Goal: Task Accomplishment & Management: Complete application form

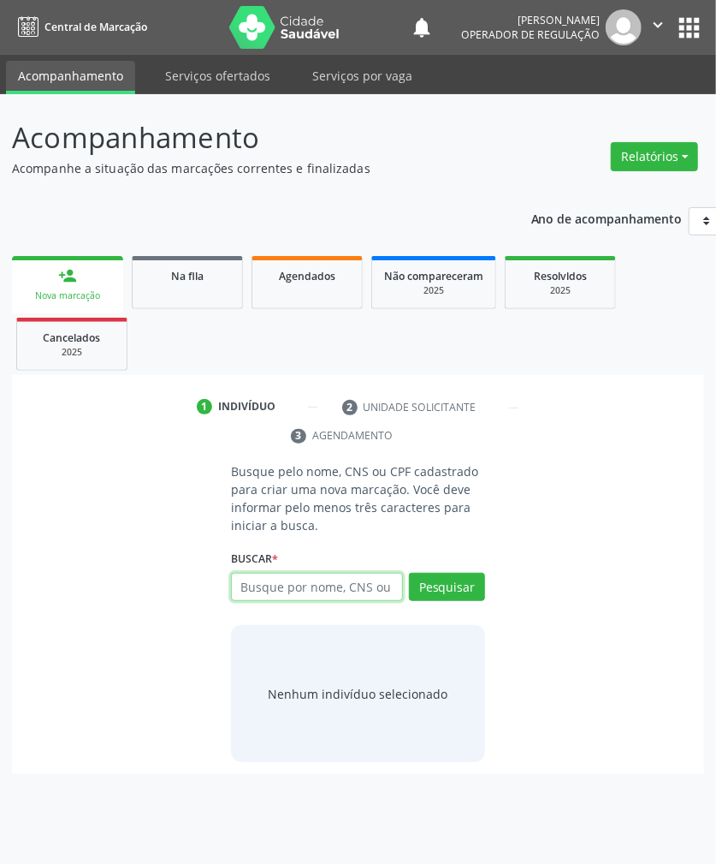
click at [282, 579] on input "text" at bounding box center [317, 587] width 172 height 29
paste input "700508726653354"
type input "700508726653354"
click at [474, 580] on div "700508726653354 Busque por nome, CNS ou CPF [PERSON_NAME] CPF: 077.502.594-14 C…" at bounding box center [358, 593] width 254 height 41
click at [365, 584] on input "700508726653354" at bounding box center [317, 587] width 172 height 29
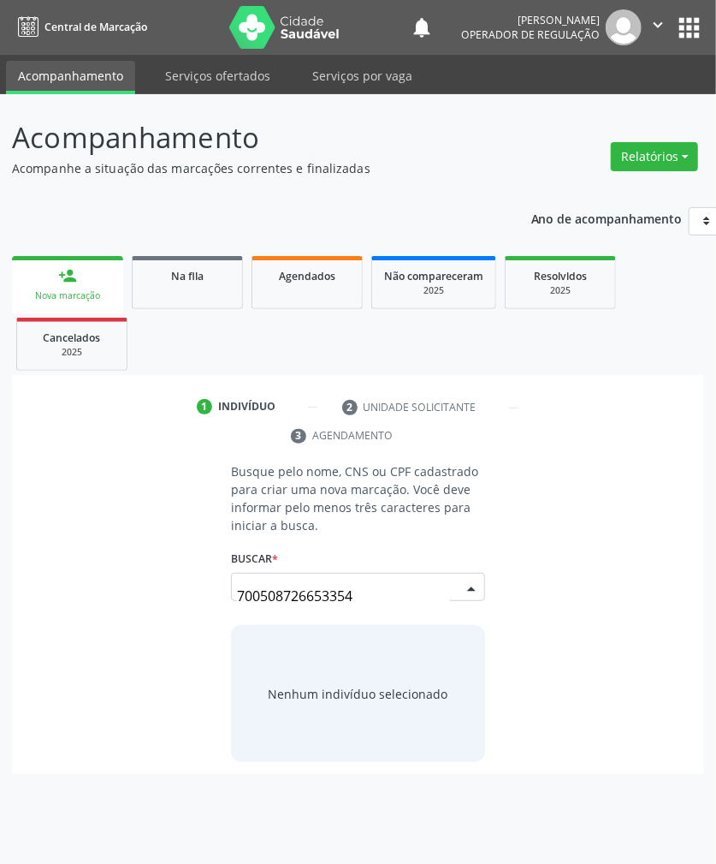
click at [381, 589] on input "700508726653354" at bounding box center [343, 596] width 213 height 34
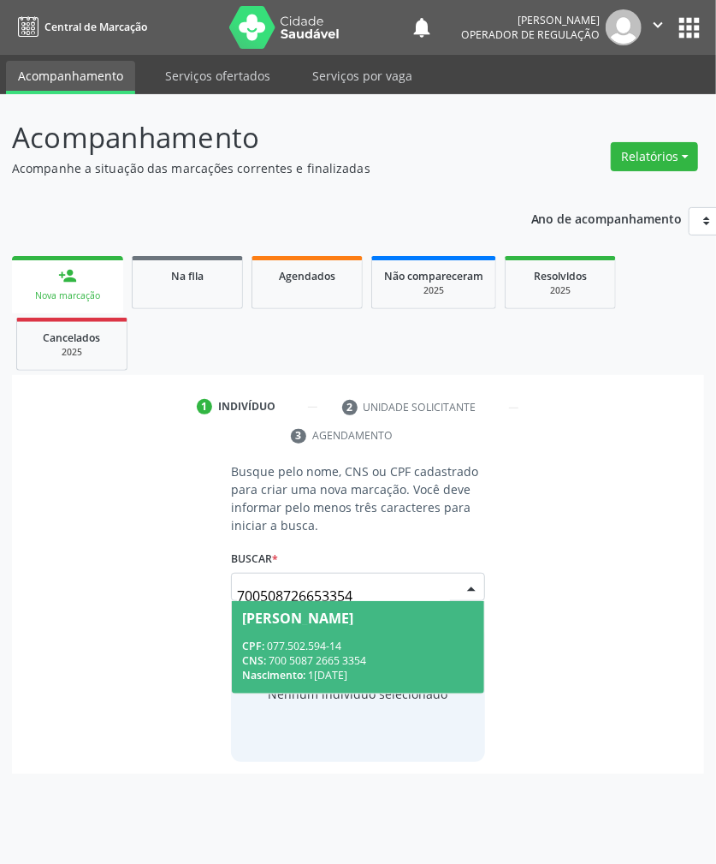
click at [350, 628] on span "[PERSON_NAME] CPF: 077.502.594-14 CNS: 700 5087 2665 3354 Nascimento: 1[DATE]" at bounding box center [358, 647] width 252 height 92
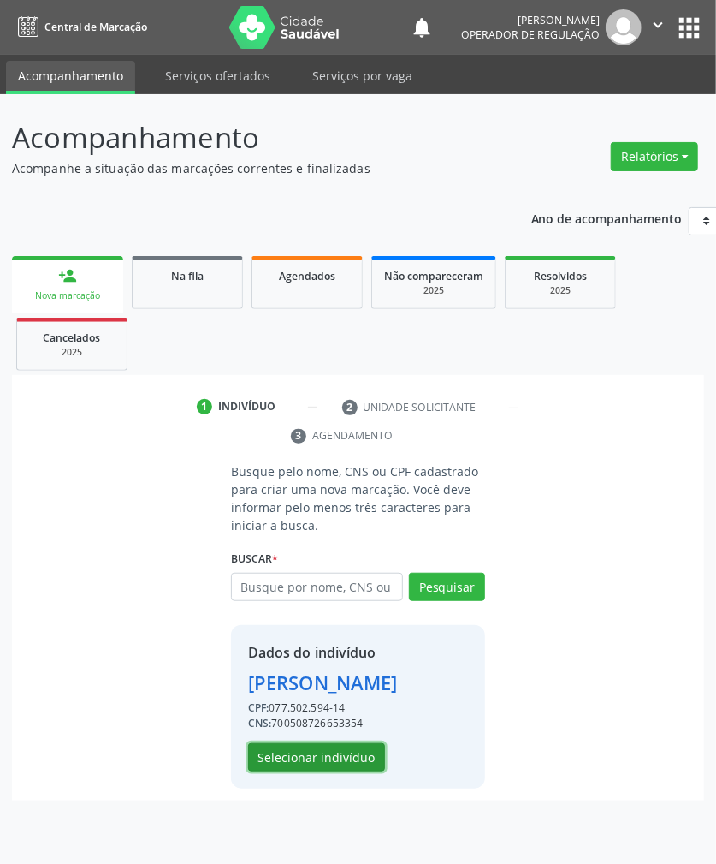
click at [316, 772] on button "Selecionar indivíduo" at bounding box center [316, 757] width 137 height 29
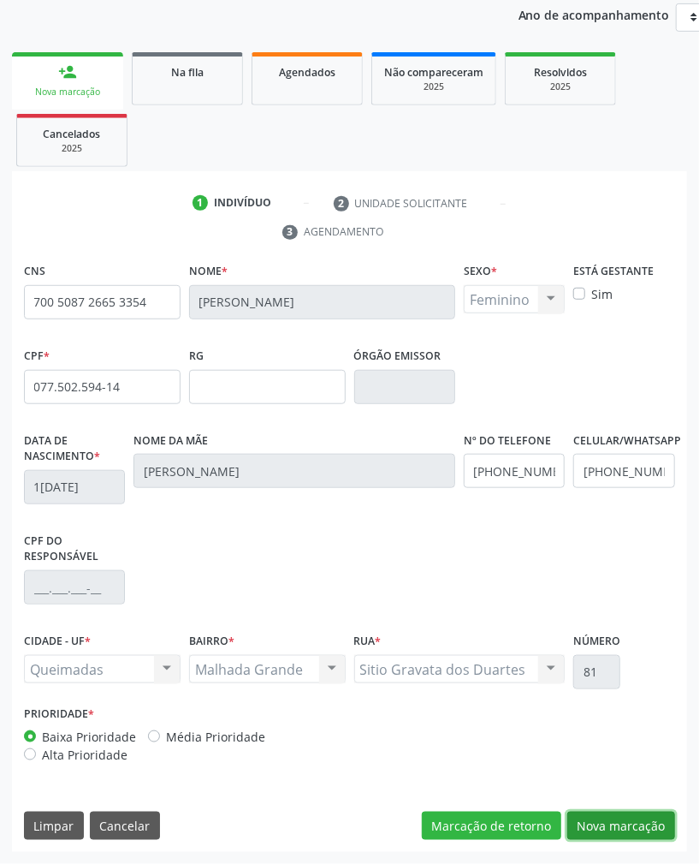
click at [642, 823] on button "Nova marcação" at bounding box center [621, 825] width 108 height 29
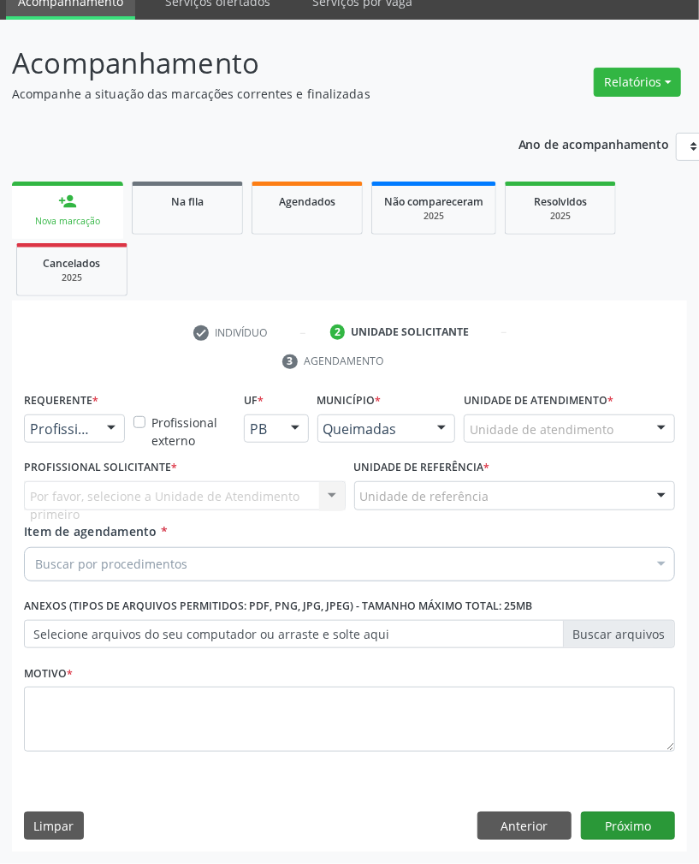
scroll to position [76, 0]
drag, startPoint x: 56, startPoint y: 435, endPoint x: 56, endPoint y: 447, distance: 12.0
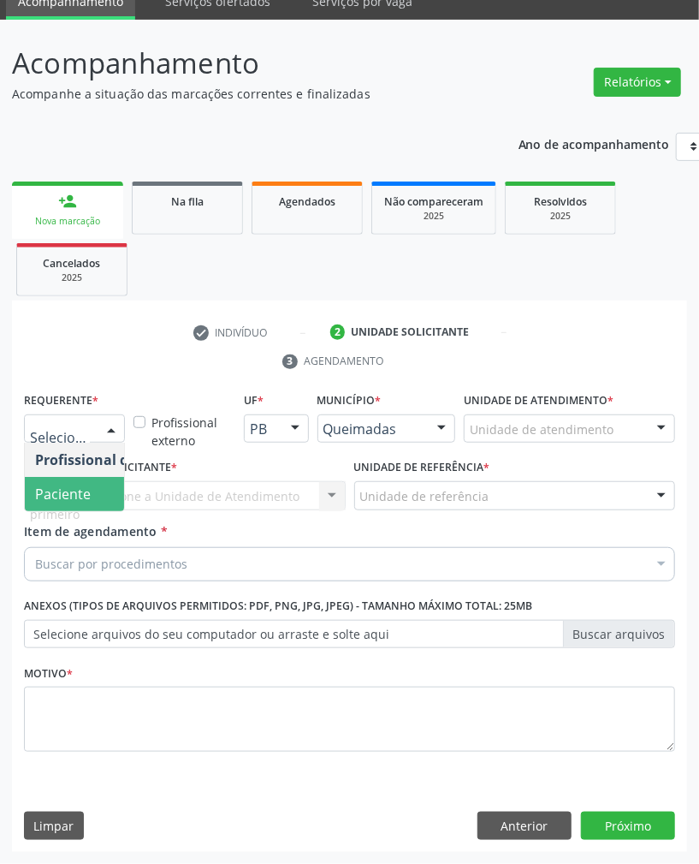
click at [63, 495] on span "Paciente" at bounding box center [63, 493] width 56 height 19
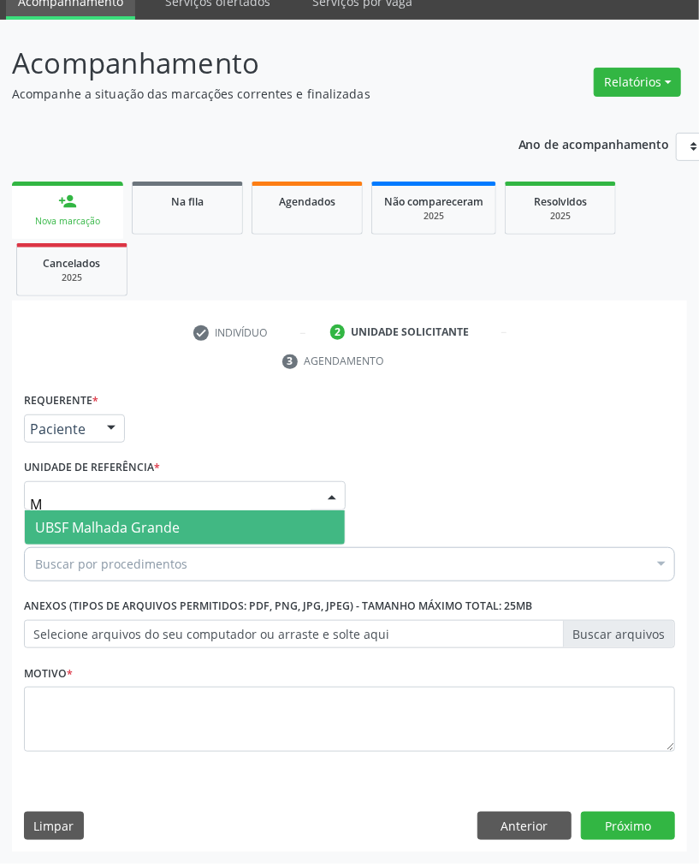
type input "MA"
click at [111, 525] on span "UBSF Malhada Grande" at bounding box center [107, 527] width 145 height 19
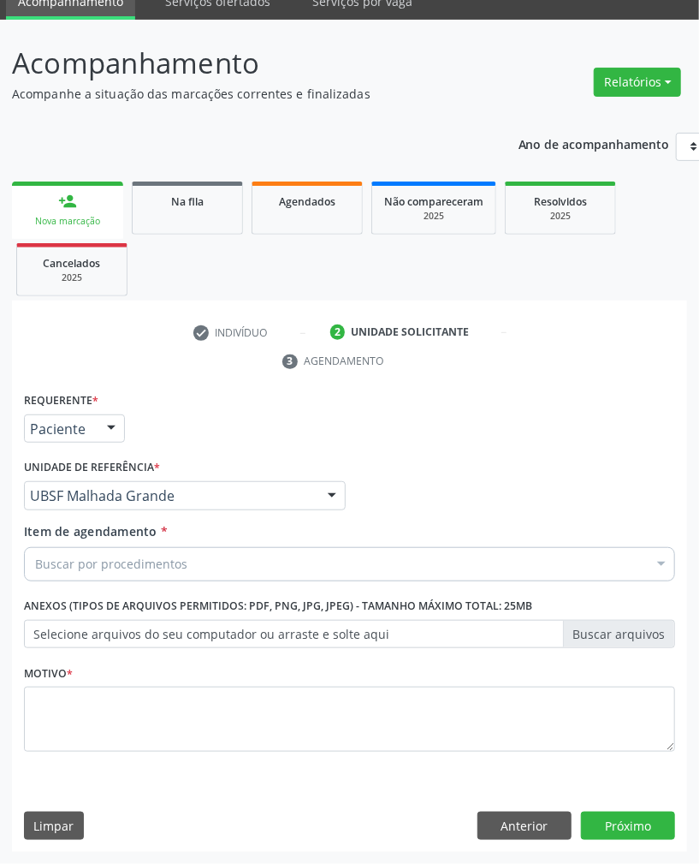
paste input "TRANSVAGINAL"
type input "TRANSVAGINAL"
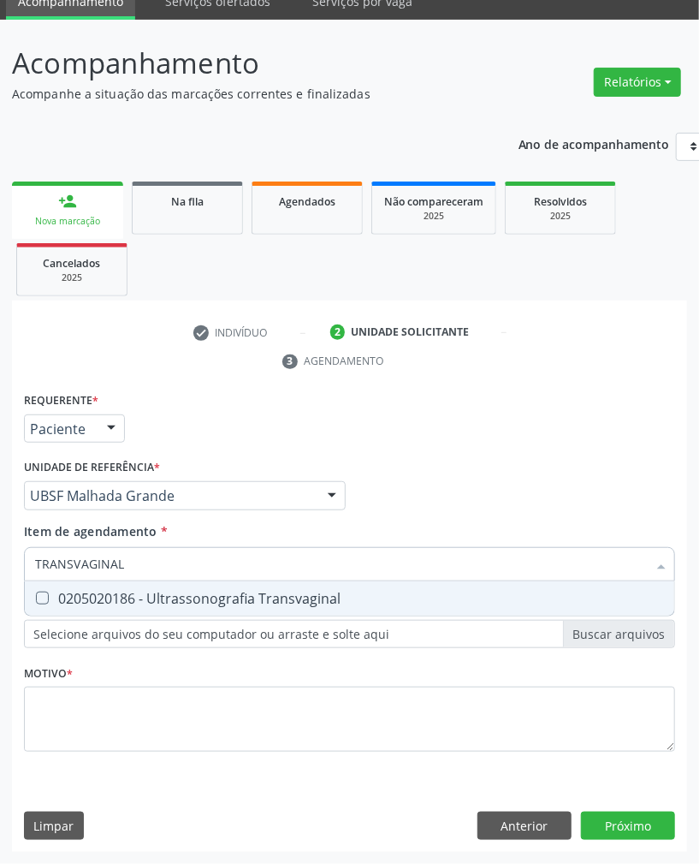
click at [76, 591] on div "0205020186 - Ultrassonografia Transvaginal" at bounding box center [349, 598] width 629 height 14
checkbox Transvaginal "true"
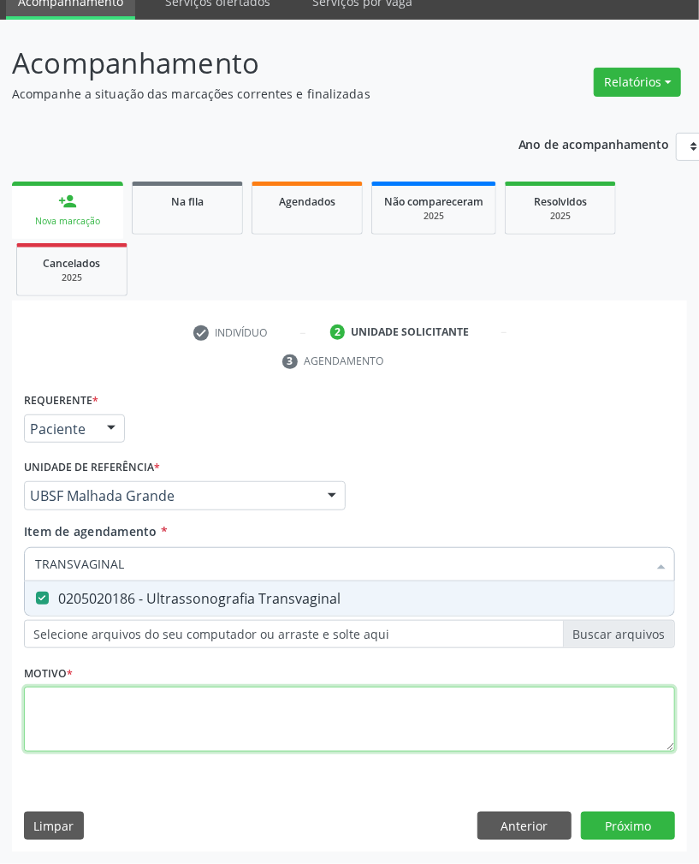
click at [330, 710] on div "Requerente * Paciente Profissional de Saúde Paciente Nenhum resultado encontrad…" at bounding box center [349, 582] width 651 height 388
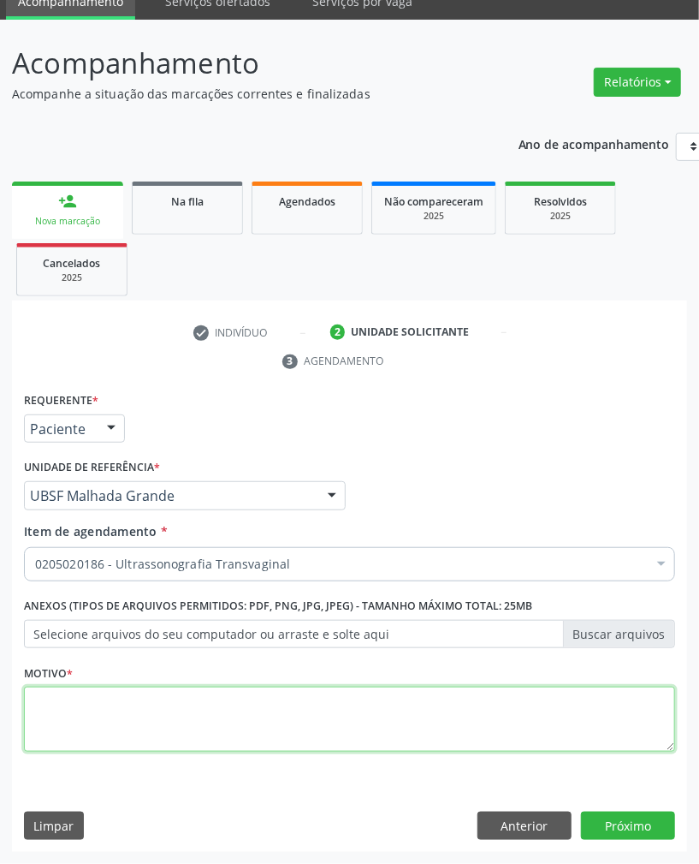
click at [579, 698] on textarea at bounding box center [349, 718] width 651 height 65
paste textarea "ROTINA"
type textarea "ROTINA"
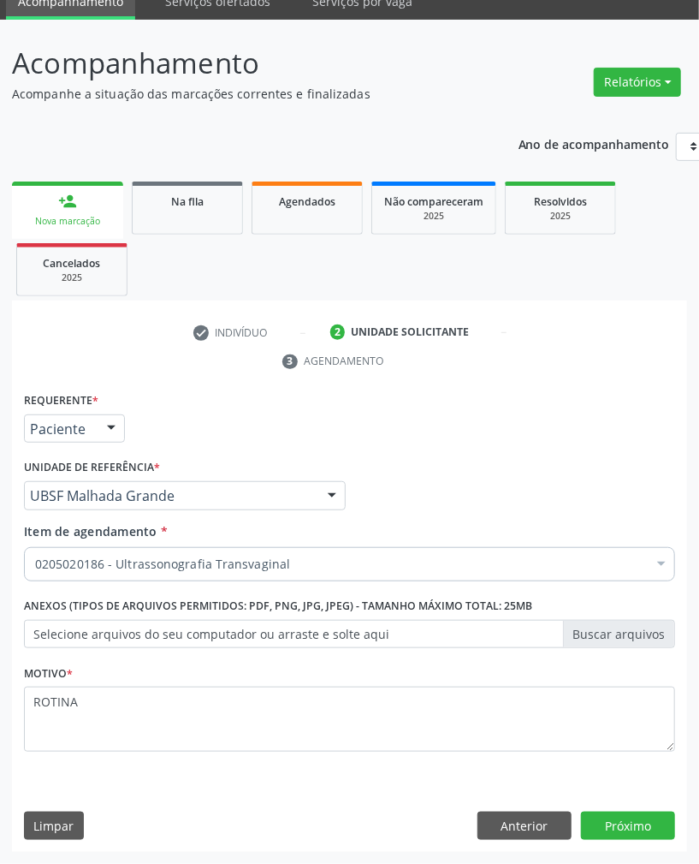
click at [599, 805] on div "Requerente * Paciente Profissional de Saúde Paciente Nenhum resultado encontrad…" at bounding box center [349, 620] width 675 height 465
click at [611, 808] on div "Requerente * Paciente Profissional de Saúde Paciente Nenhum resultado encontrad…" at bounding box center [349, 620] width 675 height 465
click at [625, 817] on button "Próximo" at bounding box center [628, 825] width 94 height 29
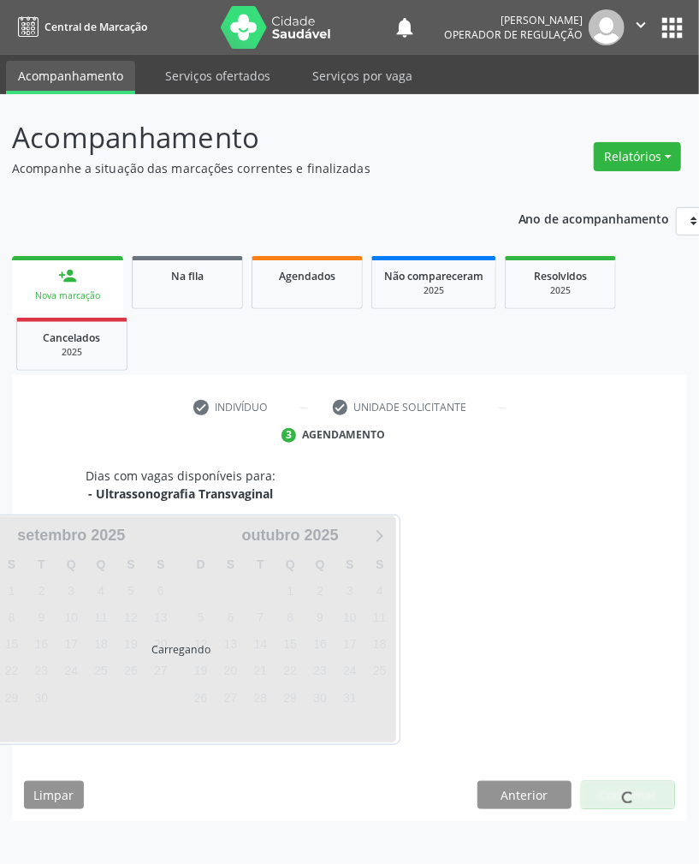
scroll to position [0, 0]
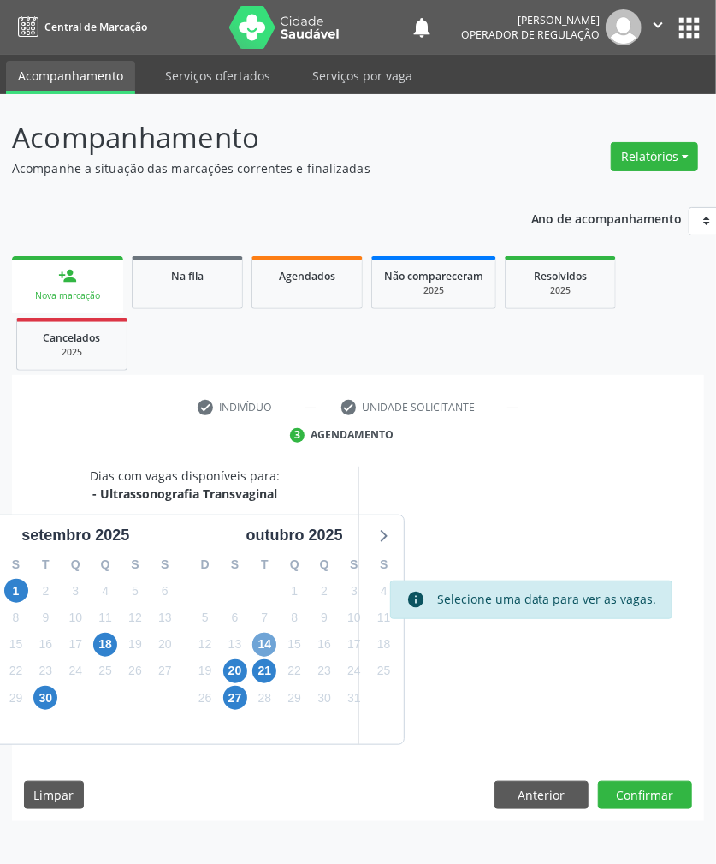
click at [272, 641] on span "14" at bounding box center [264, 644] width 24 height 24
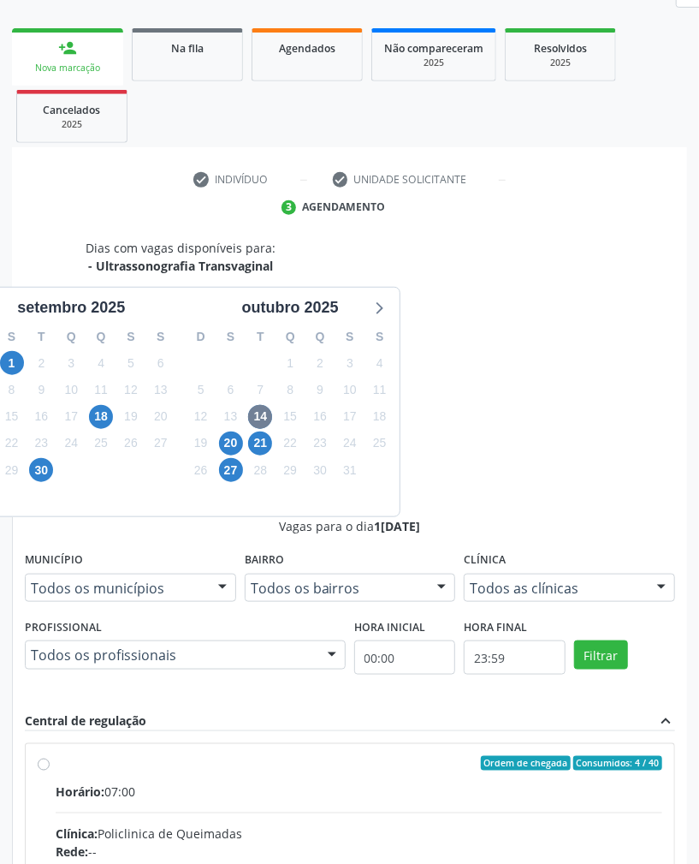
radio input "true"
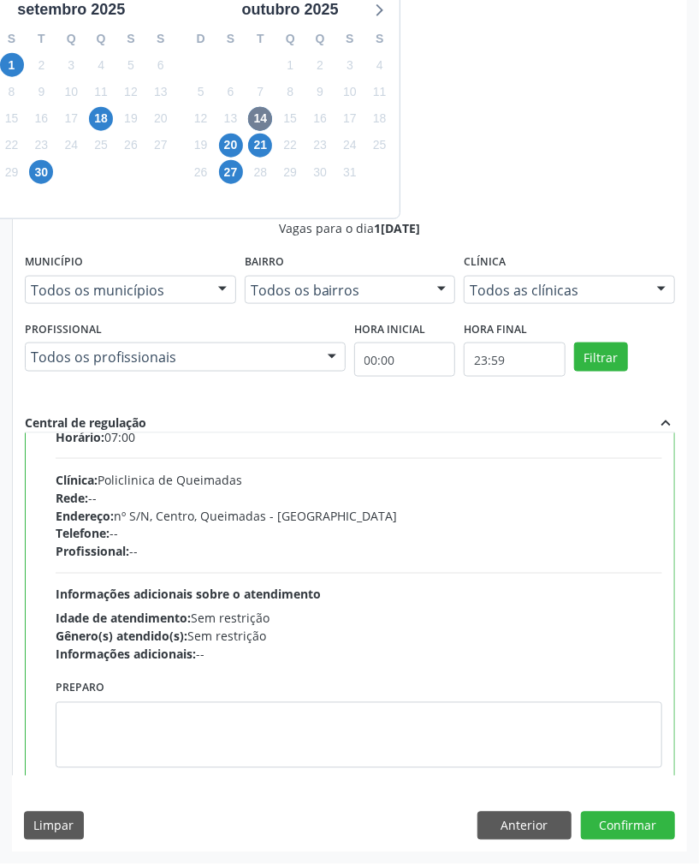
scroll to position [86, 0]
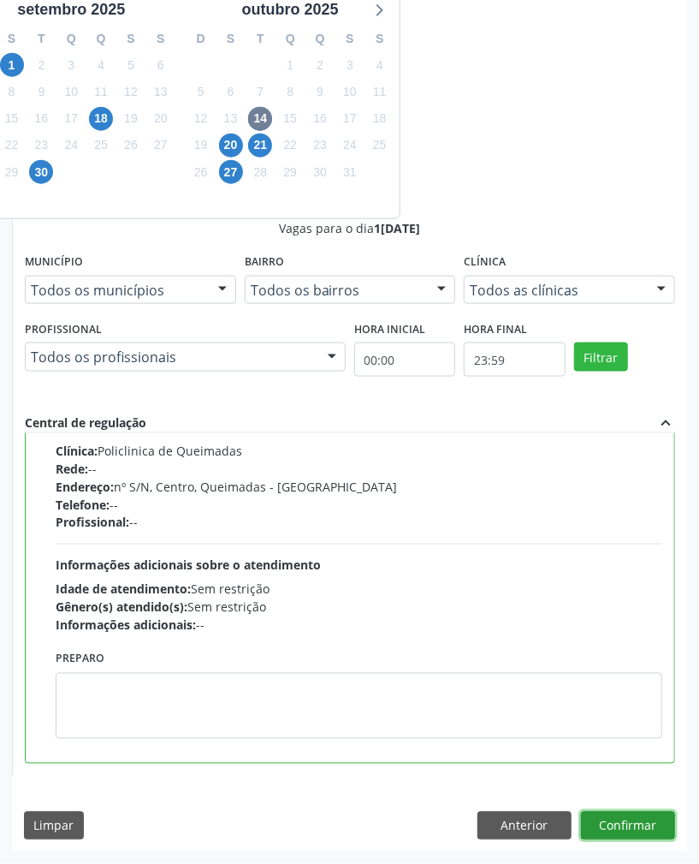
click at [600, 830] on button "Confirmar" at bounding box center [628, 825] width 94 height 29
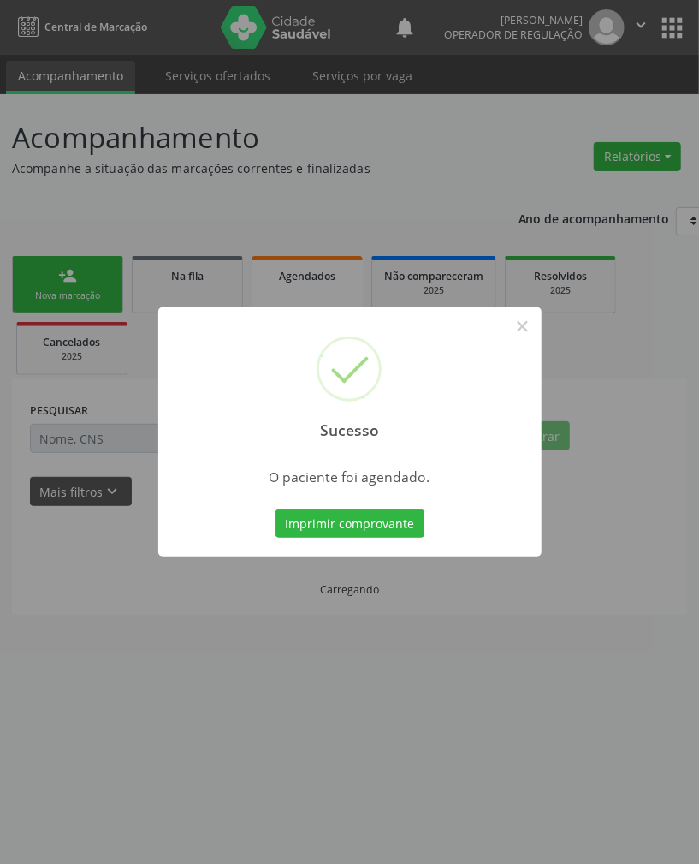
scroll to position [0, 0]
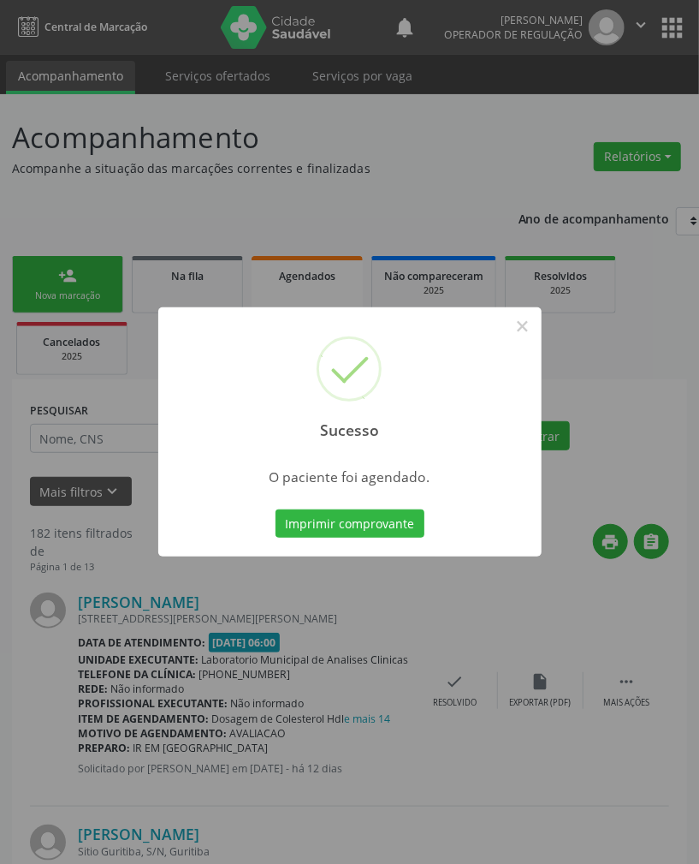
click at [276, 509] on button "Imprimir comprovante" at bounding box center [350, 523] width 149 height 29
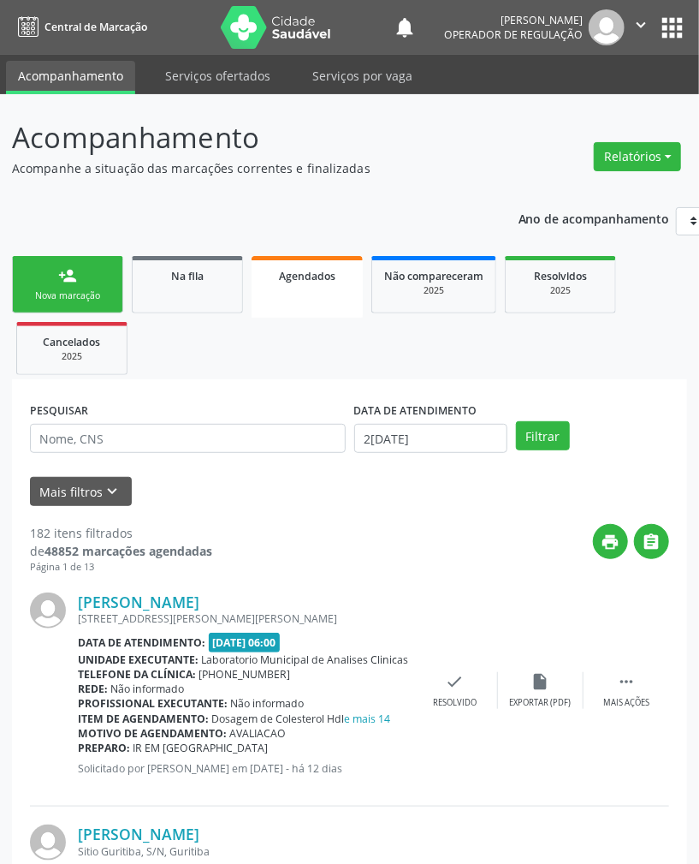
click at [86, 282] on link "person_add Nova marcação" at bounding box center [67, 284] width 111 height 57
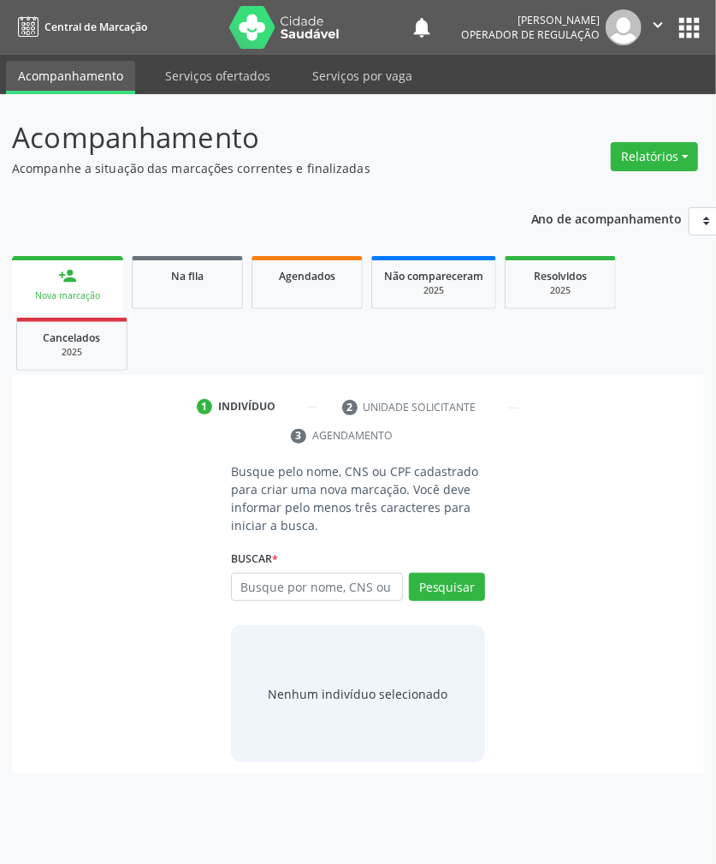
drag, startPoint x: 347, startPoint y: 563, endPoint x: 351, endPoint y: 582, distance: 19.3
click at [347, 565] on div "Buscar * Busque por nome, CNS ou CPF Nenhum resultado encontrado para: " " Digi…" at bounding box center [358, 579] width 254 height 67
paste input "706808207981225"
click at [353, 583] on input "706808207981225" at bounding box center [317, 587] width 172 height 29
type input "706808207981225"
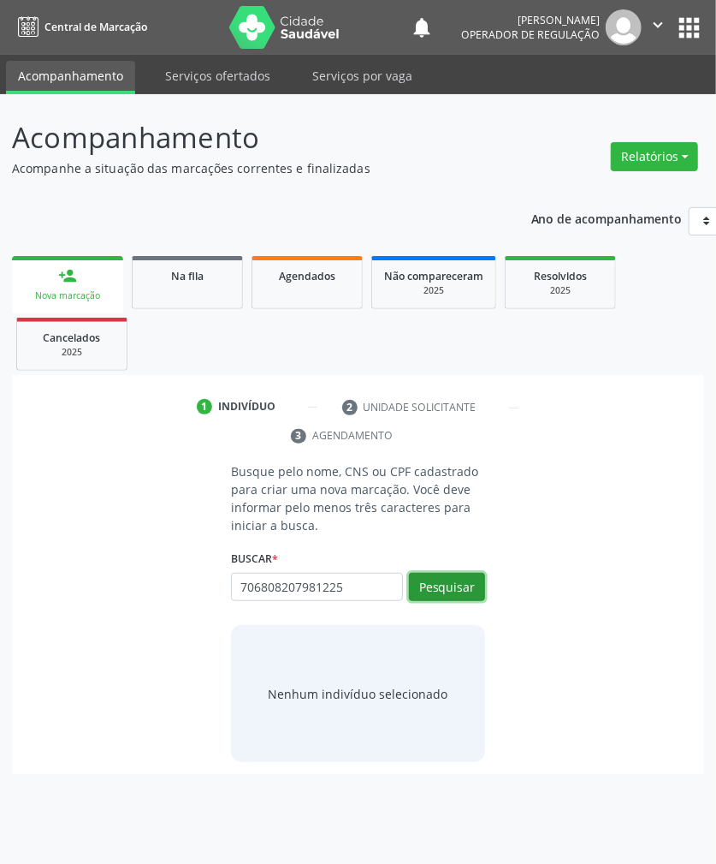
click at [438, 583] on button "Pesquisar" at bounding box center [447, 587] width 76 height 29
drag, startPoint x: 336, startPoint y: 587, endPoint x: 327, endPoint y: 597, distance: 13.9
click at [237, 589] on input "706808207981225" at bounding box center [237, 596] width 0 height 34
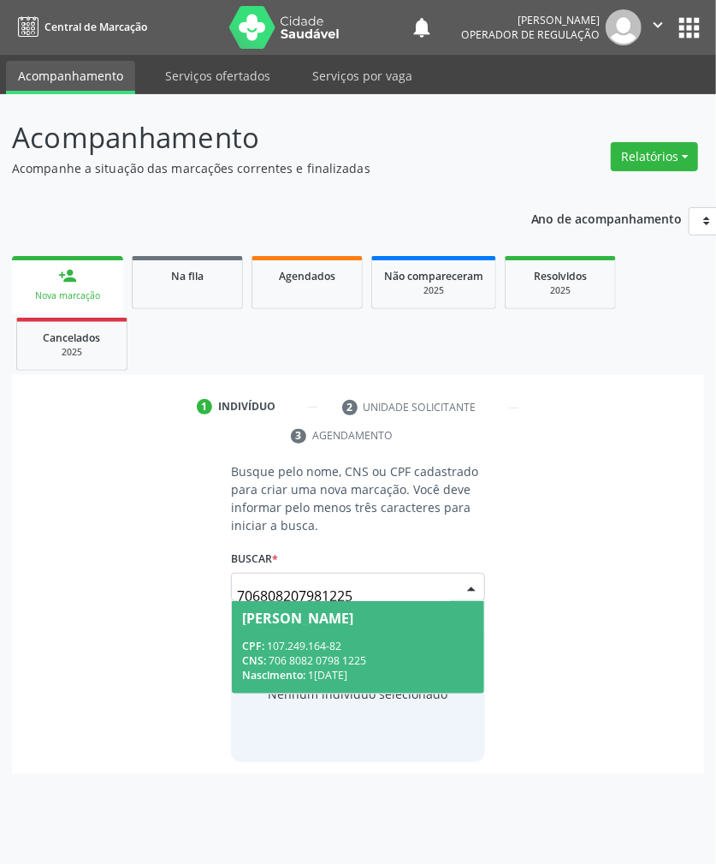
click at [312, 630] on span "[PERSON_NAME] CPF: 107.249.164-82 CNS: 706 8082 0798 1225 Nascimento: 1[DATE]" at bounding box center [358, 647] width 252 height 92
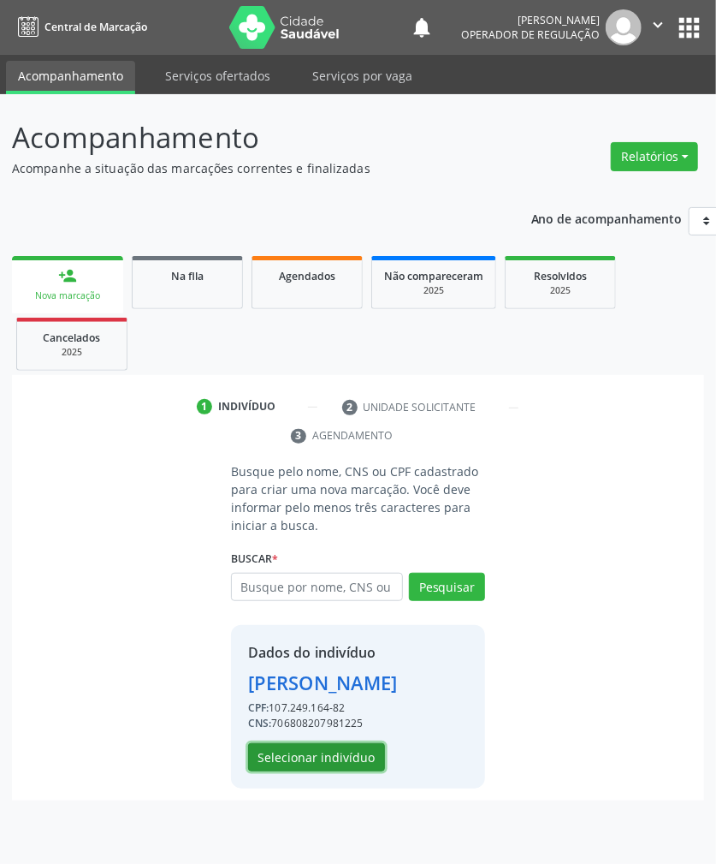
click at [295, 761] on button "Selecionar indivíduo" at bounding box center [316, 757] width 137 height 29
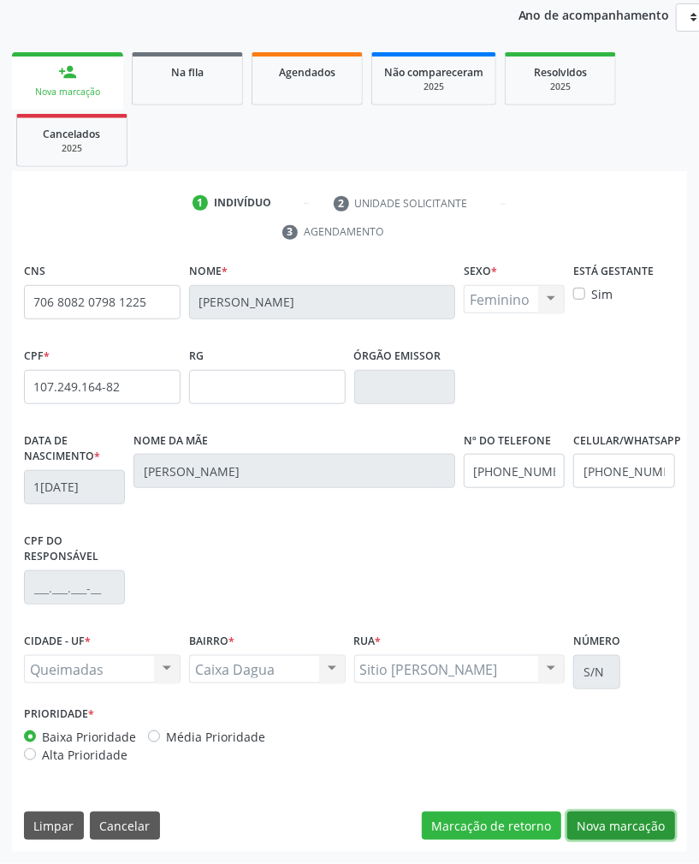
click at [638, 816] on button "Nova marcação" at bounding box center [621, 825] width 108 height 29
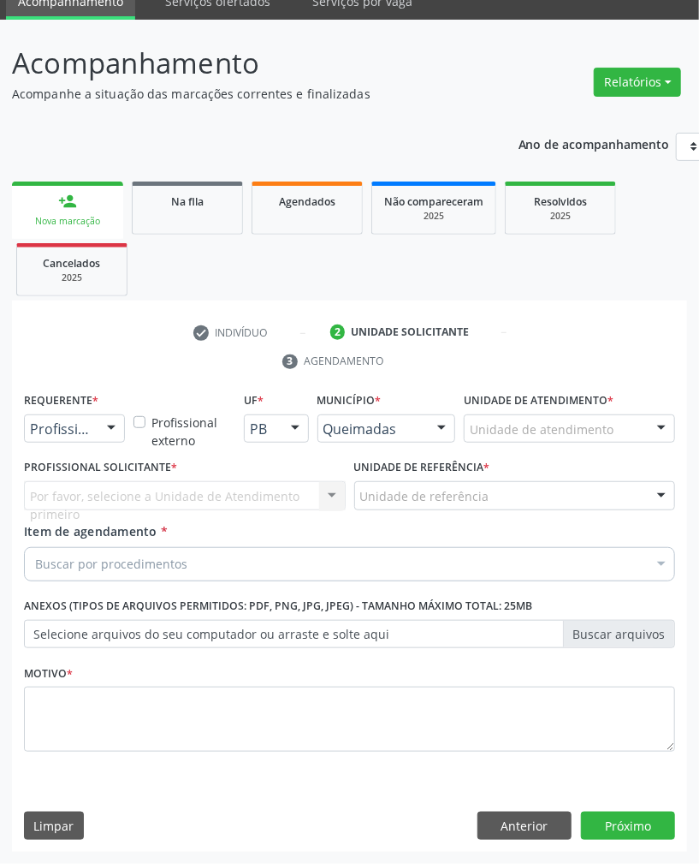
scroll to position [76, 0]
drag, startPoint x: 107, startPoint y: 433, endPoint x: 72, endPoint y: 512, distance: 86.2
click at [104, 440] on div "Profissional de Saúde Paciente Nenhum resultado encontrado para: " " Não há nen…" at bounding box center [74, 428] width 101 height 29
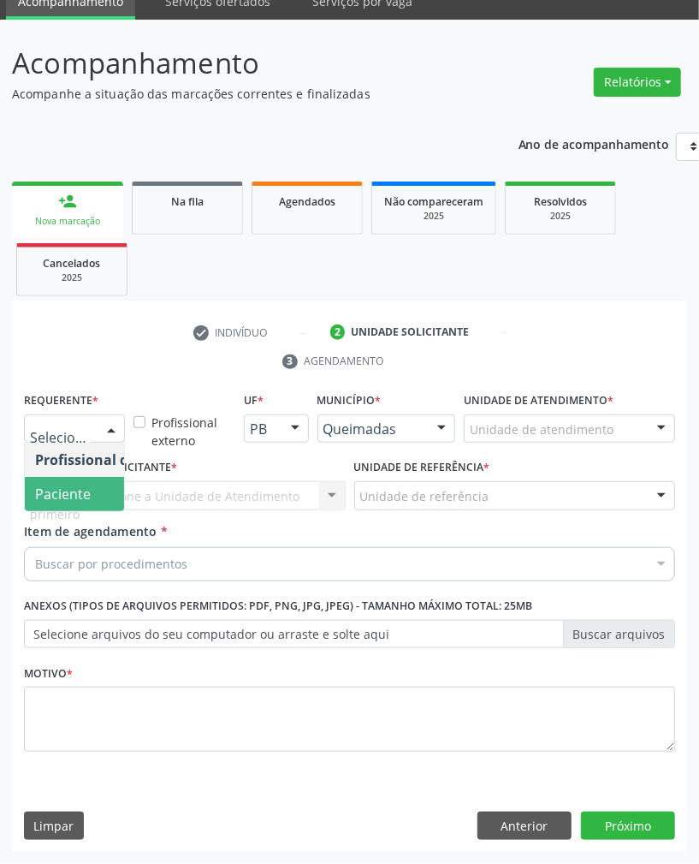
click at [74, 496] on span "Paciente" at bounding box center [63, 493] width 56 height 19
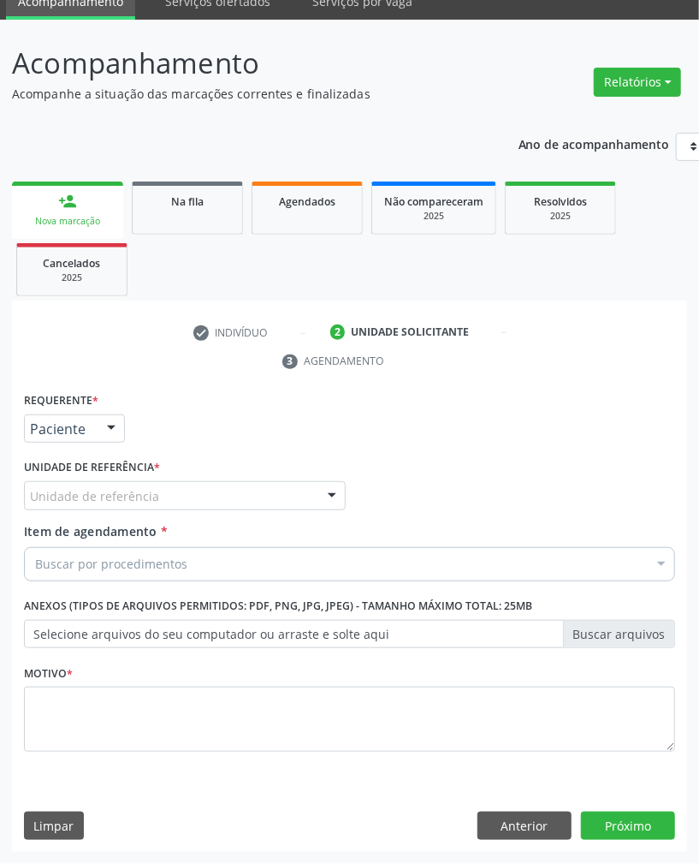
click at [111, 490] on div "Requerente * Paciente Profissional de Saúde Paciente Nenhum resultado encontrad…" at bounding box center [349, 582] width 651 height 388
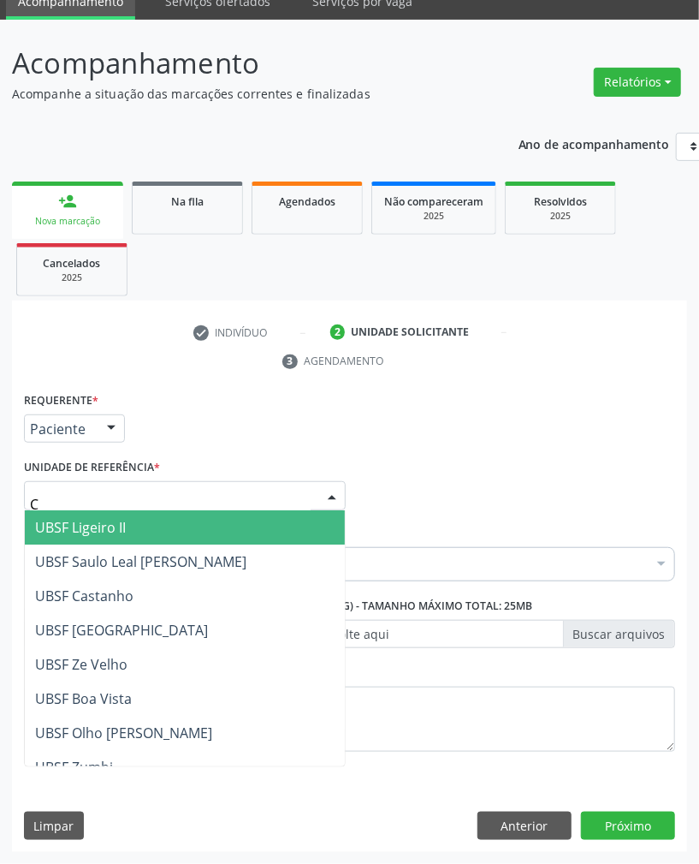
type input "CA"
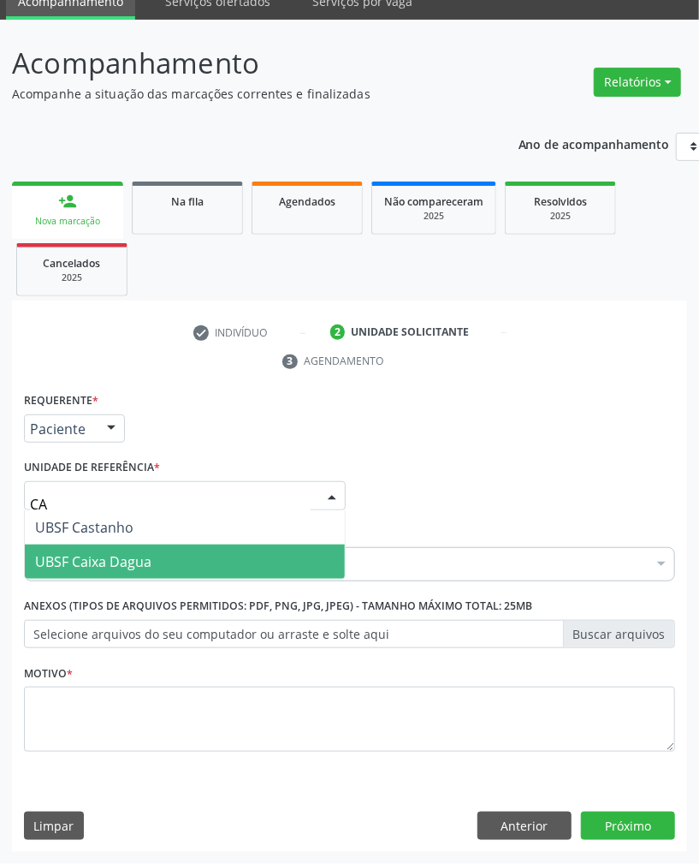
click at [114, 552] on span "UBSF Caixa Dagua" at bounding box center [93, 561] width 116 height 19
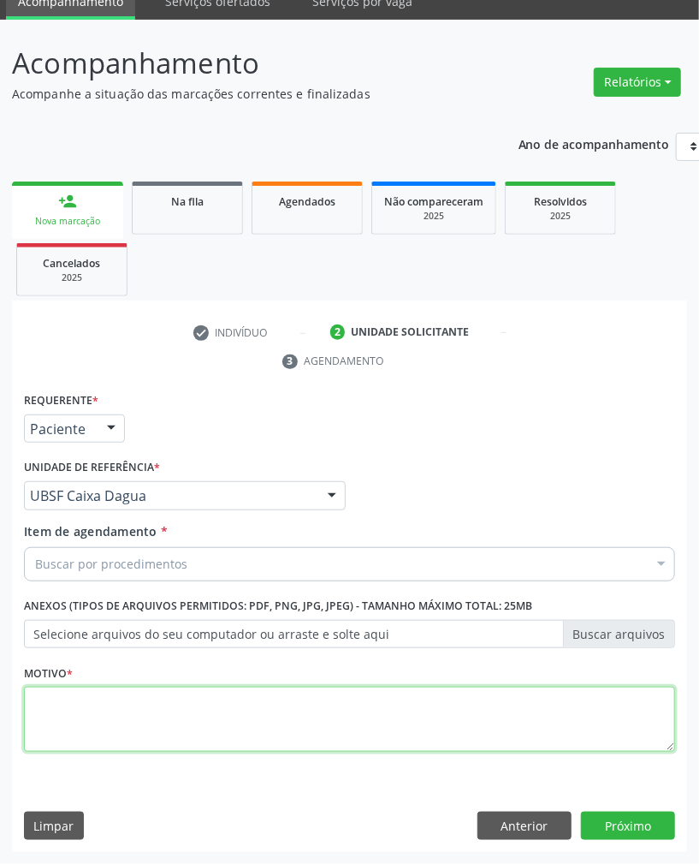
paste textarea "ROTINA"
click at [360, 697] on textarea at bounding box center [349, 718] width 651 height 65
type textarea "ROTINA"
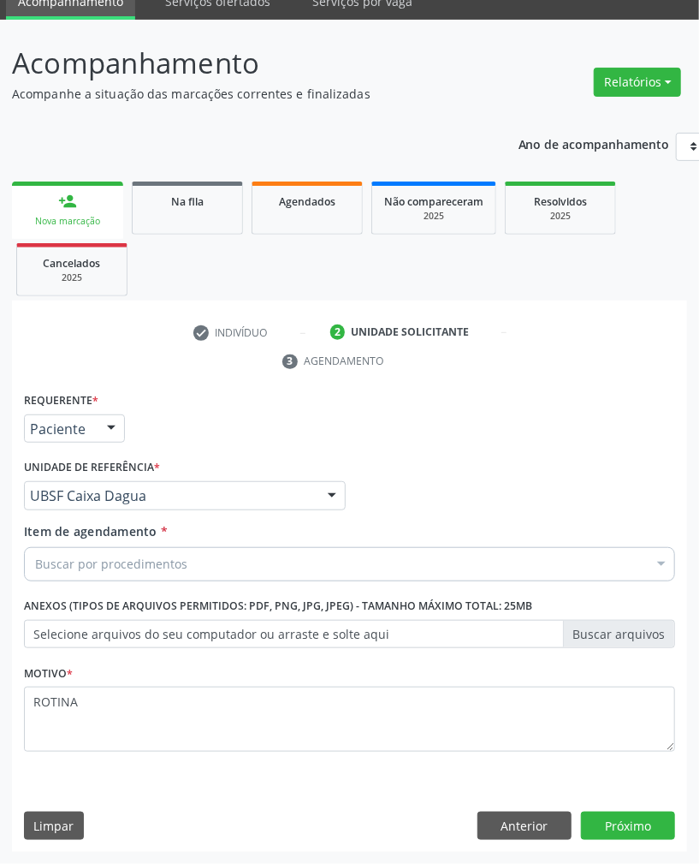
drag, startPoint x: 421, startPoint y: 549, endPoint x: 418, endPoint y: 559, distance: 10.8
click at [421, 549] on div "Buscar por procedimentos" at bounding box center [349, 564] width 651 height 34
paste input "ABDOMEN TOTA"
type input "ABDOMEN TOTA"
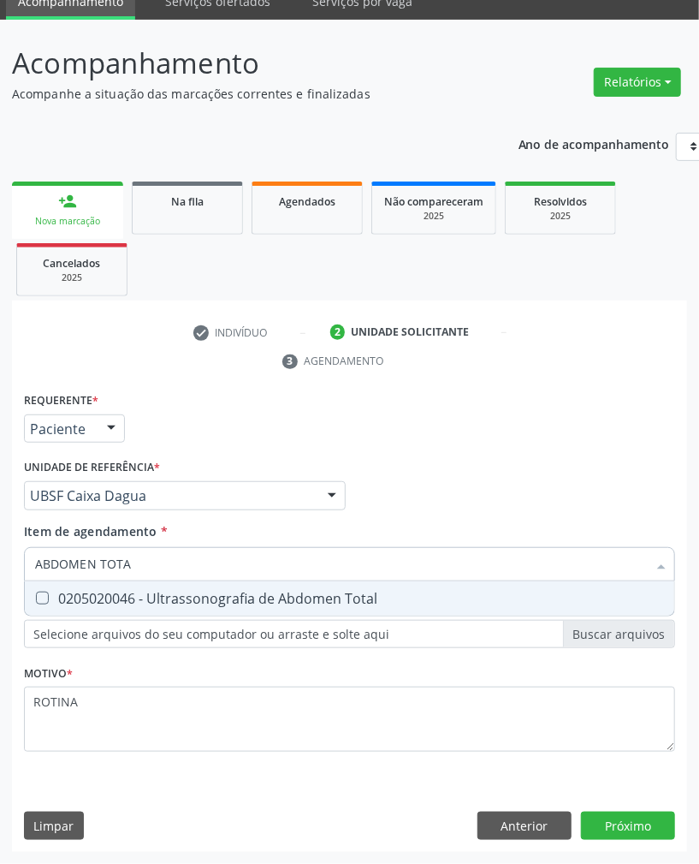
click at [397, 603] on div "0205020046 - Ultrassonografia de Abdomen Total" at bounding box center [349, 598] width 629 height 14
checkbox Total "true"
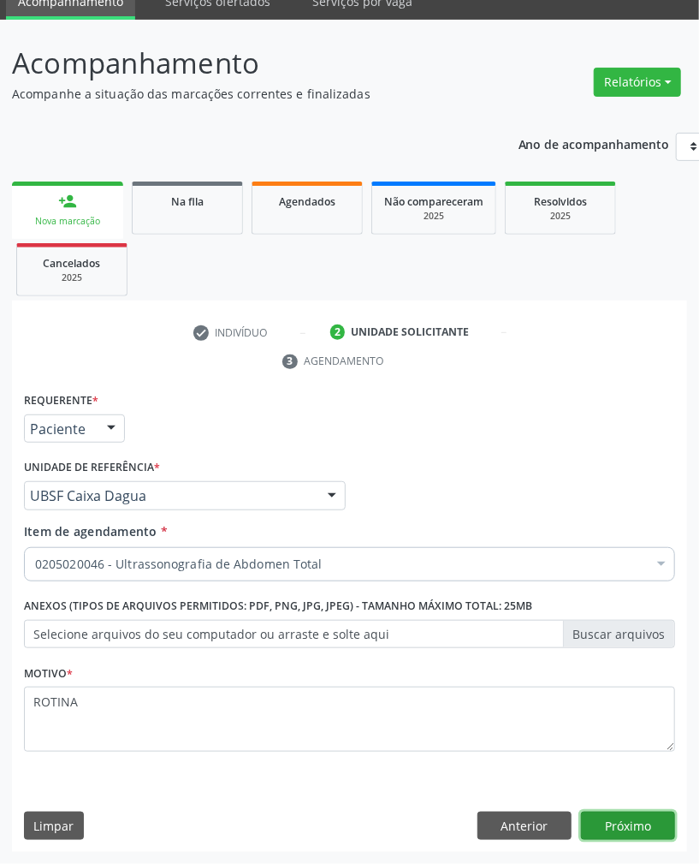
click at [608, 829] on button "Próximo" at bounding box center [628, 825] width 94 height 29
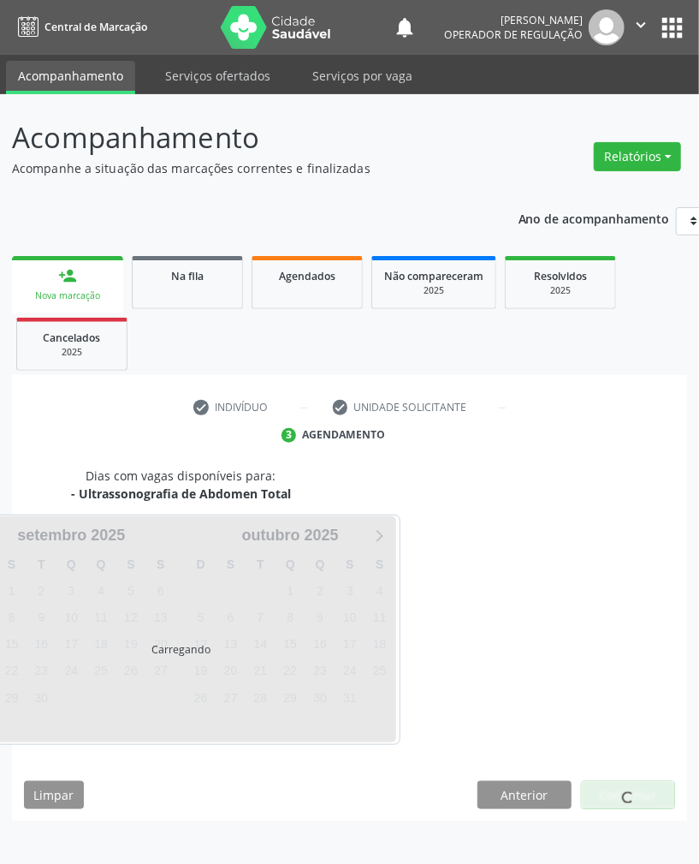
scroll to position [0, 0]
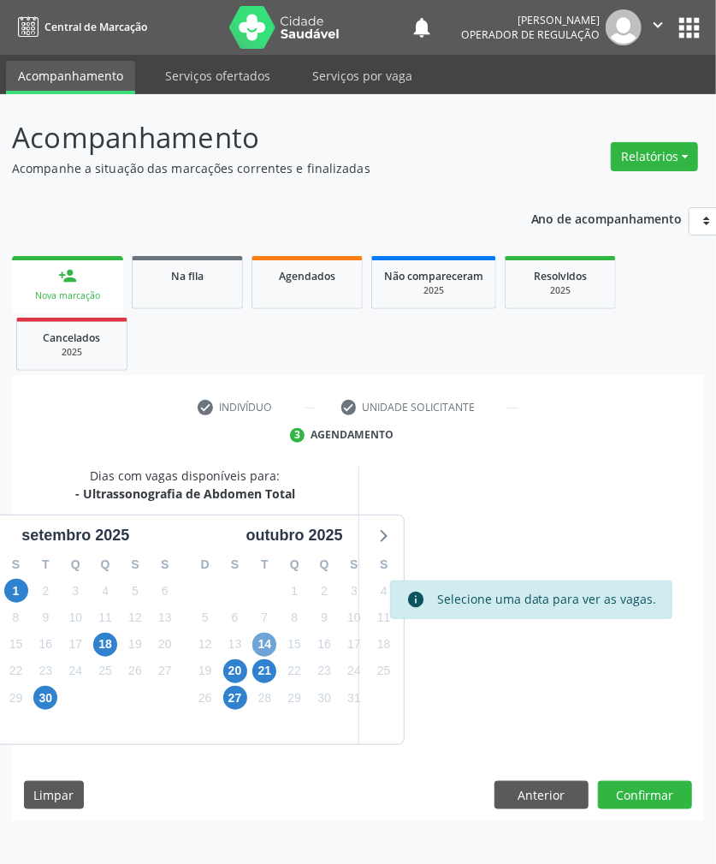
click at [267, 648] on span "14" at bounding box center [264, 644] width 24 height 24
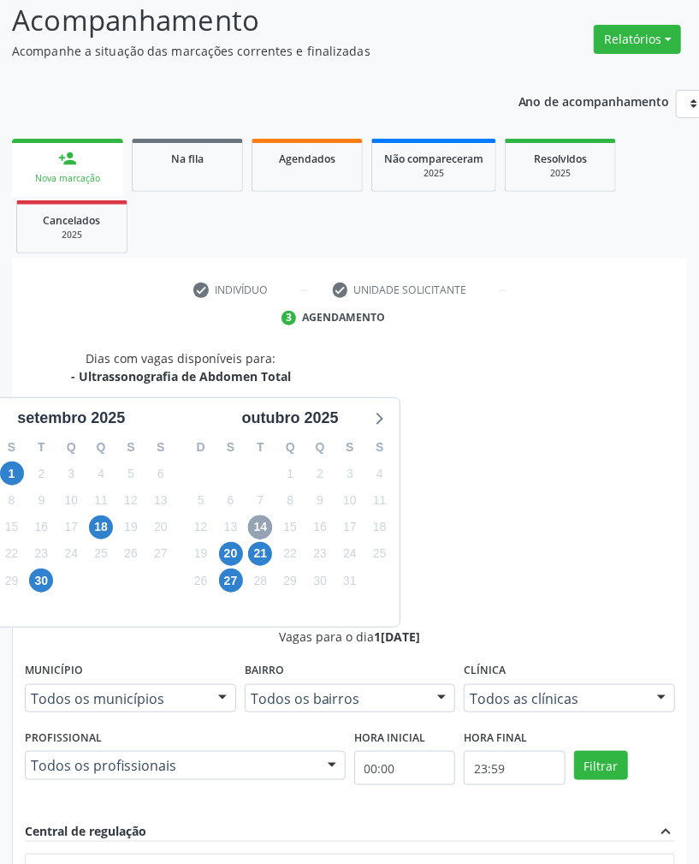
scroll to position [228, 0]
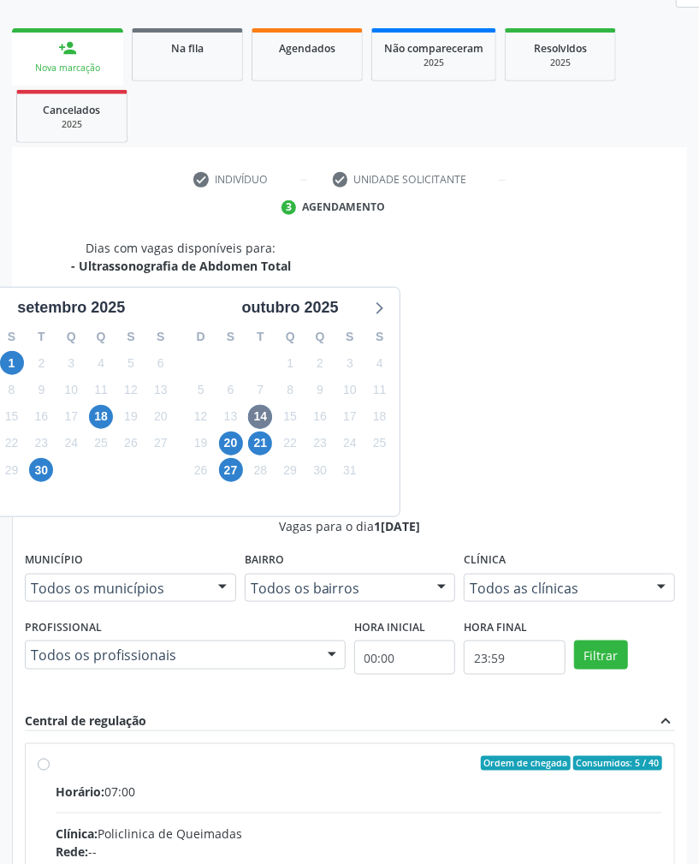
click at [555, 861] on div "Endereço: nº S/N, Centro, Queimadas - [GEOGRAPHIC_DATA]" at bounding box center [359, 870] width 607 height 18
click at [50, 756] on input "Ordem de chegada Consumidos: 5 / 40 Horário: 07:00 Clínica: Policlinica de Quei…" at bounding box center [44, 763] width 12 height 15
radio input "true"
click at [267, 447] on span "21" at bounding box center [260, 443] width 24 height 24
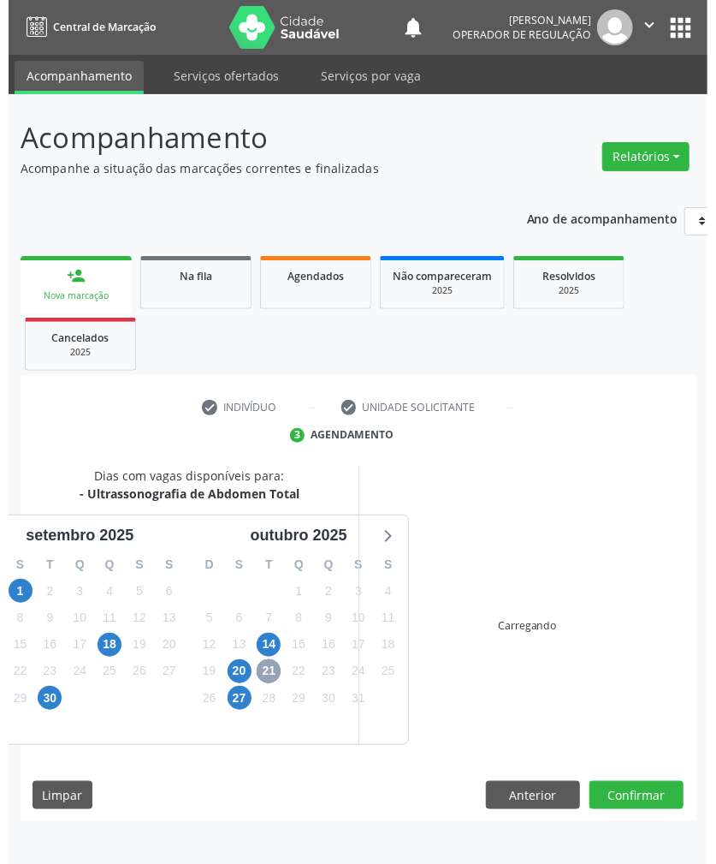
scroll to position [0, 0]
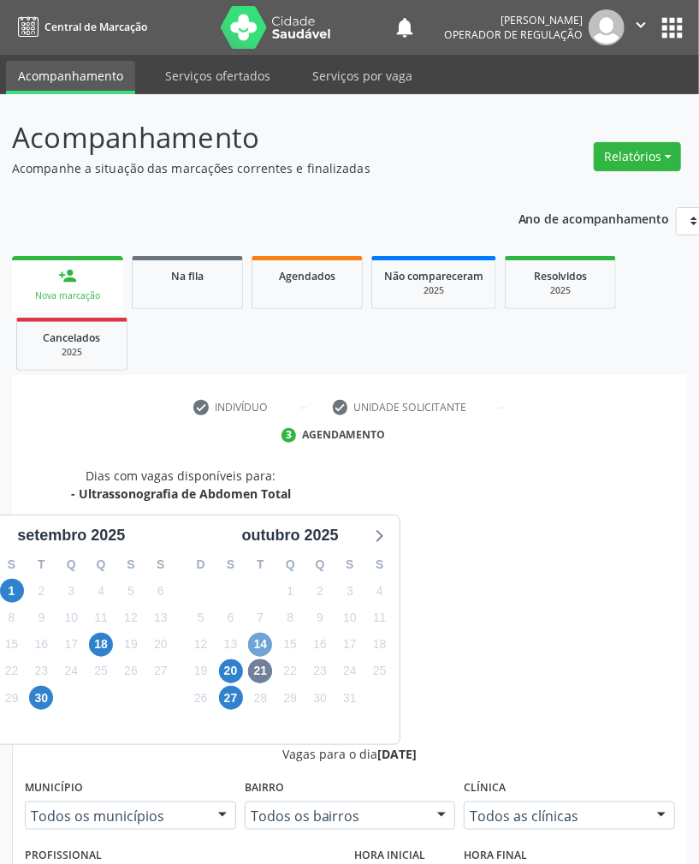
click at [261, 638] on span "14" at bounding box center [260, 644] width 24 height 24
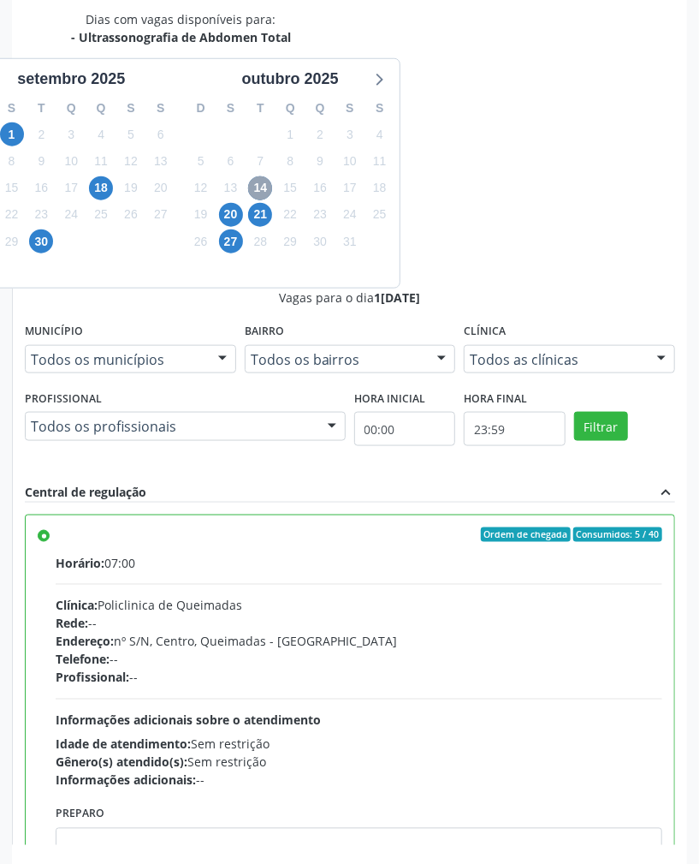
scroll to position [86, 0]
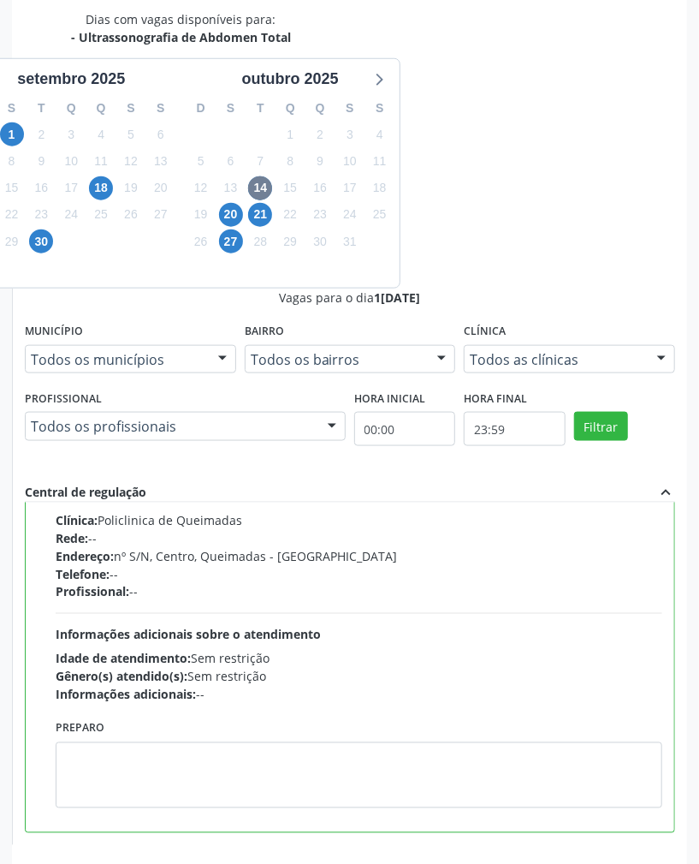
click at [358, 671] on div "Gênero(s) atendido(s): Sem restrição" at bounding box center [359, 677] width 607 height 18
click at [50, 457] on input "Ordem de chegada Consumidos: 5 / 40 Horário: 07:00 Clínica: Policlinica de Quei…" at bounding box center [44, 449] width 12 height 15
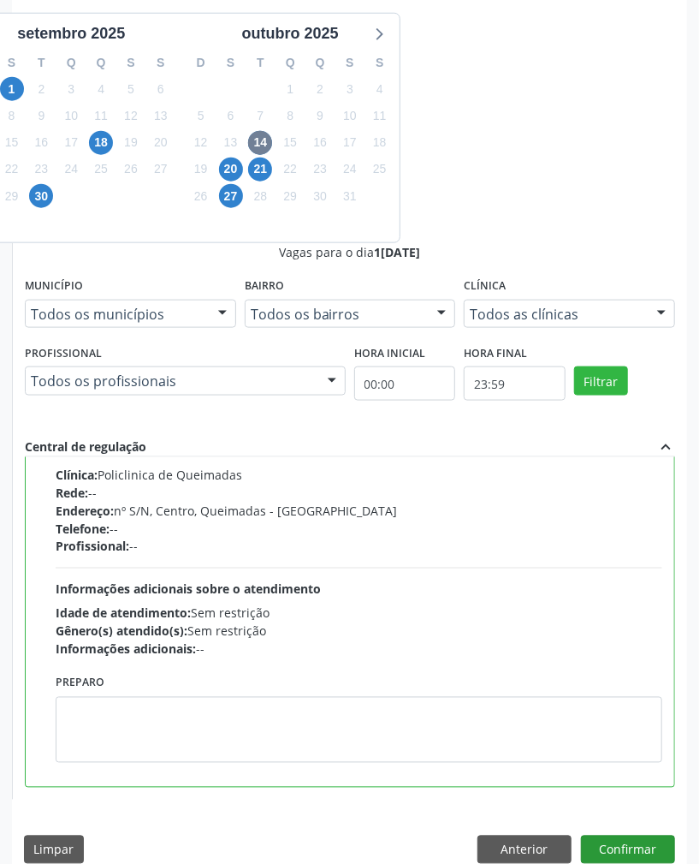
scroll to position [527, 0]
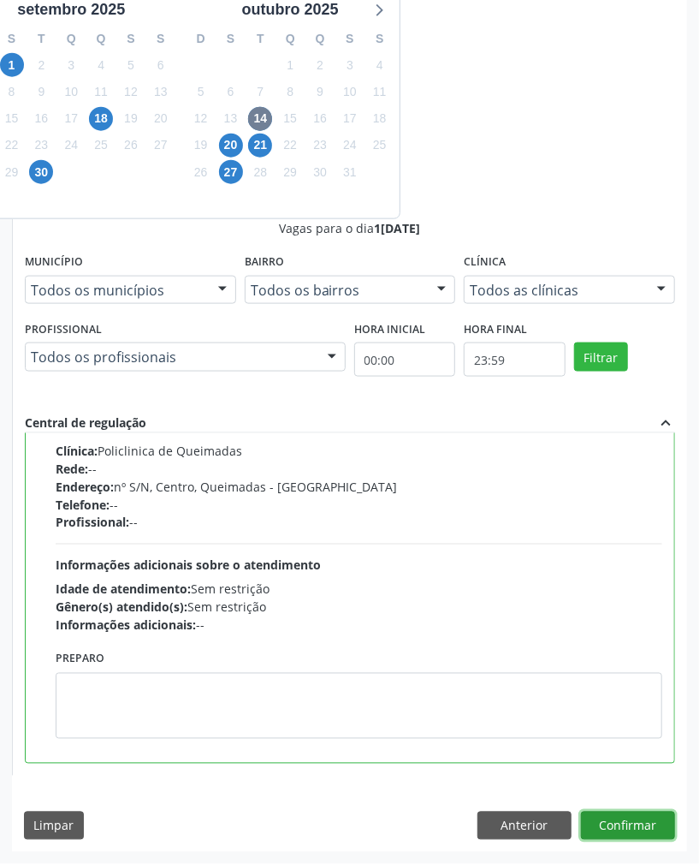
click at [668, 837] on button "Confirmar" at bounding box center [628, 825] width 94 height 29
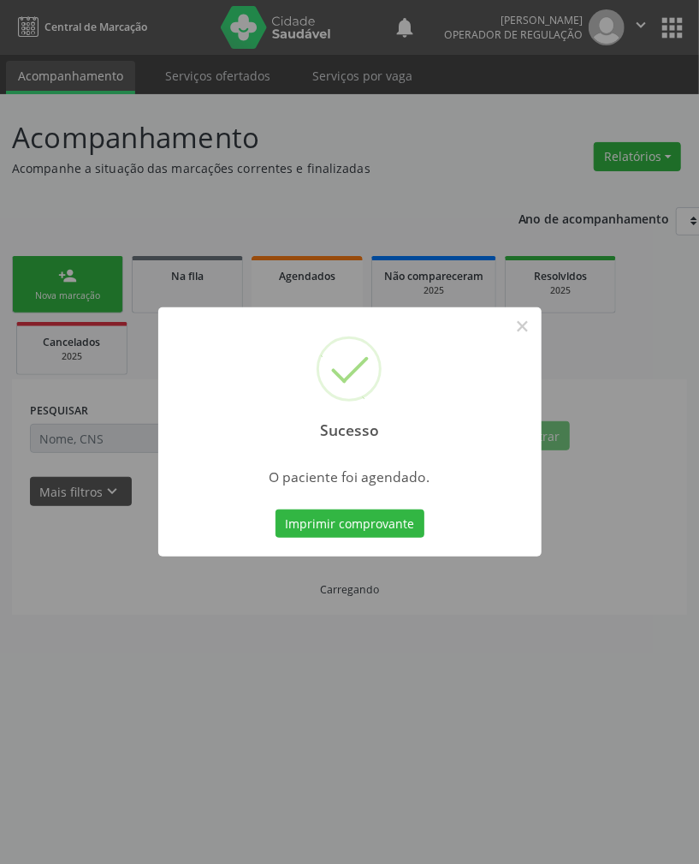
scroll to position [0, 0]
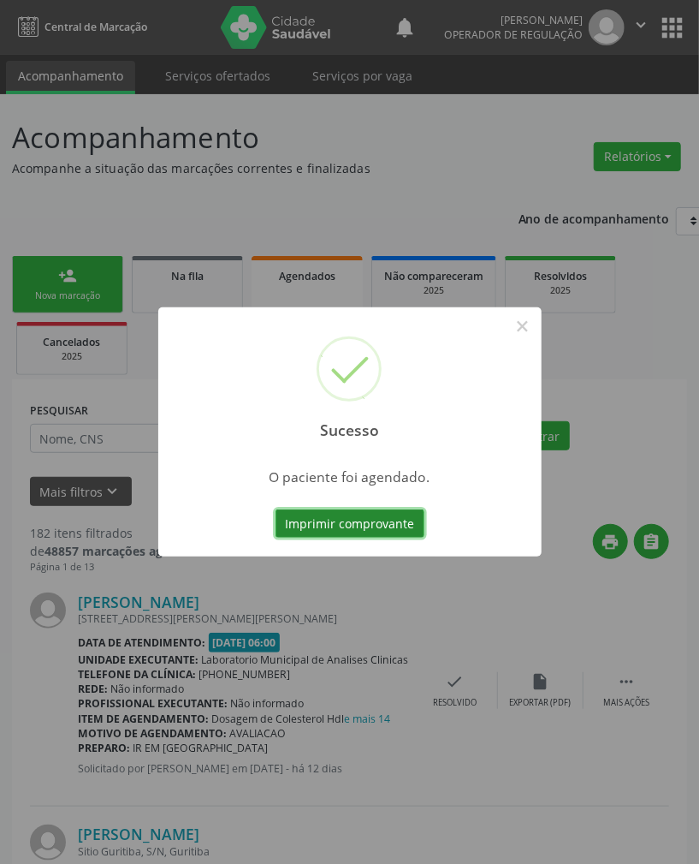
click at [310, 525] on button "Imprimir comprovante" at bounding box center [350, 523] width 149 height 29
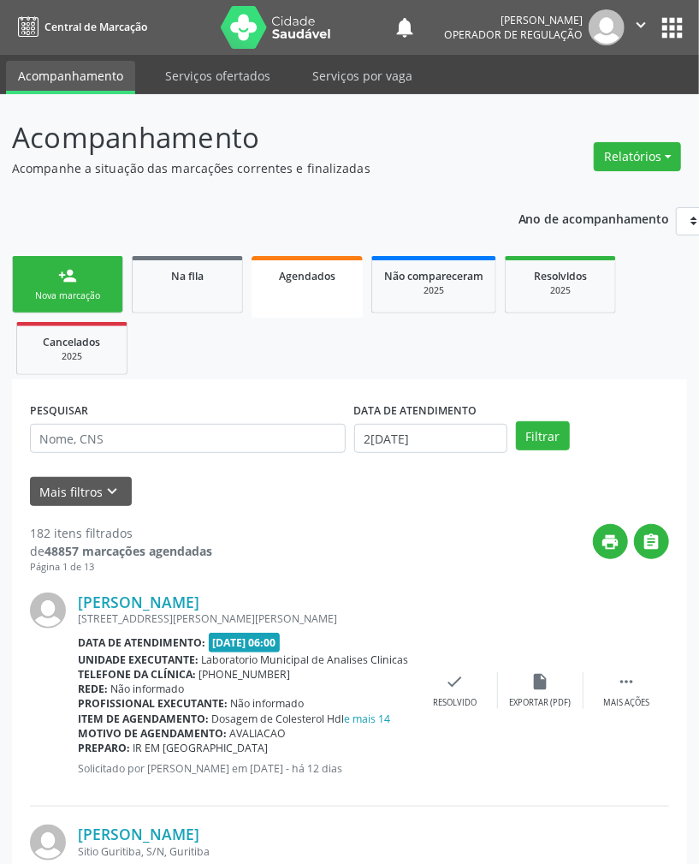
click at [70, 277] on div "person_add" at bounding box center [67, 275] width 19 height 19
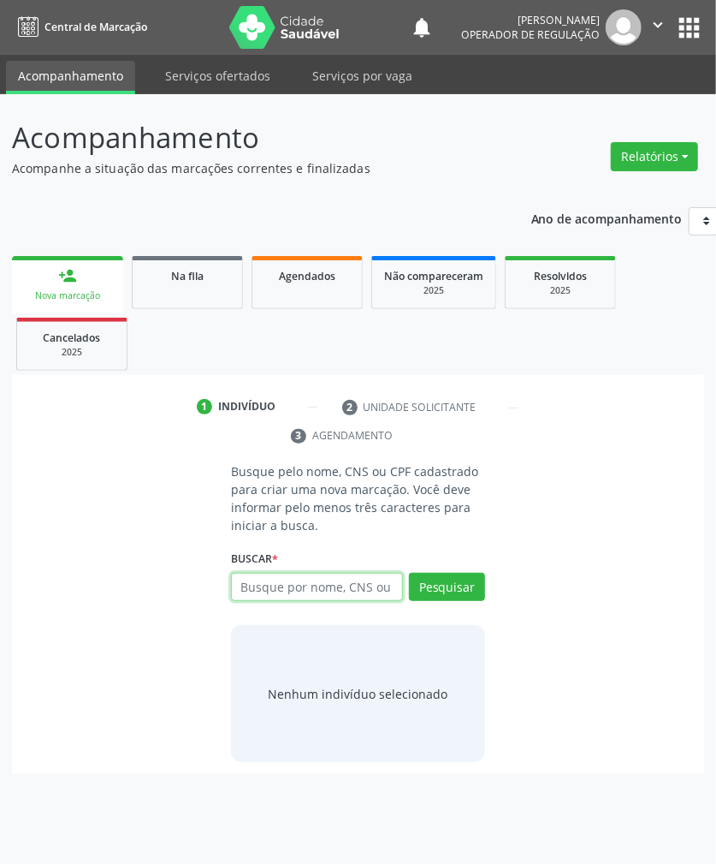
click at [298, 594] on input "text" at bounding box center [317, 587] width 172 height 29
click at [275, 603] on div "Busque por nome, CNS ou CPF Nenhum resultado encontrado para: " " Digite nome, …" at bounding box center [358, 593] width 254 height 41
click at [248, 579] on input "text" at bounding box center [317, 587] width 172 height 29
click at [295, 592] on input "700008752726406" at bounding box center [317, 587] width 172 height 29
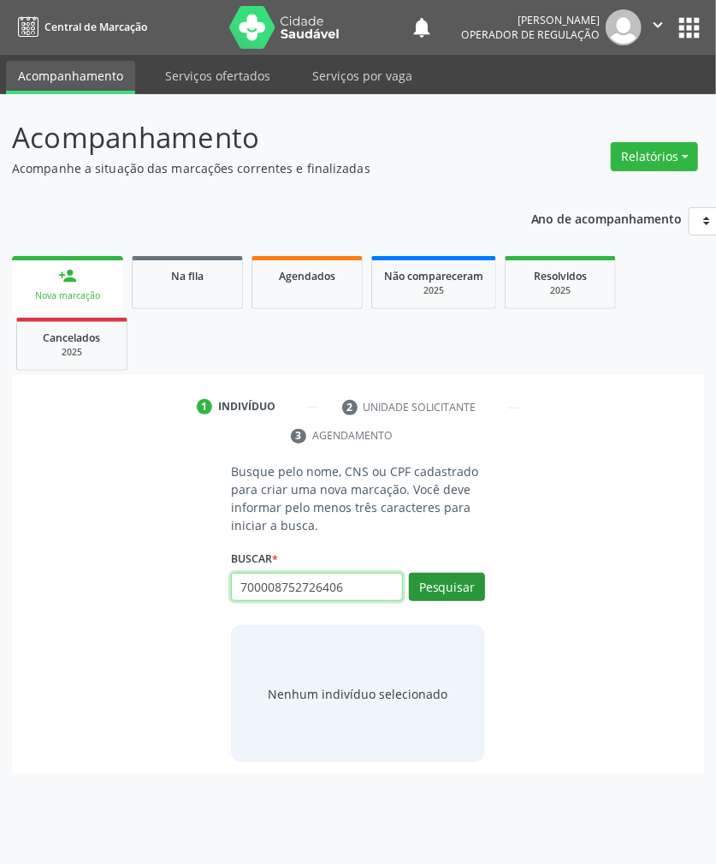
type input "700008752726406"
click at [473, 575] on button "Pesquisar" at bounding box center [447, 587] width 76 height 29
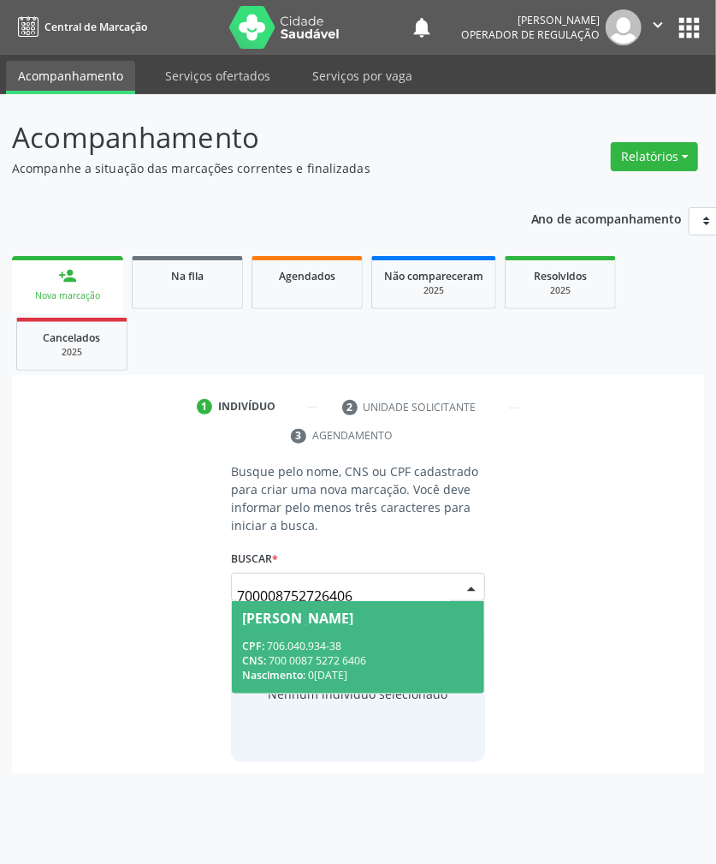
click at [319, 603] on span "[PERSON_NAME] CPF: 706.040.934-38 CNS: 700 0087 5272 6406 Nascimento: 0[DATE]" at bounding box center [358, 647] width 252 height 92
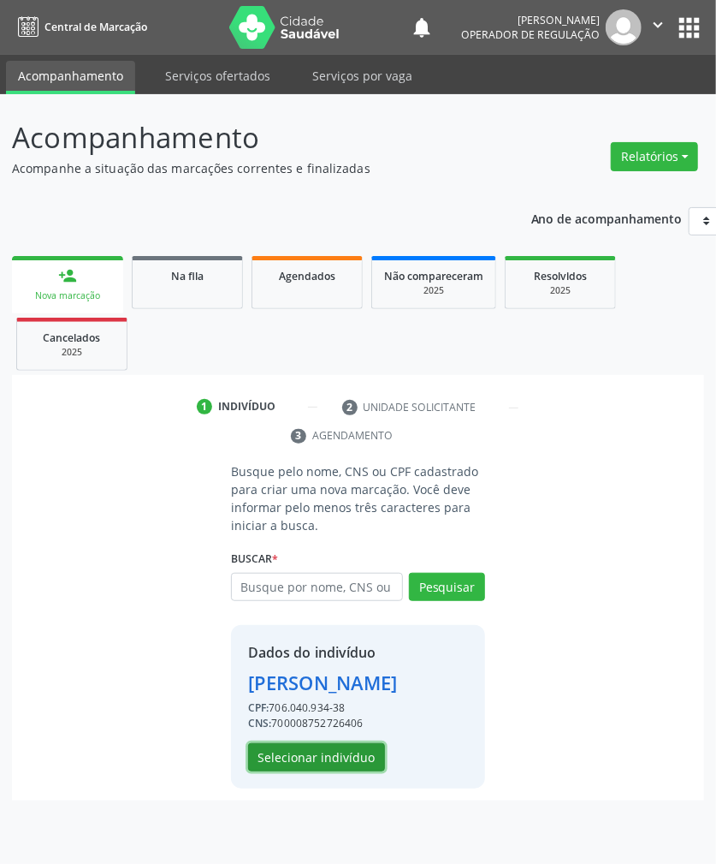
click at [303, 772] on button "Selecionar indivíduo" at bounding box center [316, 757] width 137 height 29
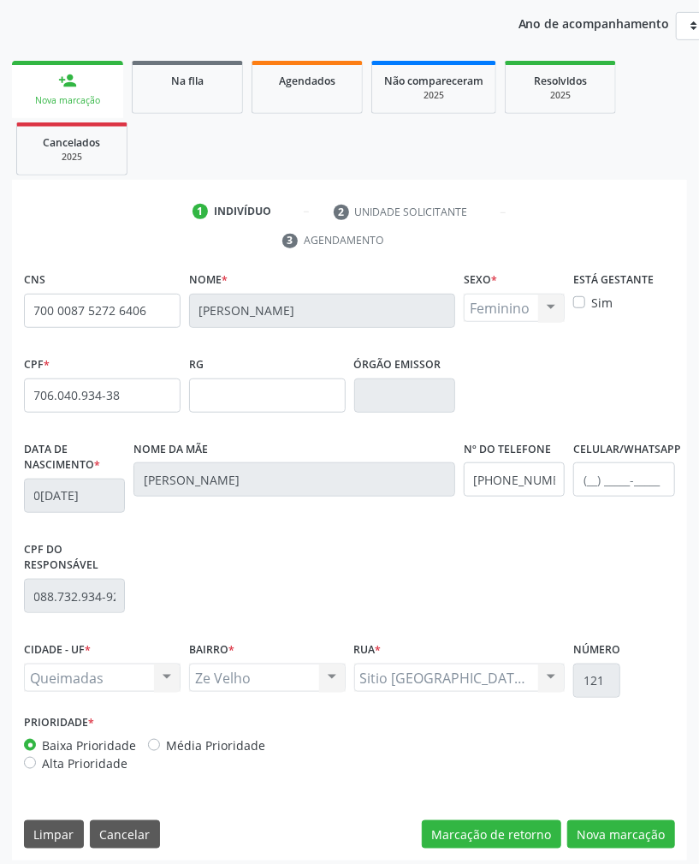
scroll to position [205, 0]
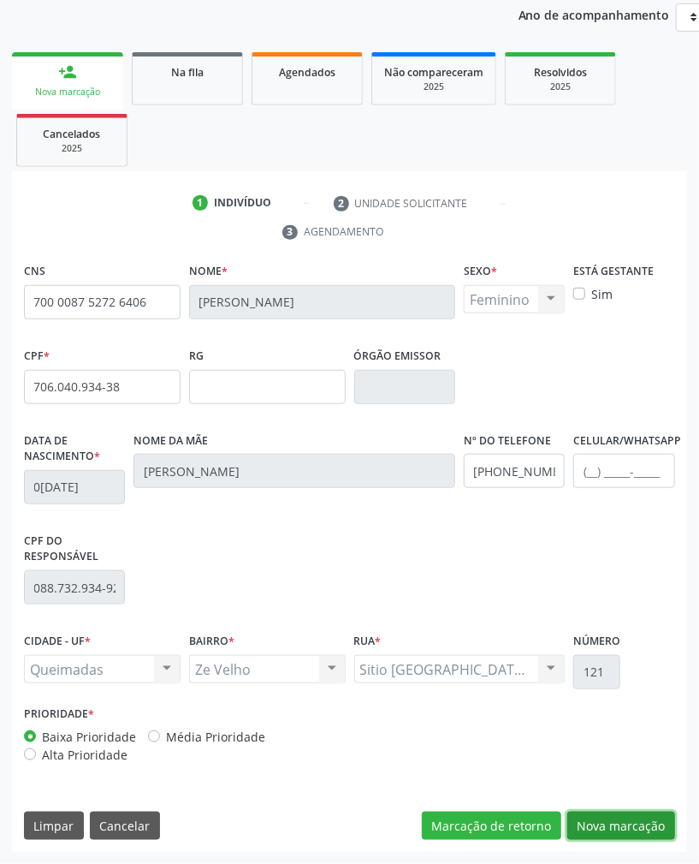
click at [638, 820] on button "Nova marcação" at bounding box center [621, 825] width 108 height 29
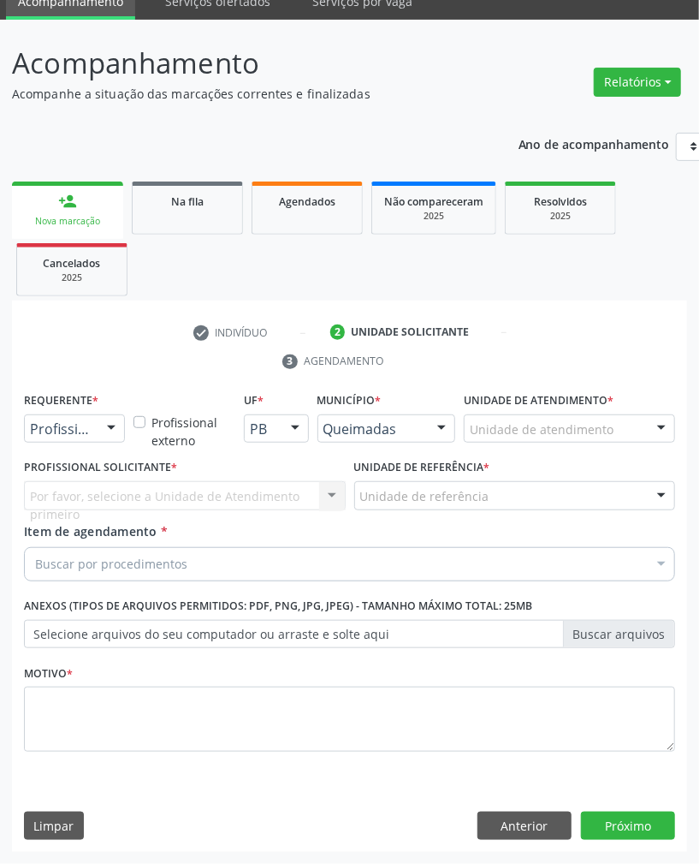
drag, startPoint x: 89, startPoint y: 419, endPoint x: 80, endPoint y: 429, distance: 13.3
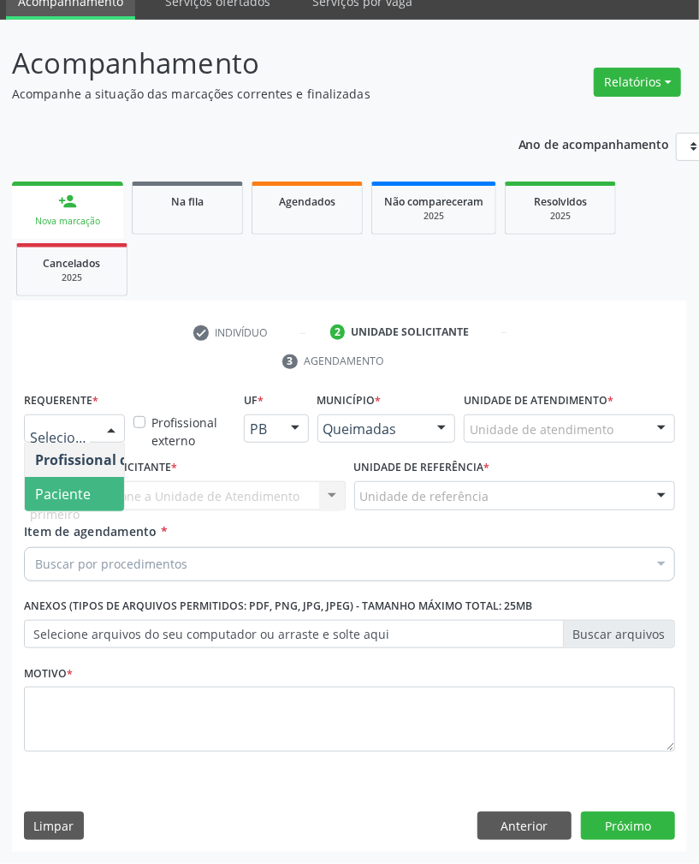
click at [56, 491] on span "Paciente" at bounding box center [63, 493] width 56 height 19
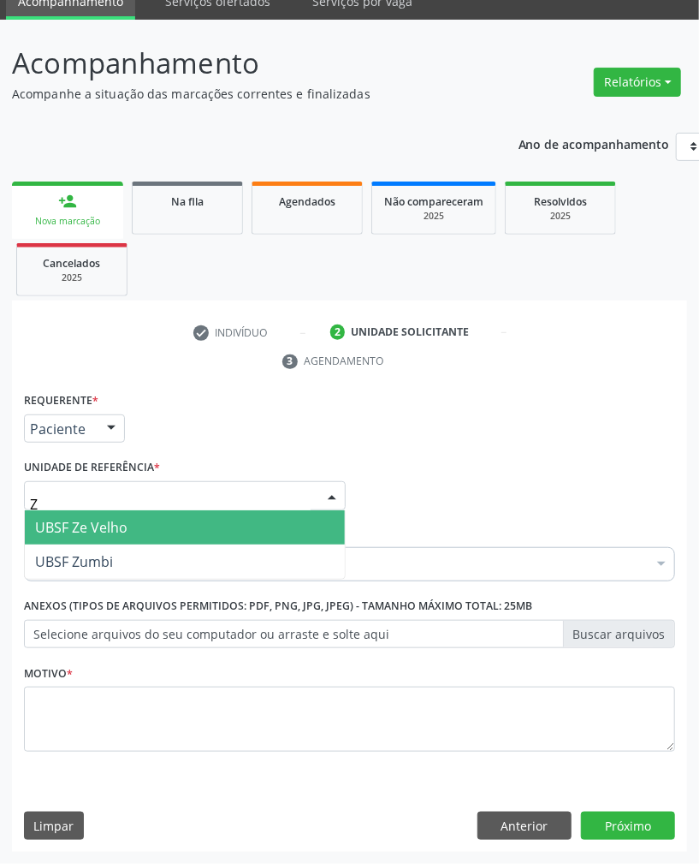
type input "ZE"
click at [110, 527] on span "UBSF Ze Velho" at bounding box center [81, 527] width 92 height 19
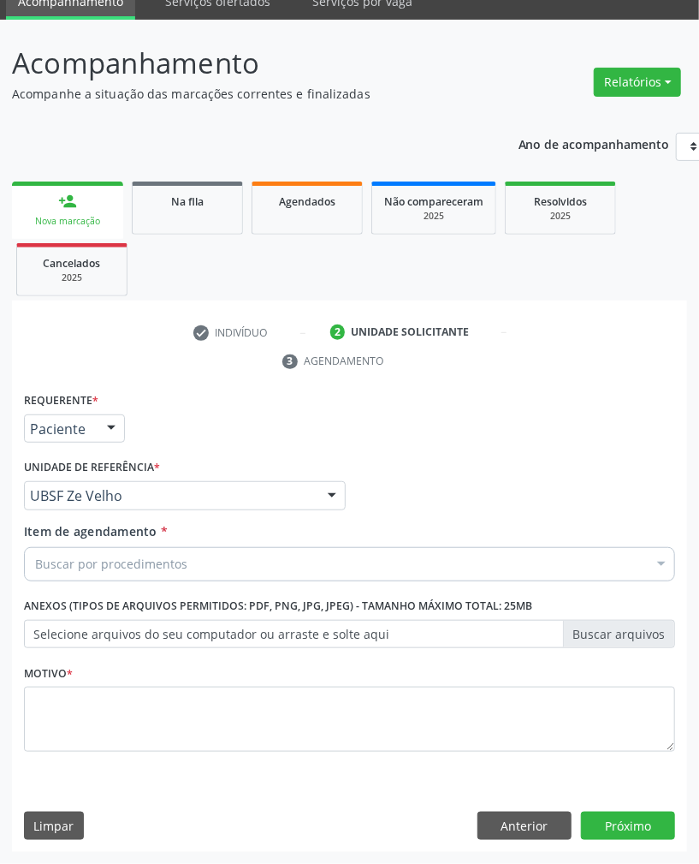
paste input "TRANSVAGINAL"
click at [255, 573] on div "Buscar por procedimentos" at bounding box center [349, 564] width 651 height 34
type input "TRANSVAGINAL"
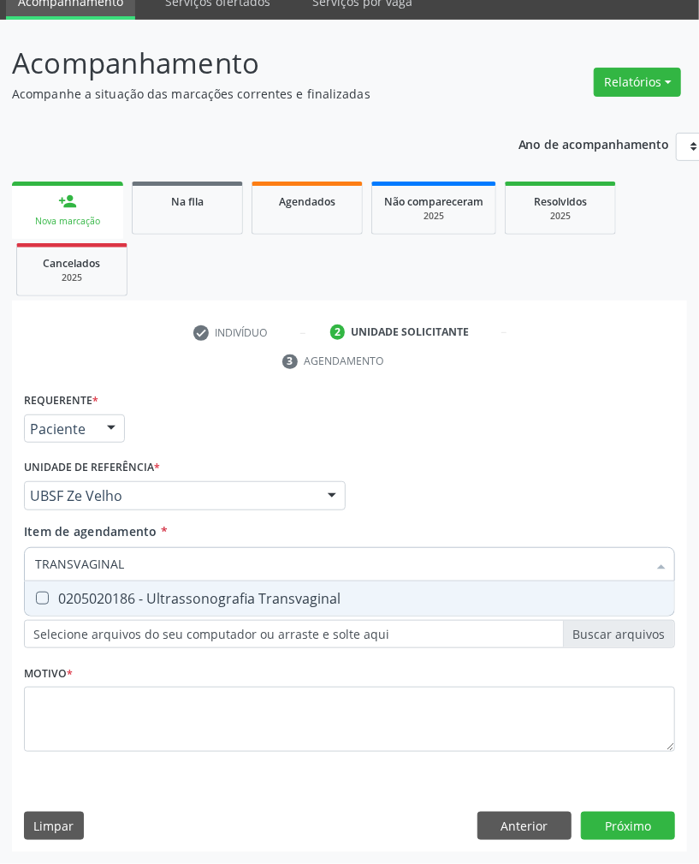
click at [235, 591] on div "0205020186 - Ultrassonografia Transvaginal" at bounding box center [349, 598] width 629 height 14
checkbox Transvaginal "true"
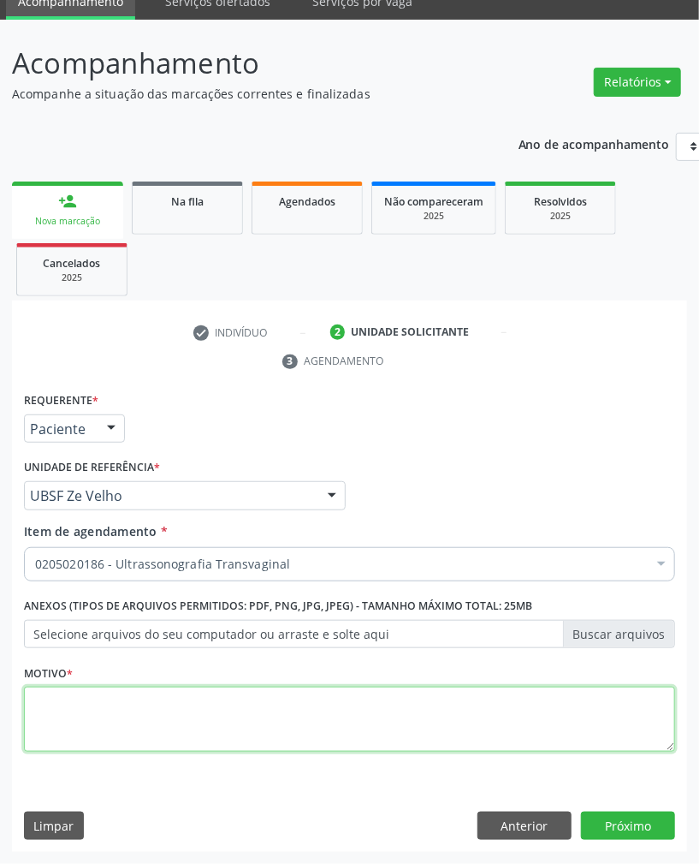
paste textarea "ROTINA"
click at [447, 726] on textarea at bounding box center [349, 718] width 651 height 65
type textarea "ROTINA"
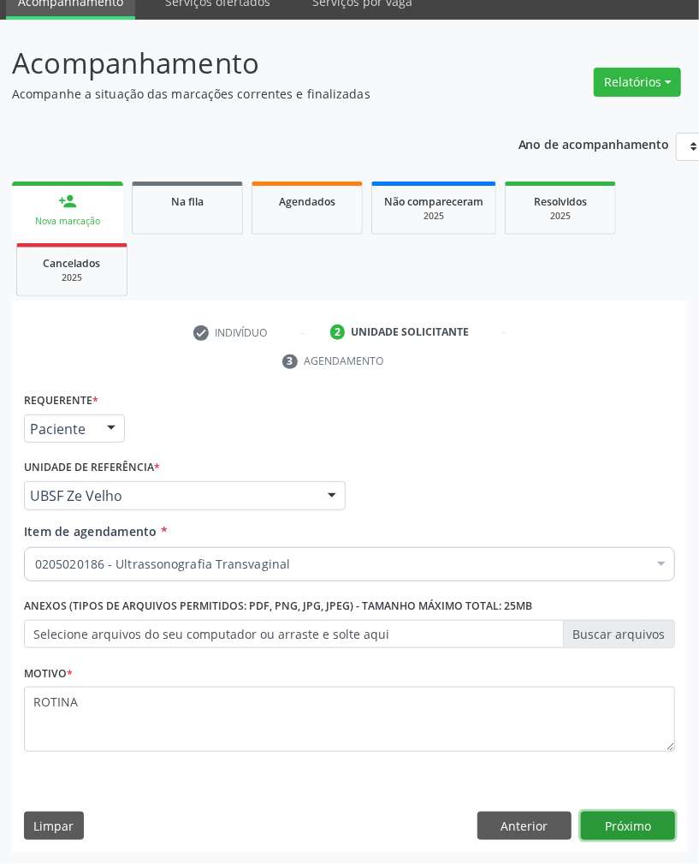
click at [606, 811] on button "Próximo" at bounding box center [628, 825] width 94 height 29
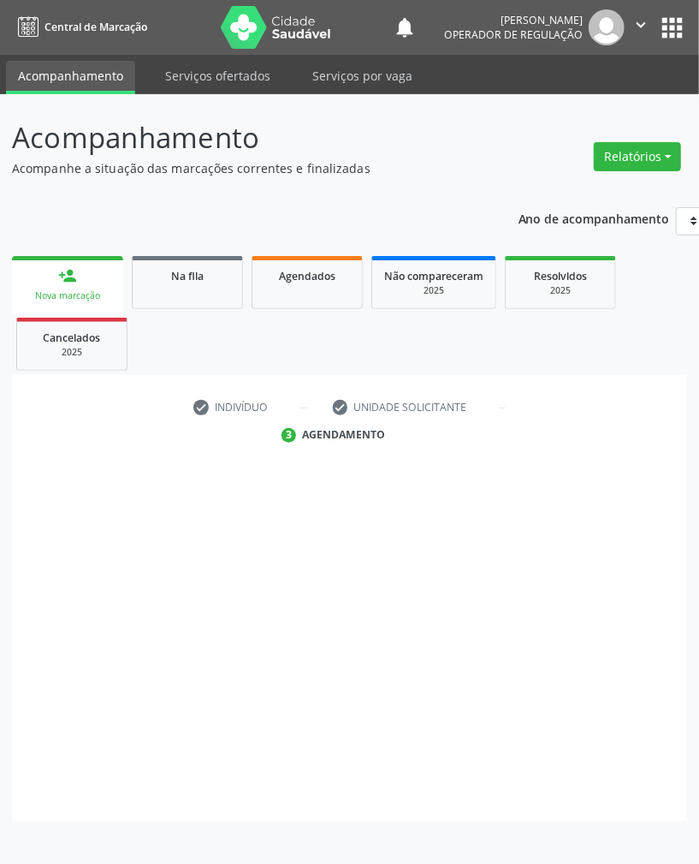
scroll to position [0, 0]
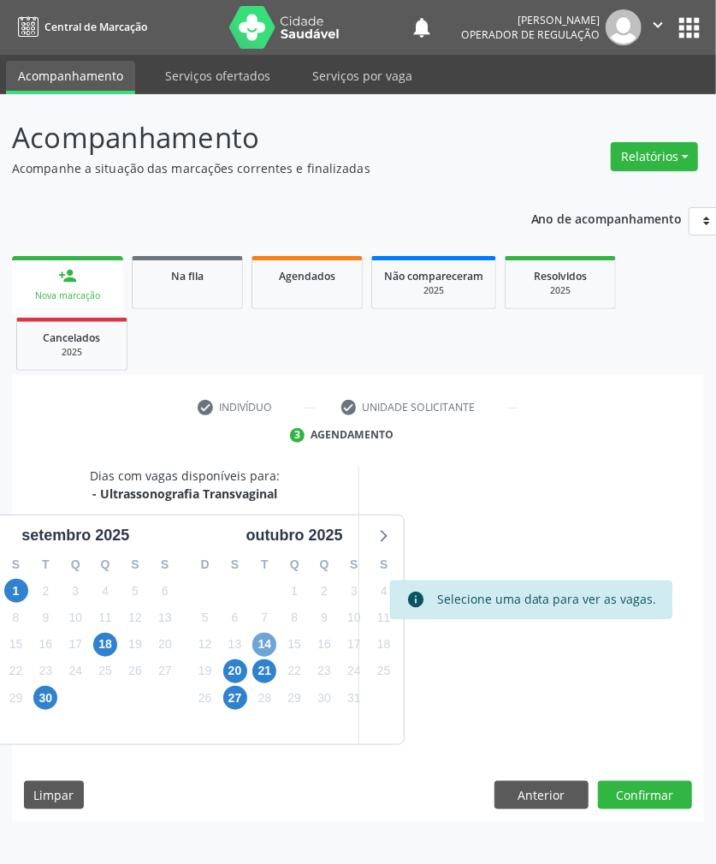
click at [270, 645] on span "14" at bounding box center [264, 644] width 24 height 24
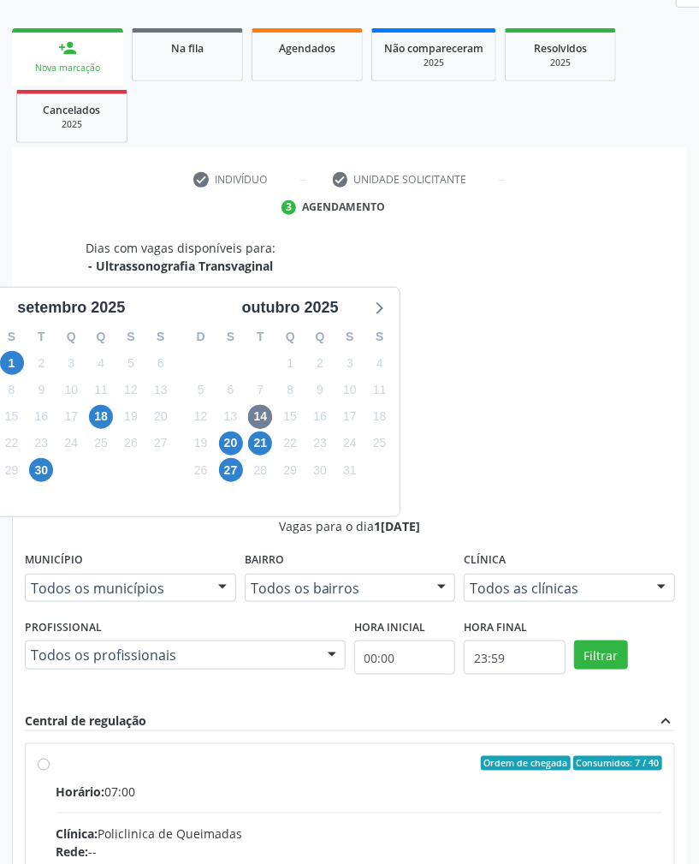
click at [521, 825] on div "Clínica: Policlinica de Queimadas" at bounding box center [359, 834] width 607 height 18
click at [50, 756] on input "Ordem de chegada Consumidos: 7 / 40 Horário: 07:00 Clínica: Policlinica de Quei…" at bounding box center [44, 763] width 12 height 15
radio input "true"
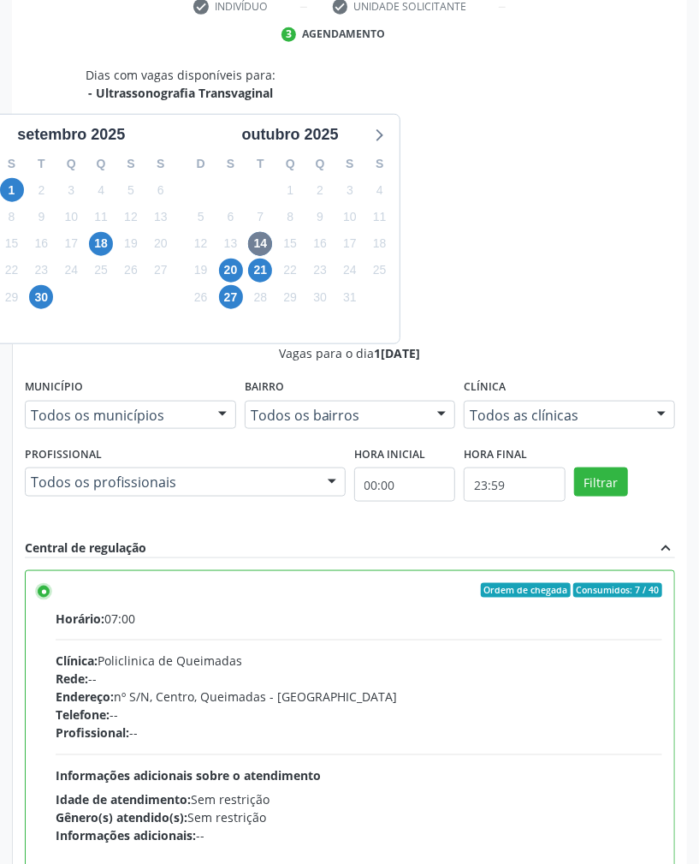
scroll to position [527, 0]
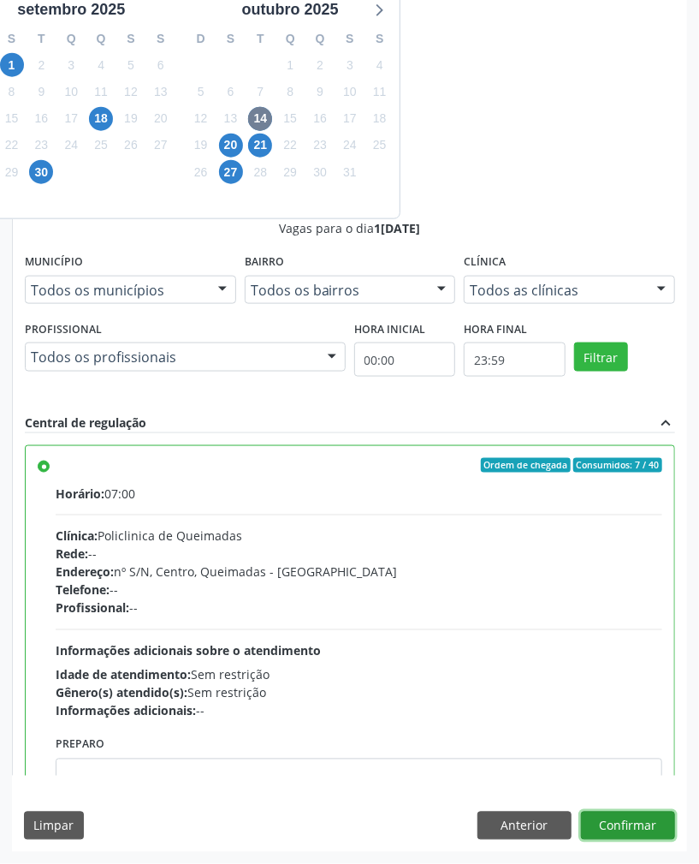
click at [627, 823] on button "Confirmar" at bounding box center [628, 825] width 94 height 29
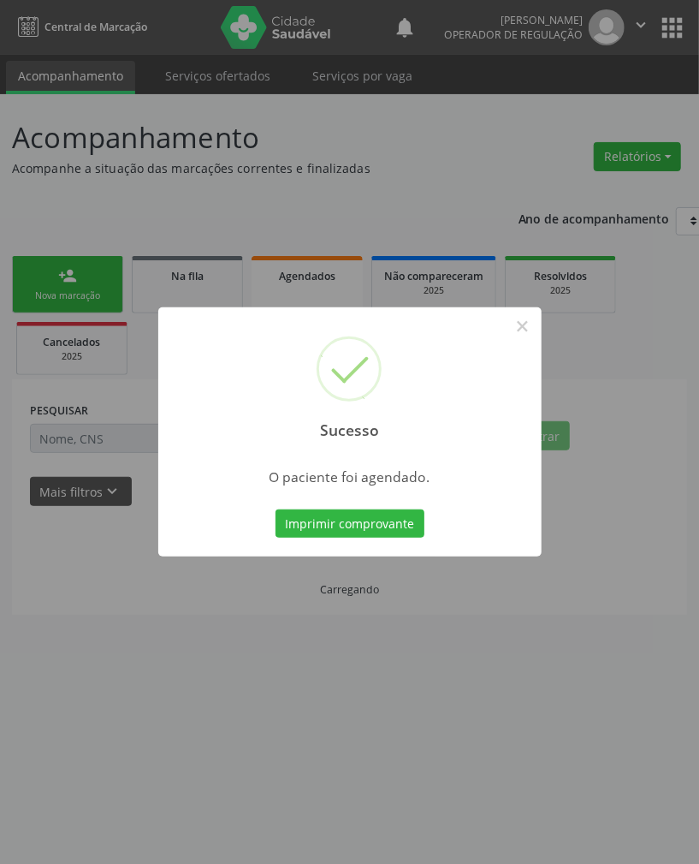
scroll to position [0, 0]
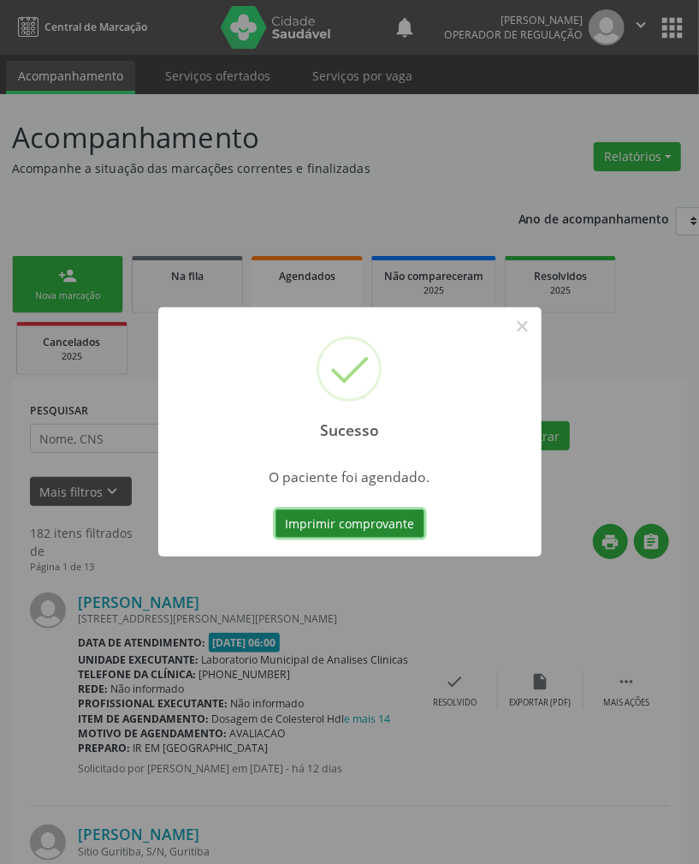
click at [392, 520] on button "Imprimir comprovante" at bounding box center [350, 523] width 149 height 29
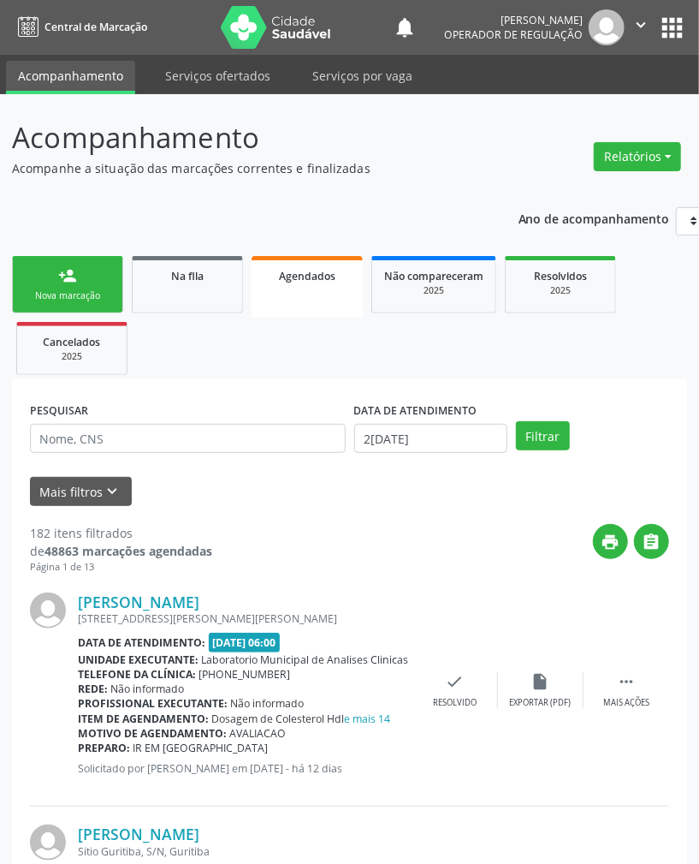
click at [33, 271] on link "person_add Nova marcação" at bounding box center [67, 284] width 111 height 57
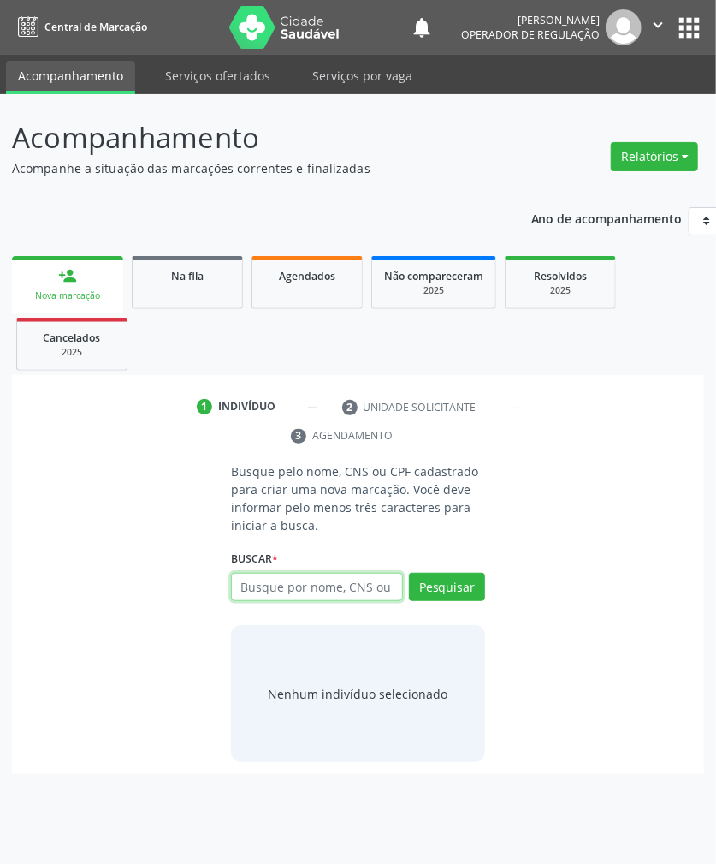
click at [299, 589] on input "text" at bounding box center [317, 587] width 172 height 29
type input "706409691053381"
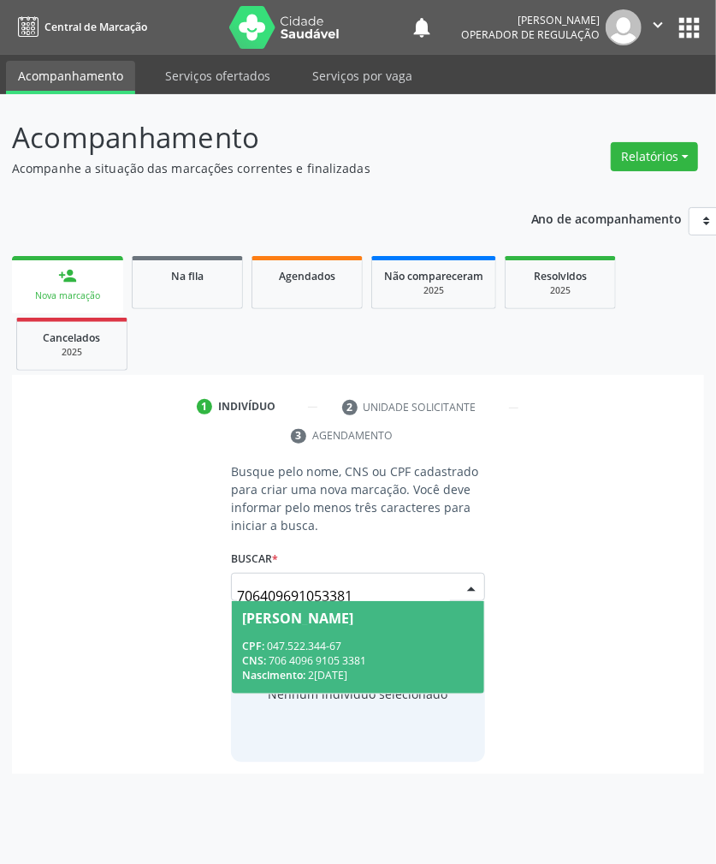
click at [385, 592] on input "706409691053381" at bounding box center [343, 596] width 213 height 34
click at [353, 638] on span "[PERSON_NAME] CPF: 047.522.344-67 CNS: 706 4096 9105 3381 Nascimento: [DATE]" at bounding box center [358, 647] width 252 height 92
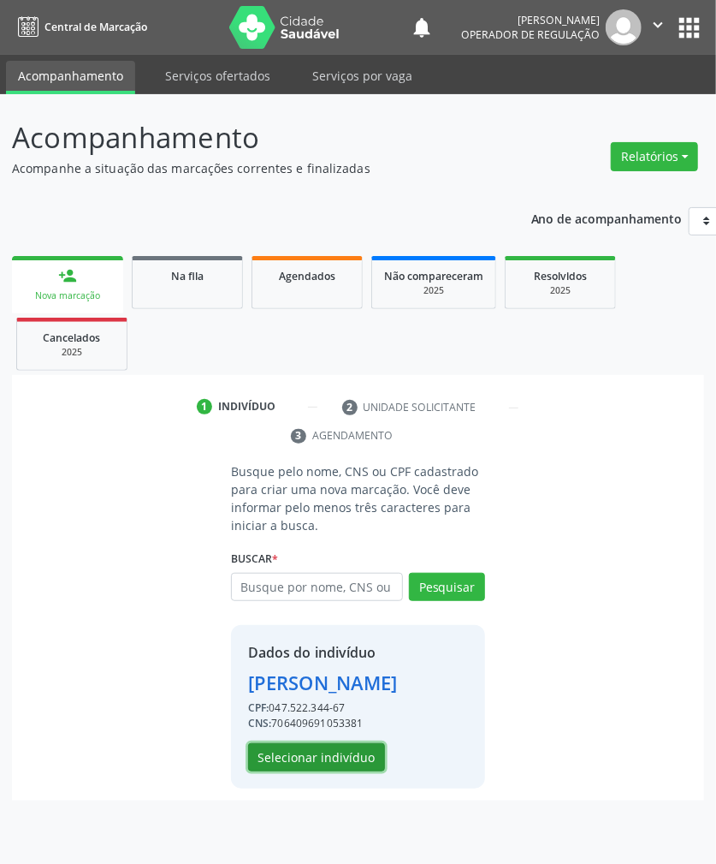
click at [354, 772] on button "Selecionar indivíduo" at bounding box center [316, 757] width 137 height 29
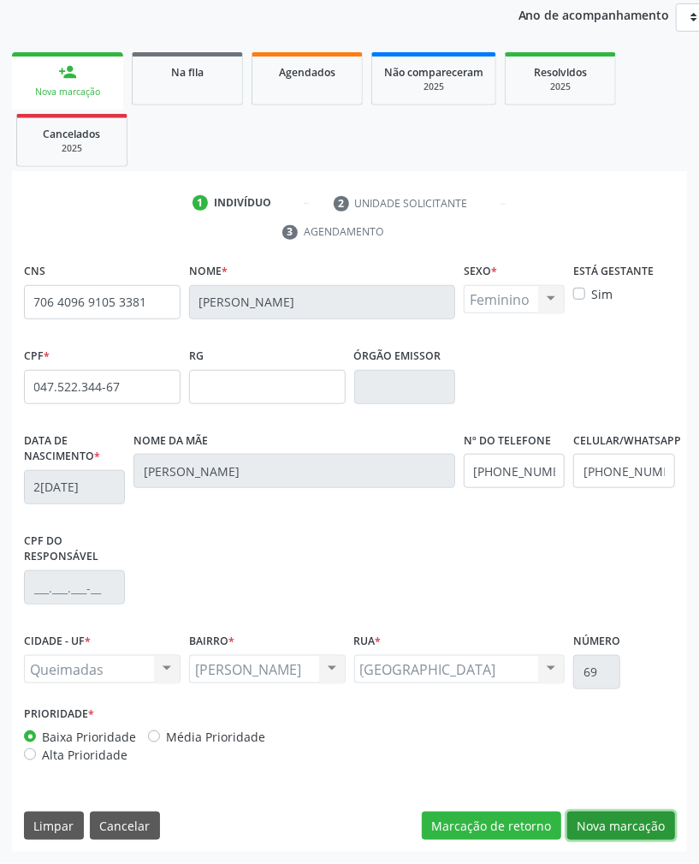
click at [650, 835] on button "Nova marcação" at bounding box center [621, 825] width 108 height 29
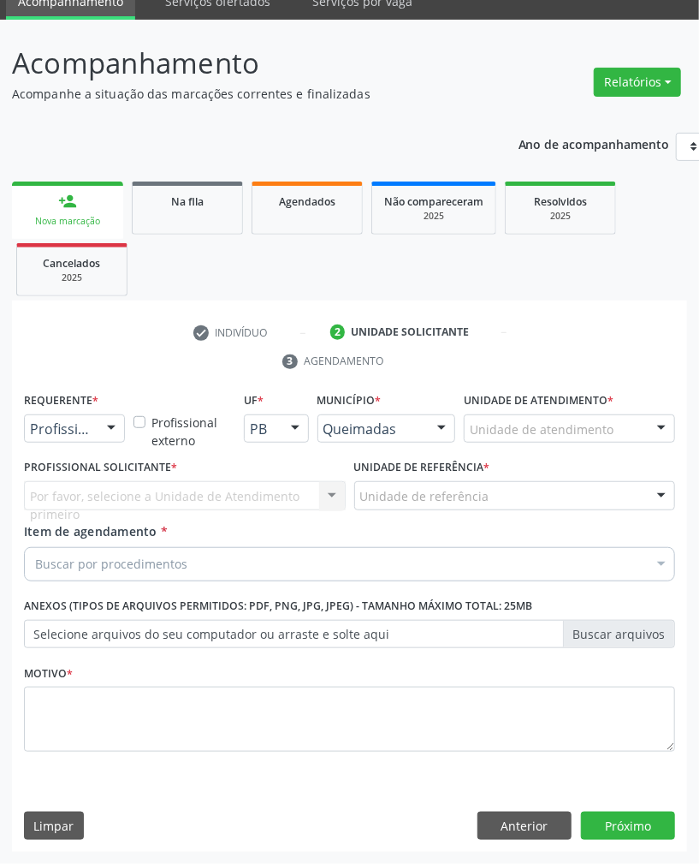
scroll to position [76, 0]
drag, startPoint x: 25, startPoint y: 414, endPoint x: 56, endPoint y: 442, distance: 41.2
click at [26, 418] on div at bounding box center [74, 428] width 101 height 29
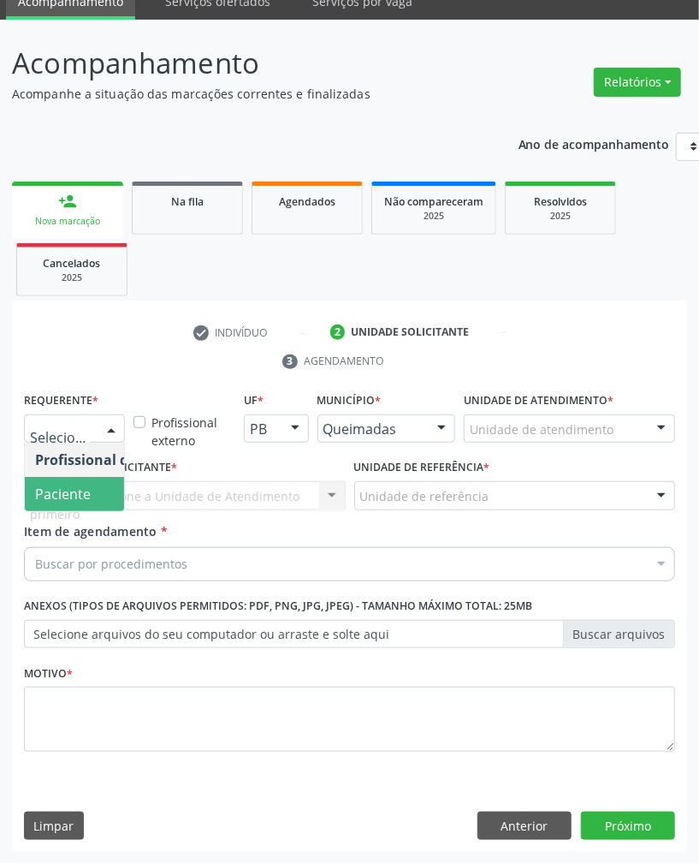
click at [93, 498] on span "Paciente" at bounding box center [108, 494] width 167 height 34
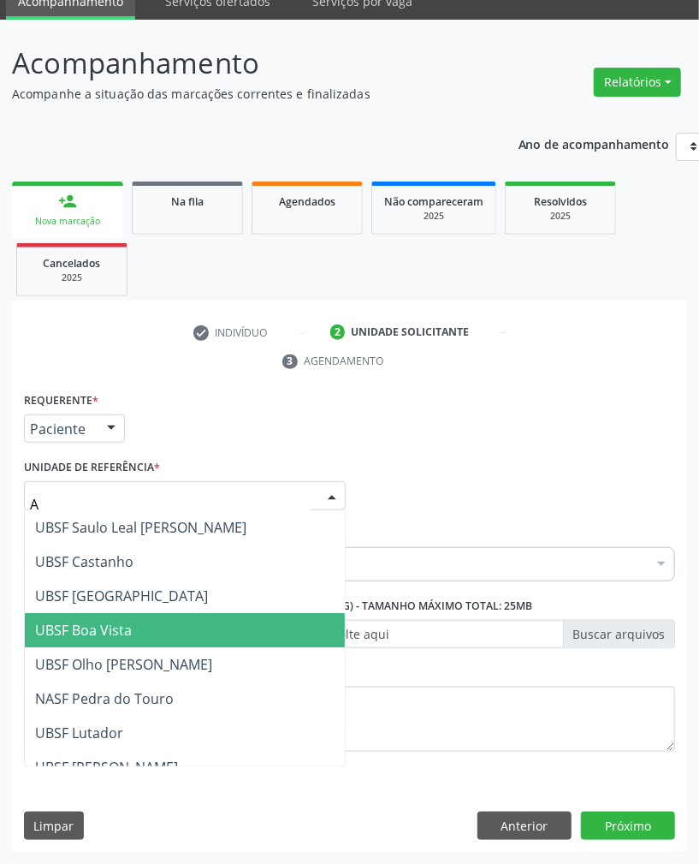
type input "AN"
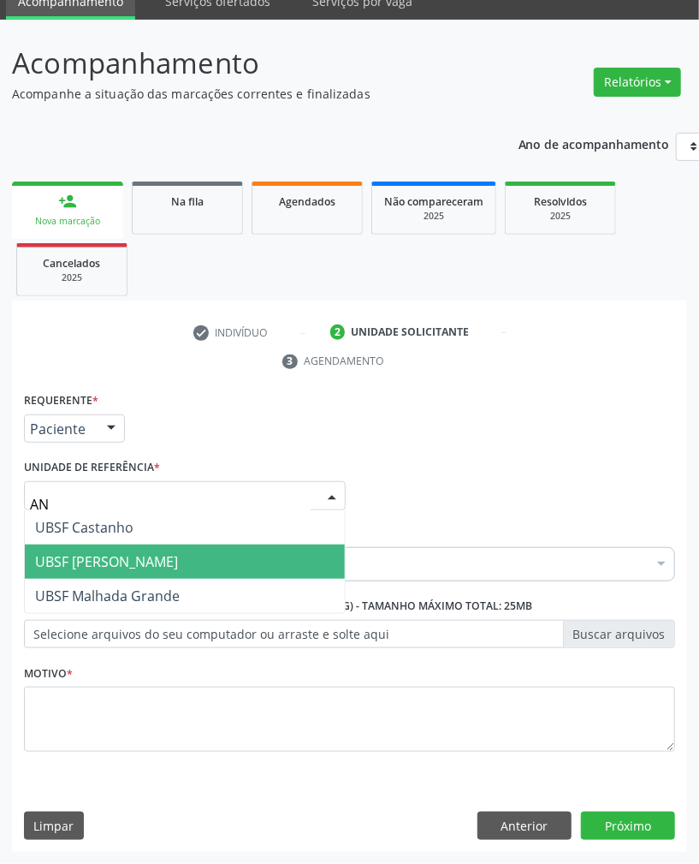
click at [118, 569] on span "UBSF [PERSON_NAME]" at bounding box center [185, 561] width 320 height 34
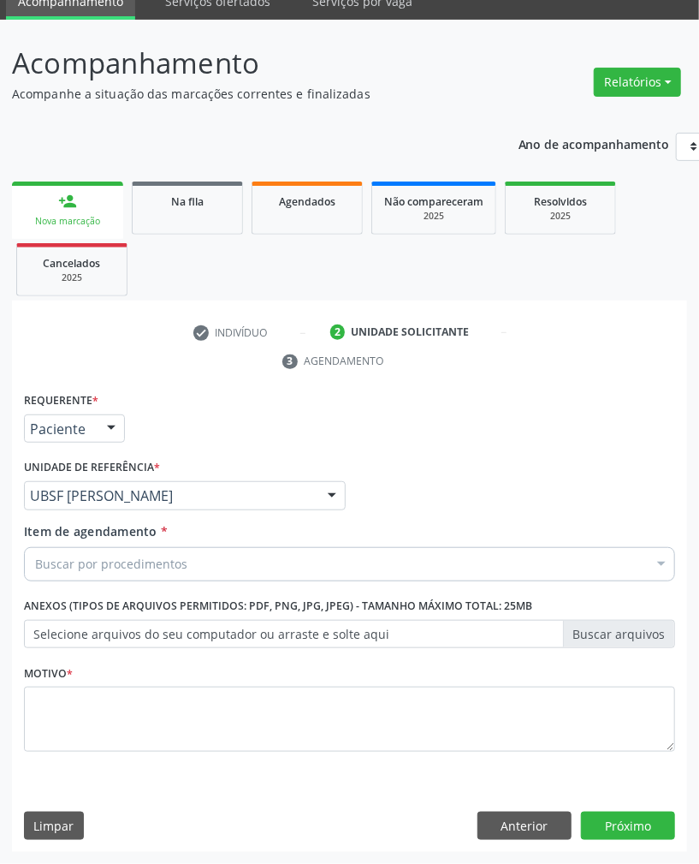
click at [291, 572] on div "Buscar por procedimentos" at bounding box center [349, 564] width 651 height 34
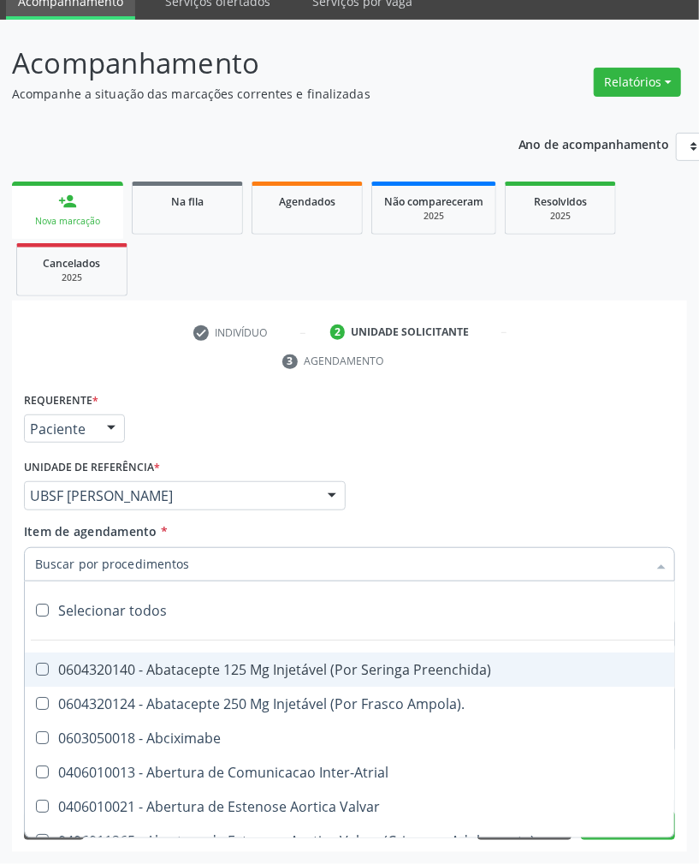
paste input "TRANSVAGINAL"
type input "TRANSVAGINAL"
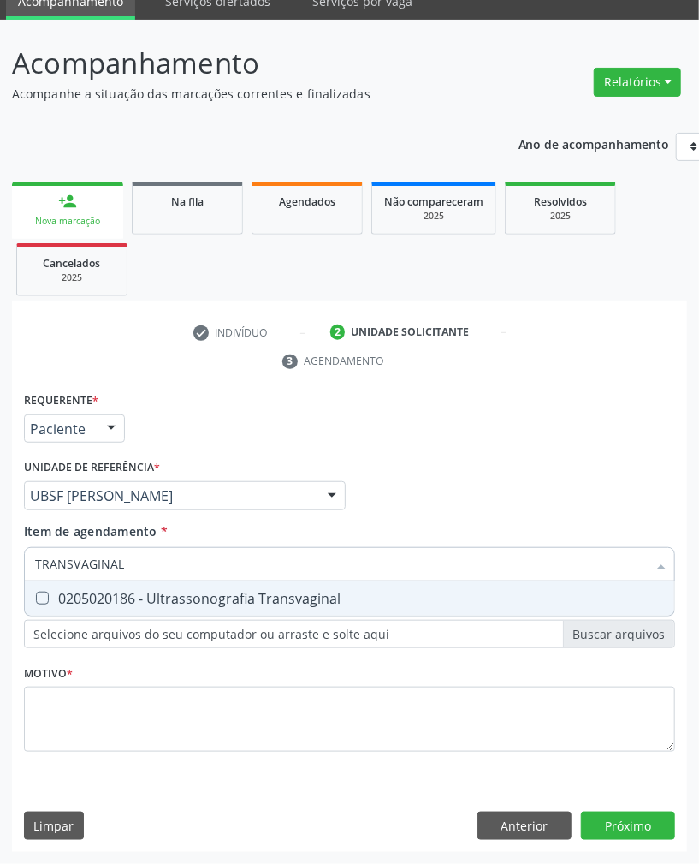
click at [449, 592] on div "0205020186 - Ultrassonografia Transvaginal" at bounding box center [349, 598] width 629 height 14
checkbox Transvaginal "true"
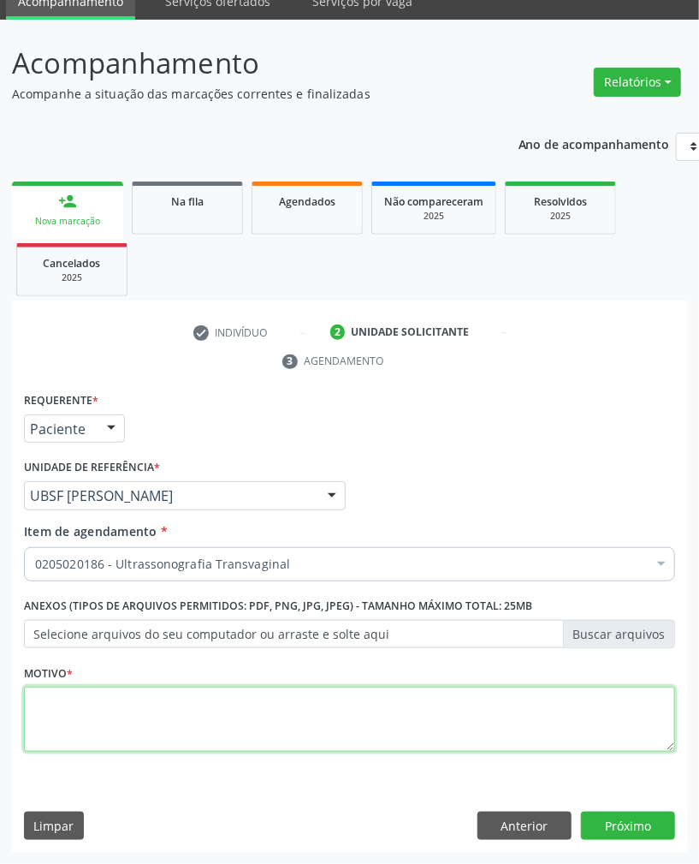
click at [419, 714] on textarea at bounding box center [349, 718] width 651 height 65
paste textarea "ROTINA"
type textarea "ROTINA"
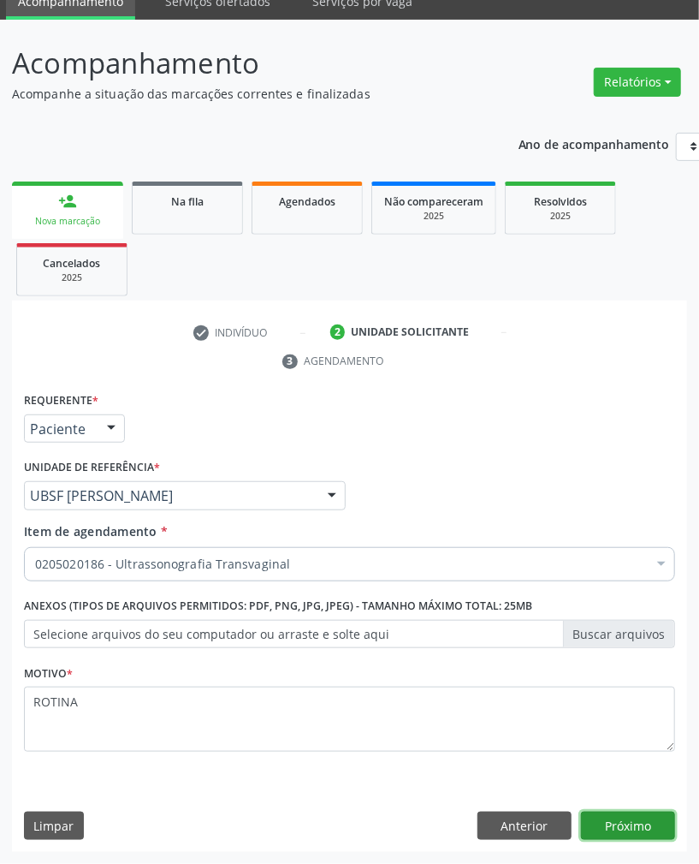
drag, startPoint x: 655, startPoint y: 818, endPoint x: 710, endPoint y: 818, distance: 55.6
click at [657, 818] on button "Próximo" at bounding box center [628, 825] width 94 height 29
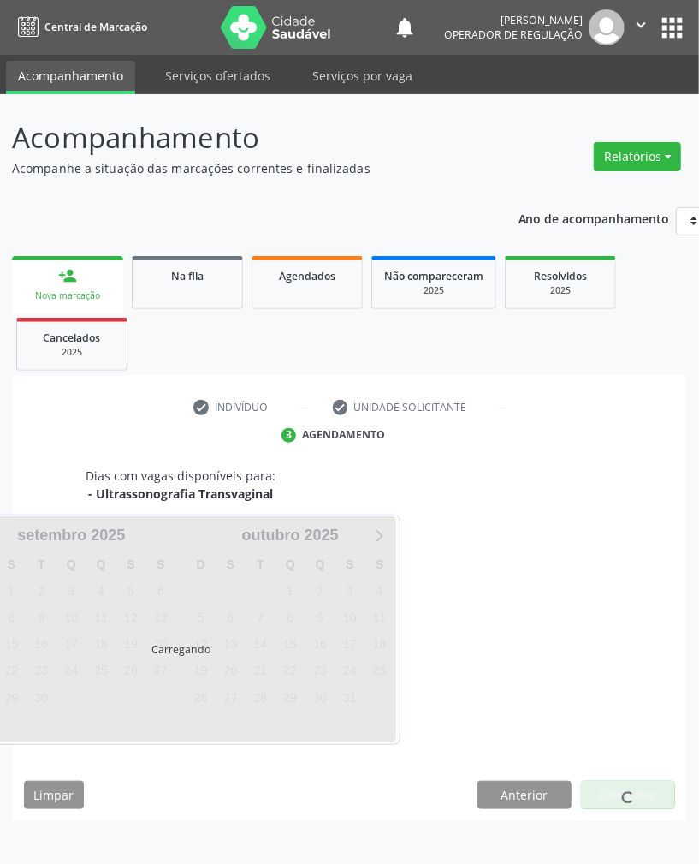
scroll to position [0, 0]
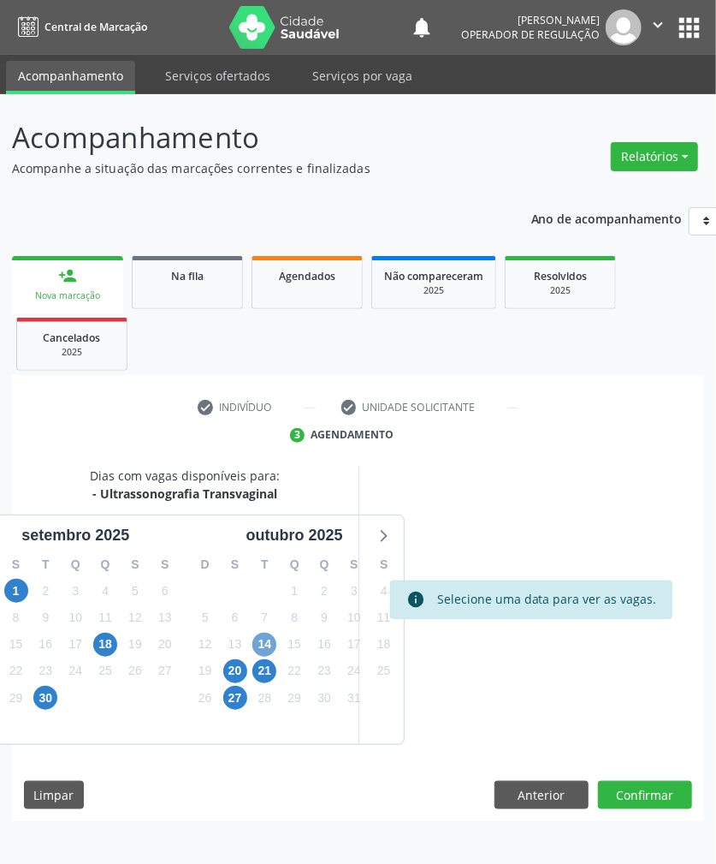
click at [265, 642] on span "14" at bounding box center [264, 644] width 24 height 24
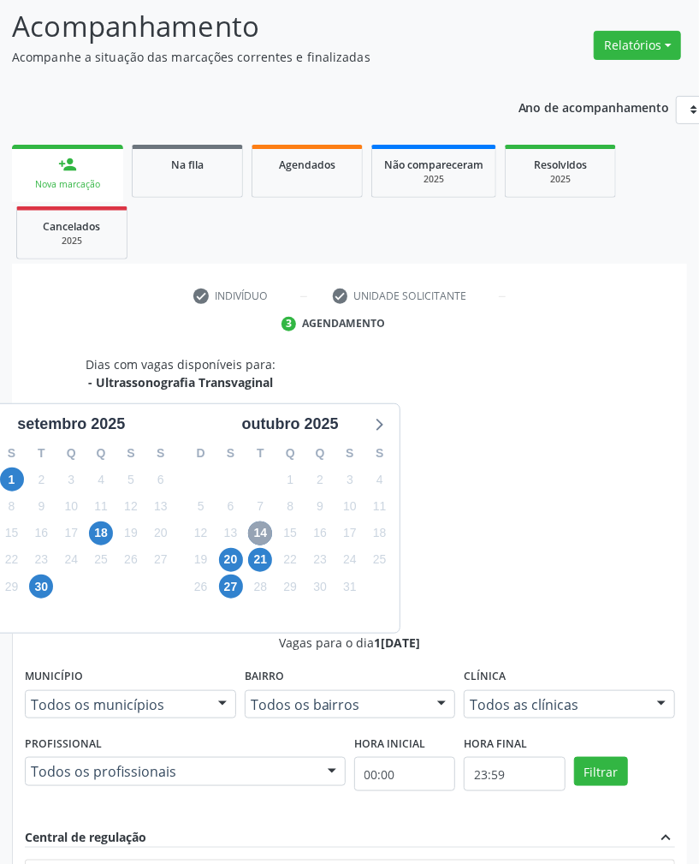
scroll to position [228, 0]
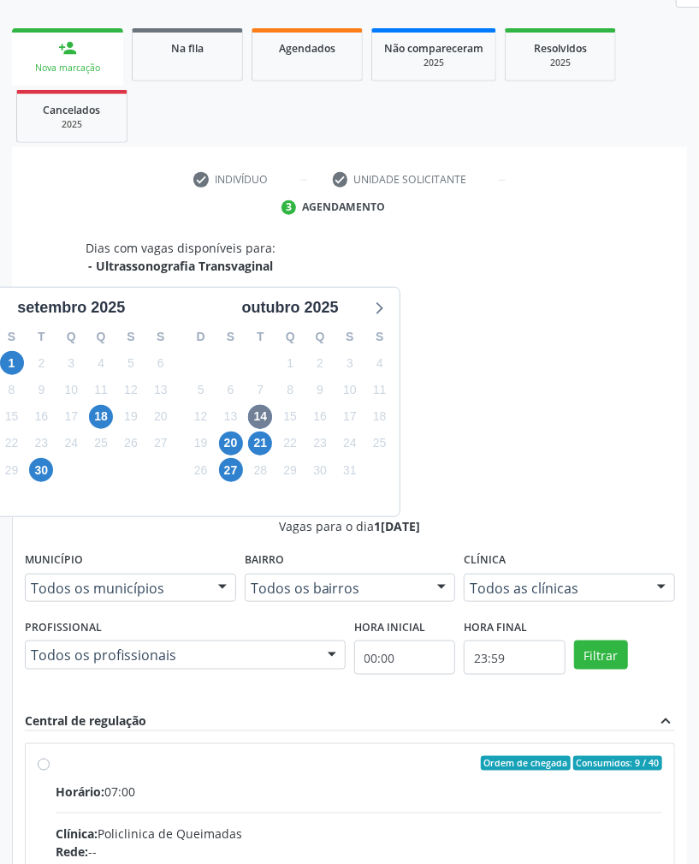
click at [50, 756] on input "Ordem de chegada Consumidos: 9 / 40 Horário: 07:00 Clínica: Policlinica de Quei…" at bounding box center [44, 763] width 12 height 15
radio input "true"
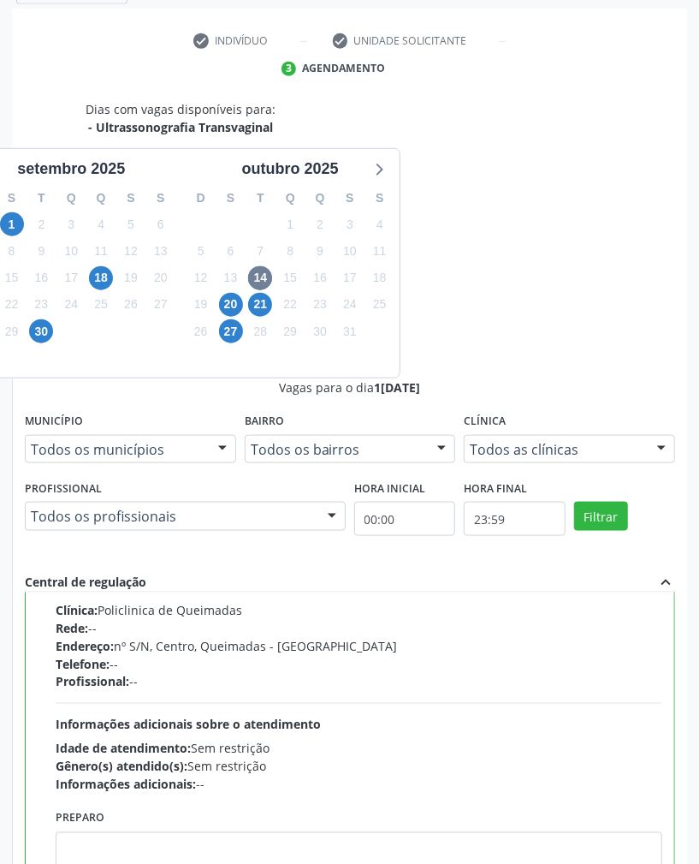
scroll to position [527, 0]
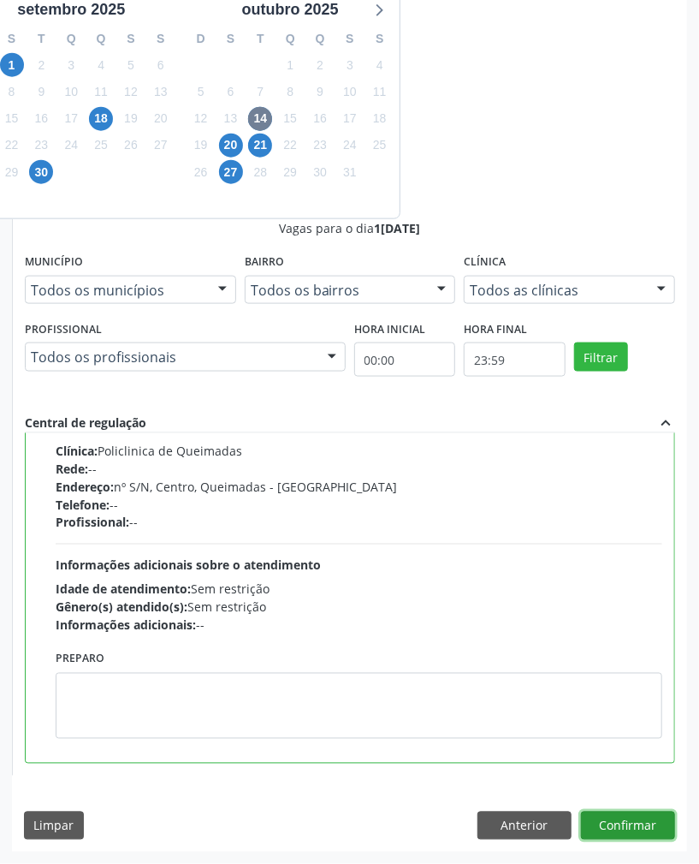
click at [609, 817] on button "Confirmar" at bounding box center [628, 825] width 94 height 29
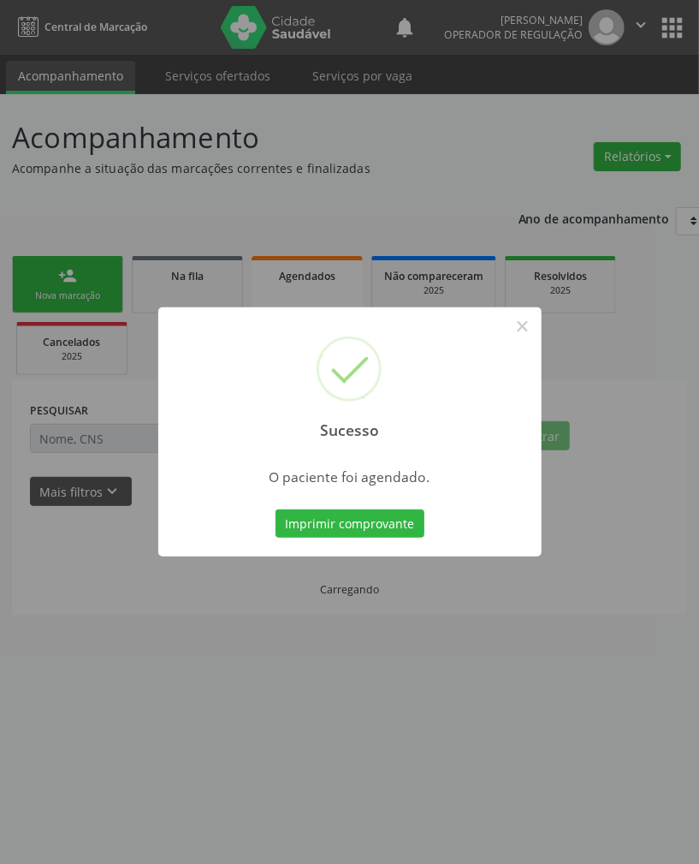
scroll to position [0, 0]
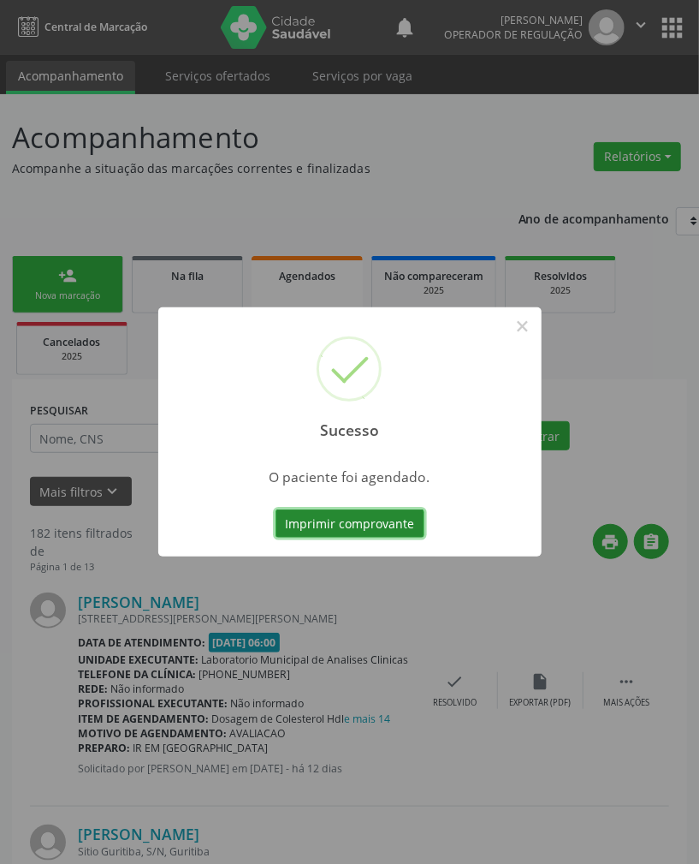
click at [306, 531] on button "Imprimir comprovante" at bounding box center [350, 523] width 149 height 29
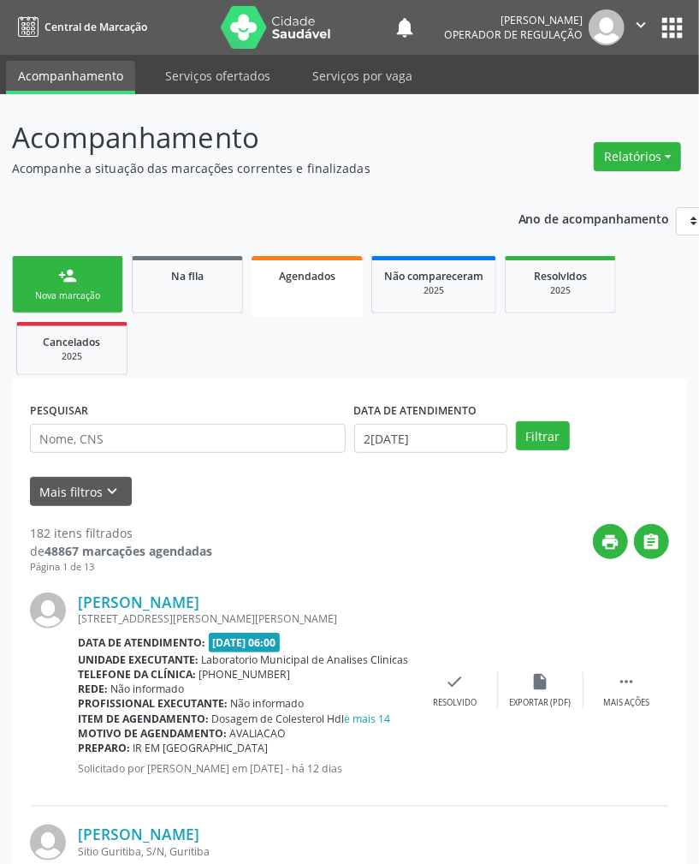
click at [104, 299] on div "Nova marcação" at bounding box center [68, 295] width 86 height 13
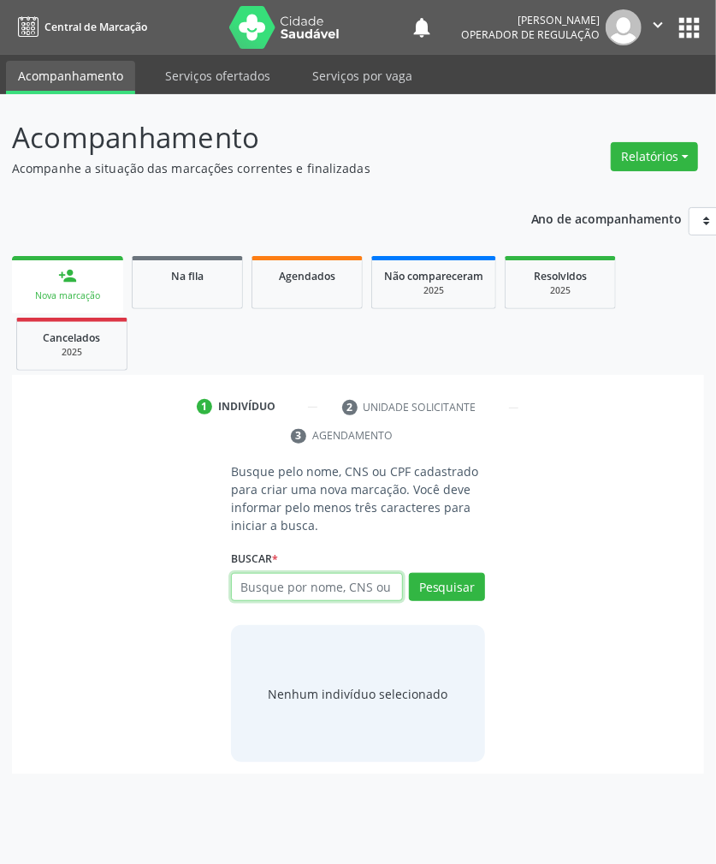
click at [265, 596] on input "text" at bounding box center [317, 587] width 172 height 29
click at [261, 600] on input "text" at bounding box center [317, 587] width 172 height 29
type input "705009896103653"
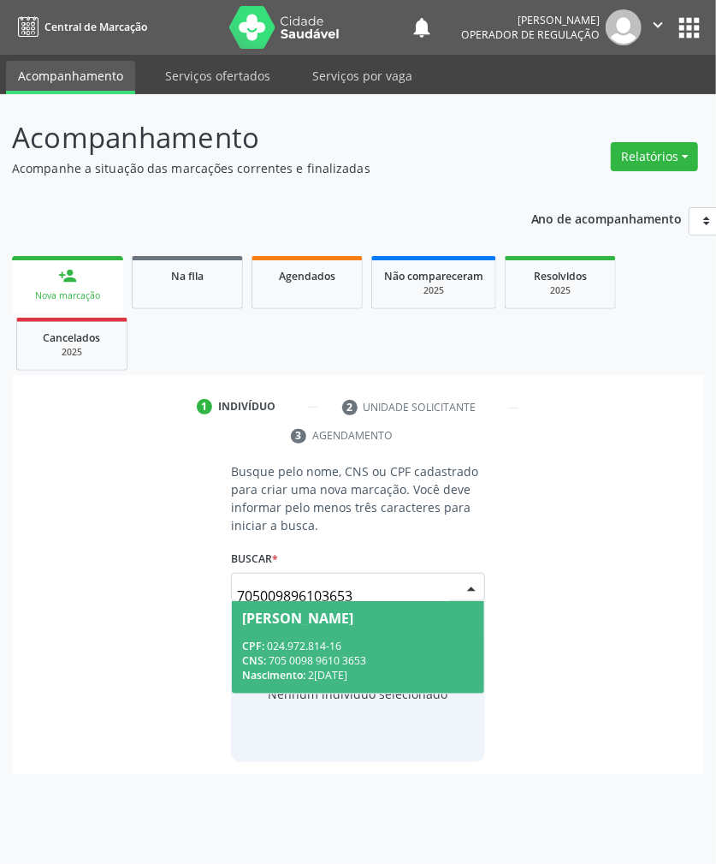
click at [310, 617] on div "[PERSON_NAME]" at bounding box center [297, 618] width 111 height 14
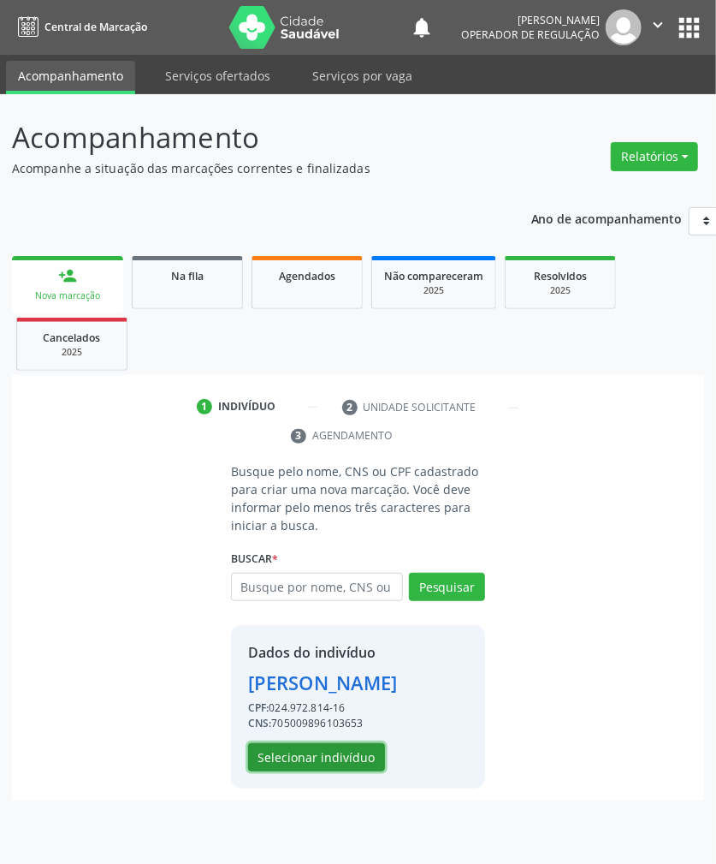
click at [322, 764] on button "Selecionar indivíduo" at bounding box center [316, 757] width 137 height 29
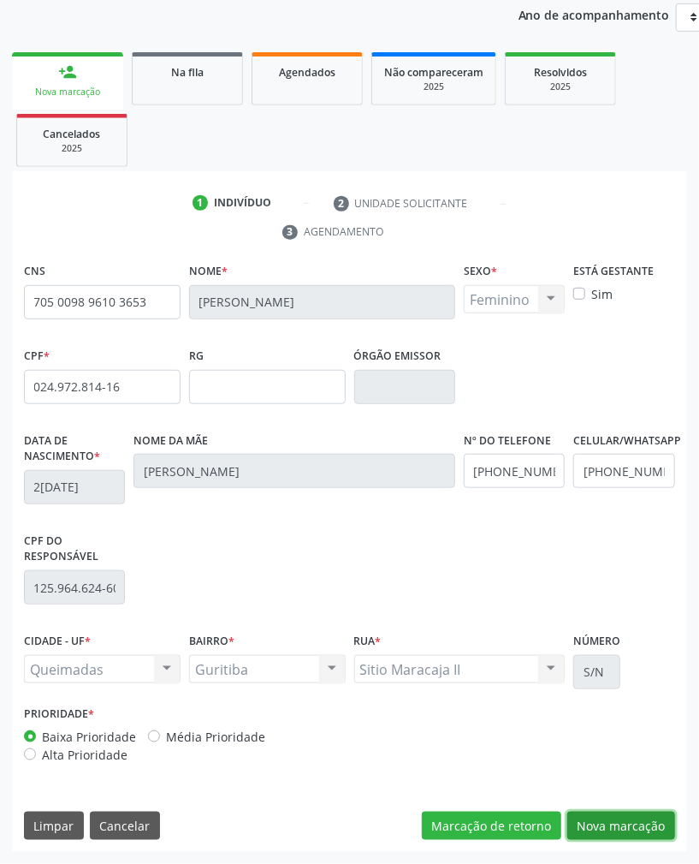
click at [644, 819] on button "Nova marcação" at bounding box center [621, 825] width 108 height 29
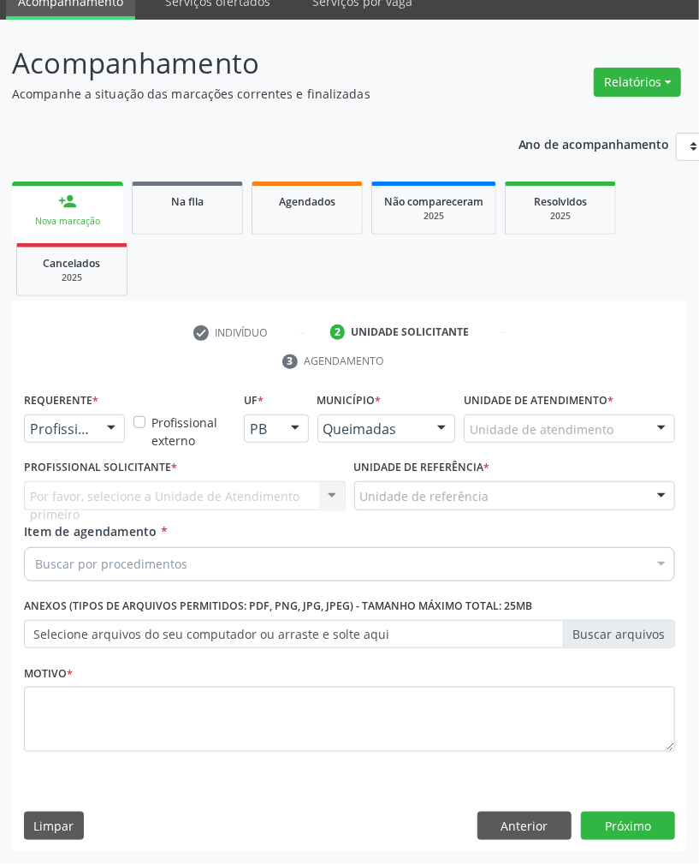
scroll to position [76, 0]
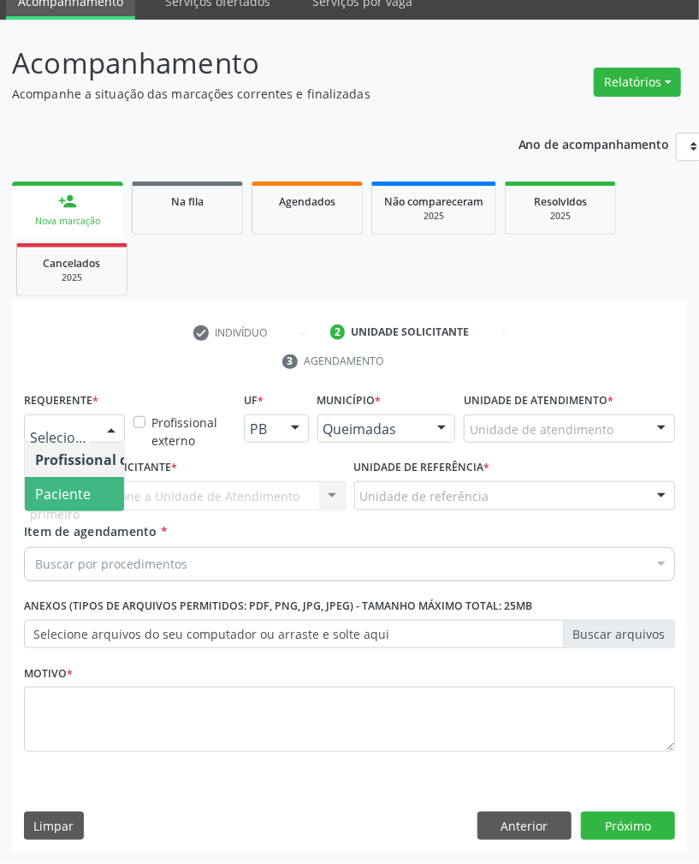
click at [69, 501] on span "Paciente" at bounding box center [63, 493] width 56 height 19
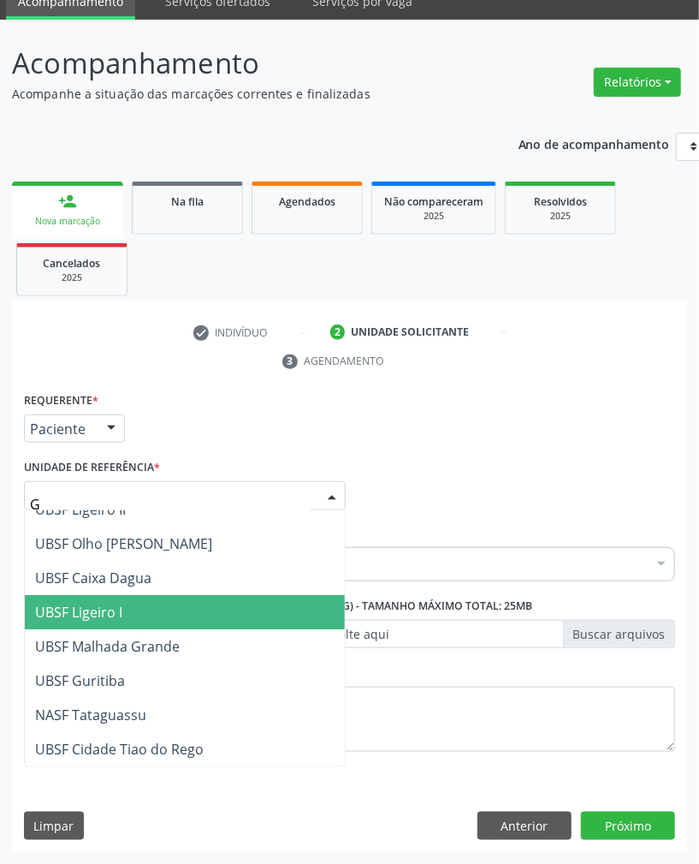
scroll to position [18, 0]
type input "GU"
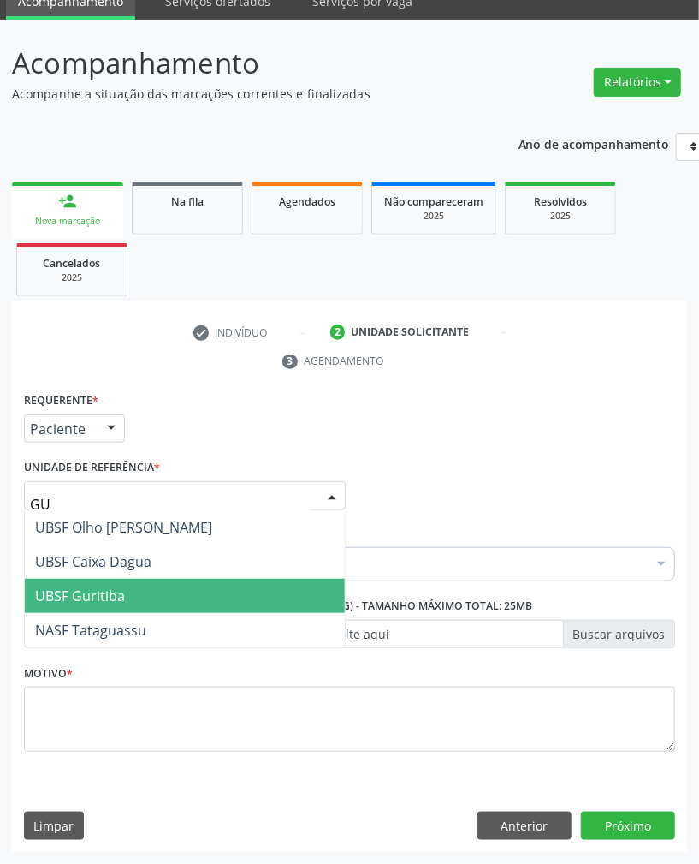
scroll to position [0, 0]
click at [175, 604] on span "UBSF Guritiba" at bounding box center [185, 596] width 320 height 34
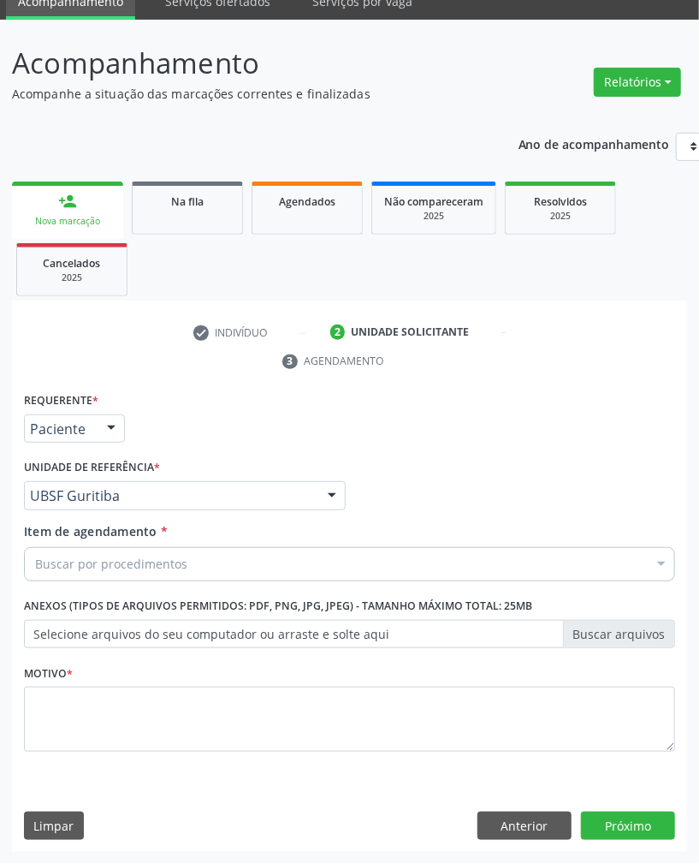
paste input "TRANSVAGINAL"
click at [298, 566] on div "Buscar por procedimentos" at bounding box center [349, 564] width 651 height 34
type input "TRANSVAGINAL"
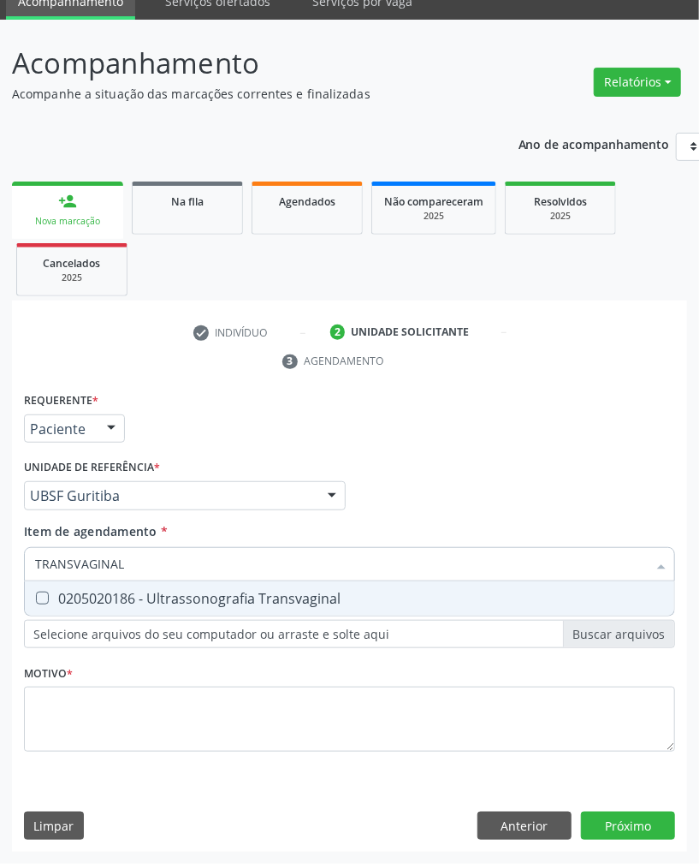
click at [276, 591] on div "0205020186 - Ultrassonografia Transvaginal" at bounding box center [349, 598] width 629 height 14
checkbox Transvaginal "true"
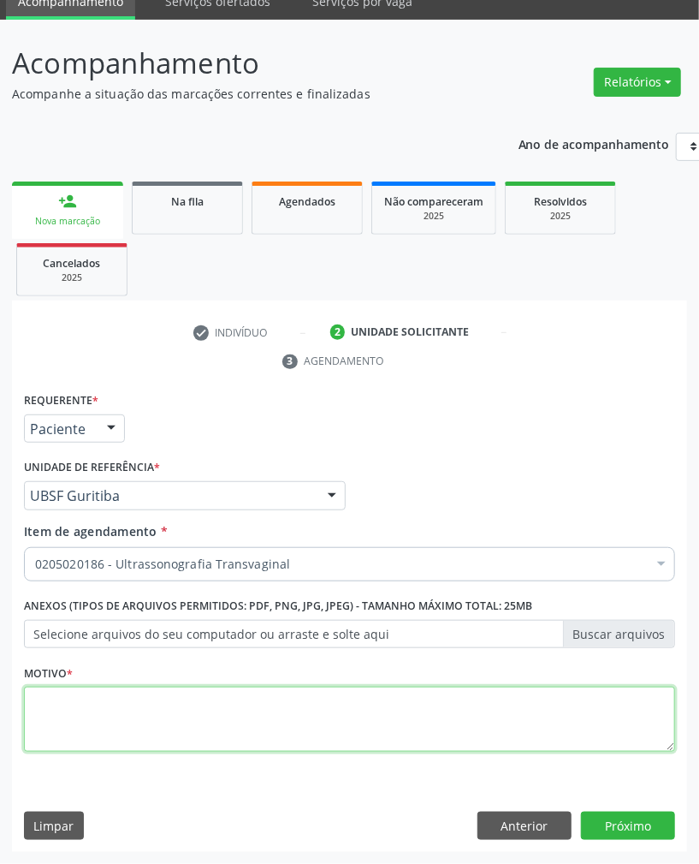
click at [584, 727] on textarea at bounding box center [349, 718] width 651 height 65
paste textarea "ROTINA"
type textarea "ROTINA"
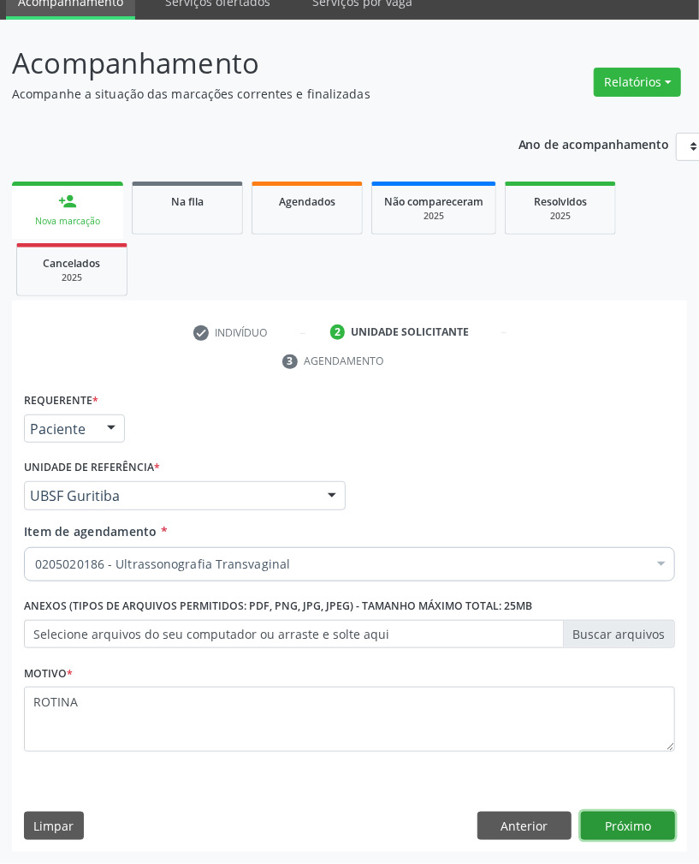
click at [638, 818] on button "Próximo" at bounding box center [628, 825] width 94 height 29
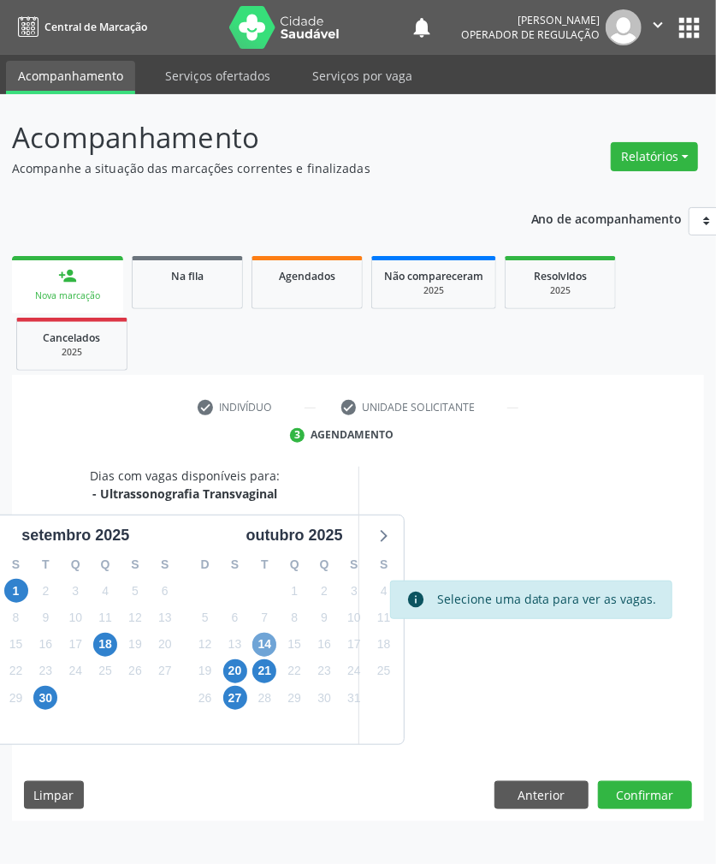
drag, startPoint x: 262, startPoint y: 644, endPoint x: 253, endPoint y: 638, distance: 11.0
click at [262, 644] on span "14" at bounding box center [264, 644] width 24 height 24
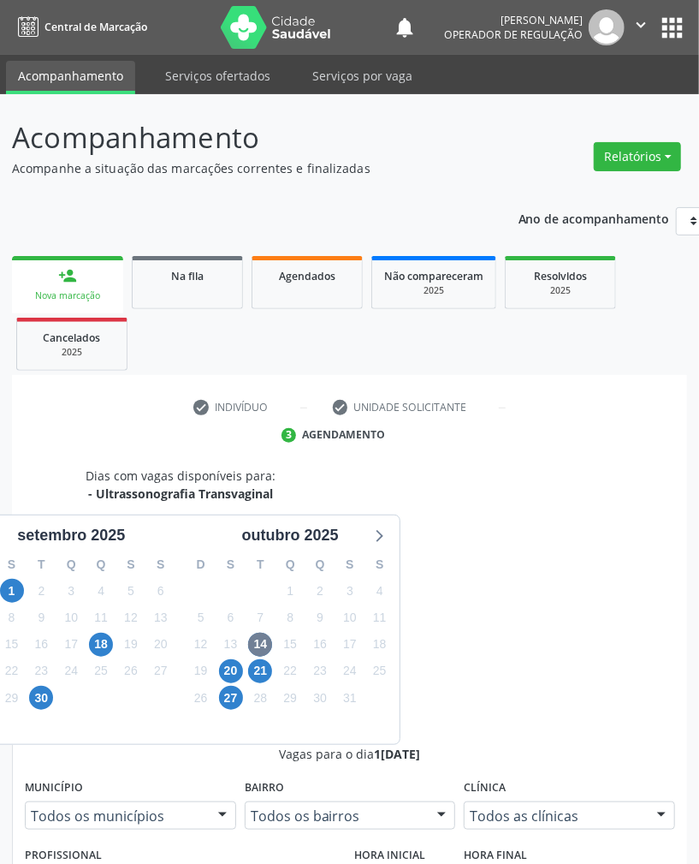
radio input "true"
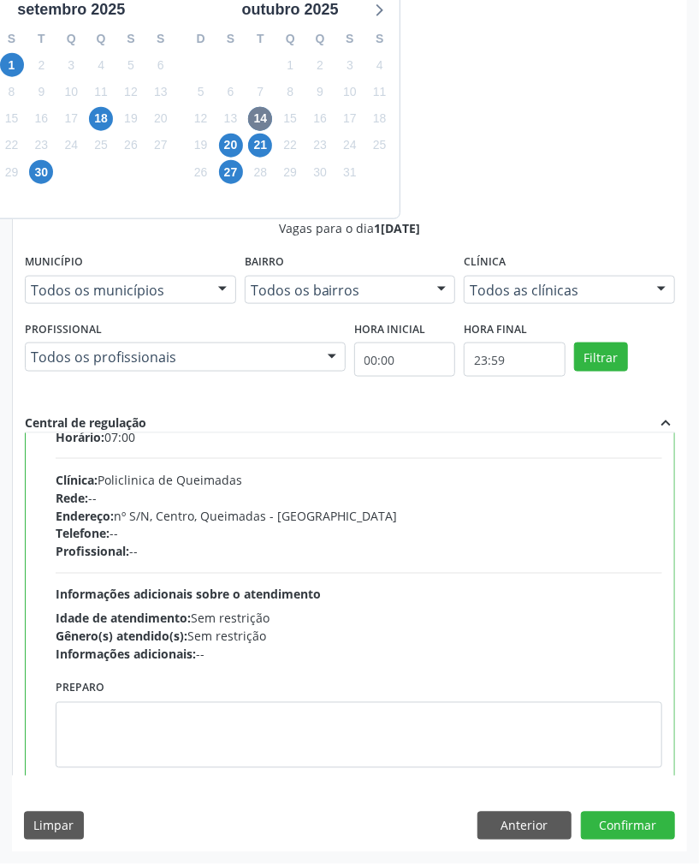
scroll to position [86, 0]
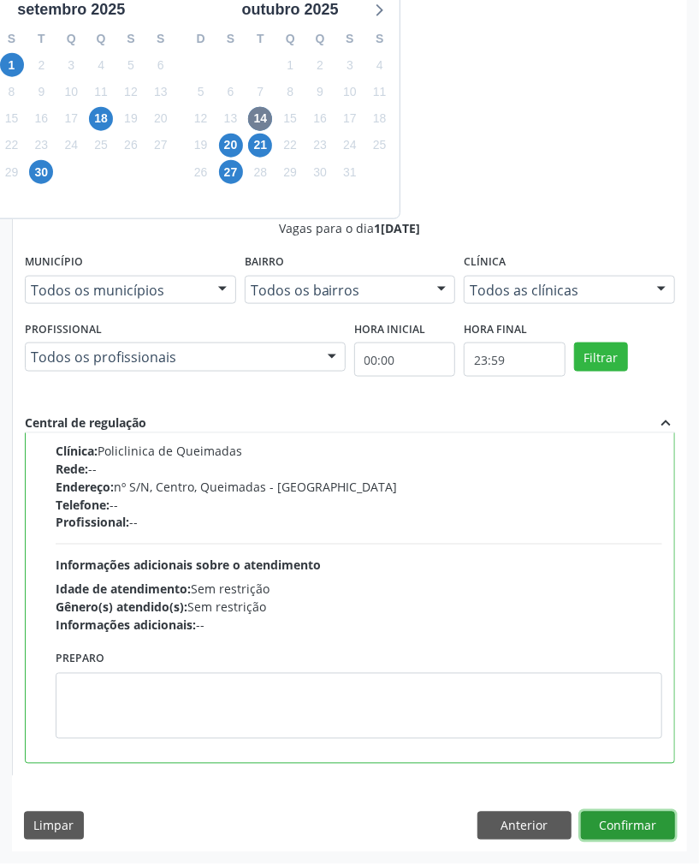
click at [633, 836] on button "Confirmar" at bounding box center [628, 825] width 94 height 29
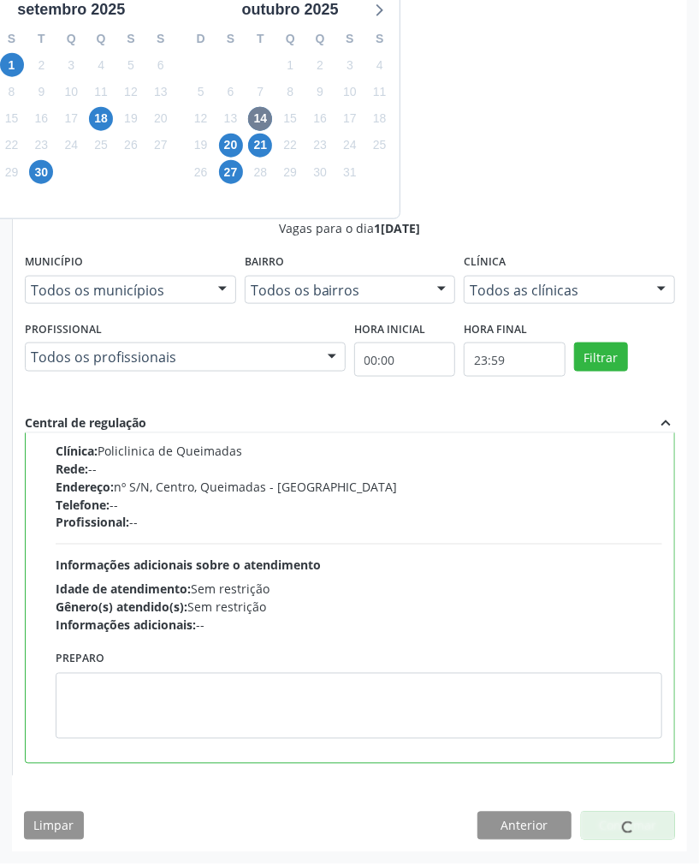
click at [442, 630] on div "Informações adicionais: --" at bounding box center [359, 625] width 607 height 18
click at [50, 388] on input "Ordem de chegada Consumidos: 11 / 40 Horário: 07:00 Clínica: Policlinica de Que…" at bounding box center [44, 379] width 12 height 15
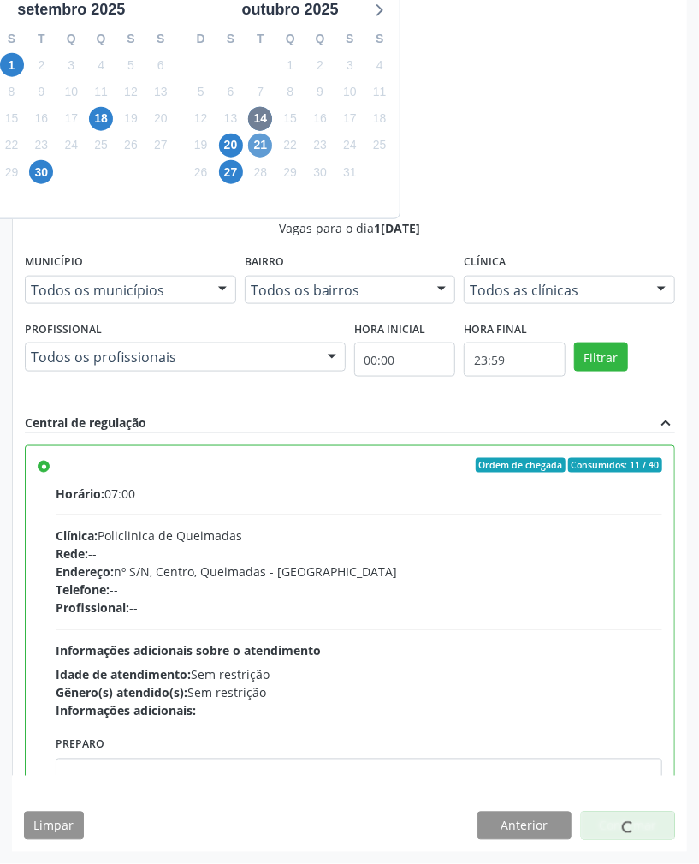
click at [269, 132] on div "21" at bounding box center [260, 145] width 24 height 27
click at [267, 137] on span "21" at bounding box center [260, 146] width 24 height 24
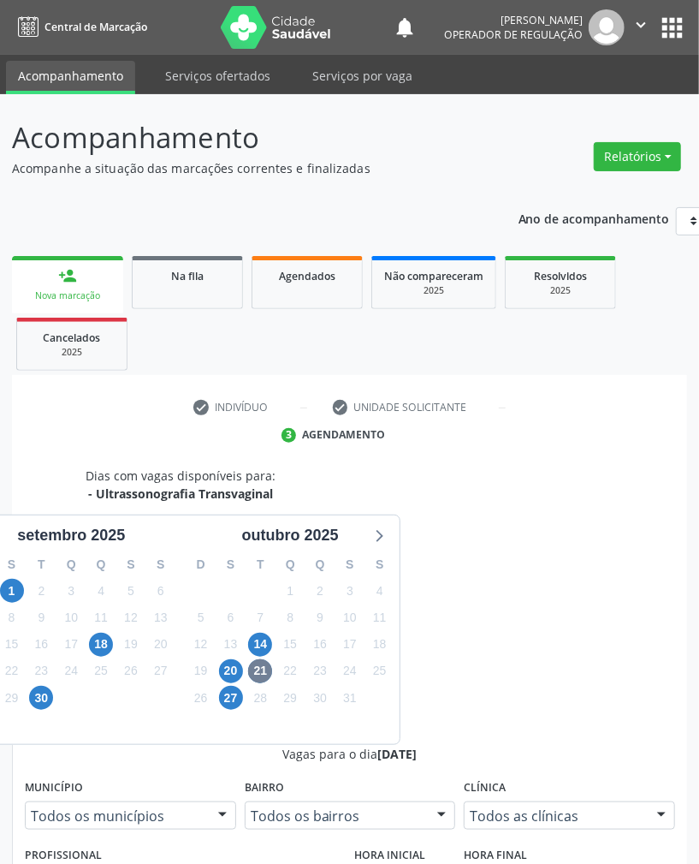
click at [270, 640] on div "14" at bounding box center [260, 644] width 24 height 27
click at [269, 641] on span "14" at bounding box center [260, 644] width 24 height 24
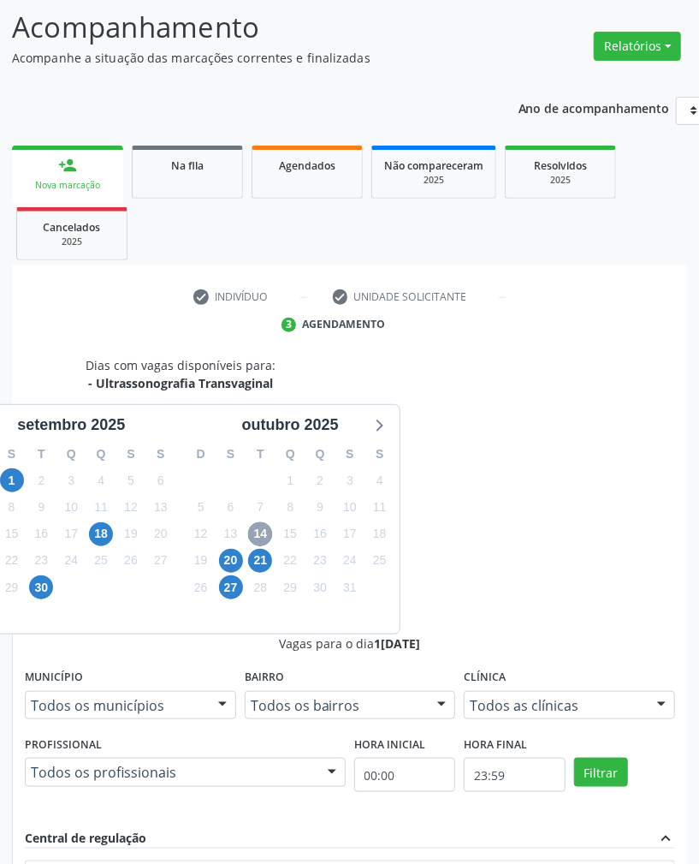
scroll to position [228, 0]
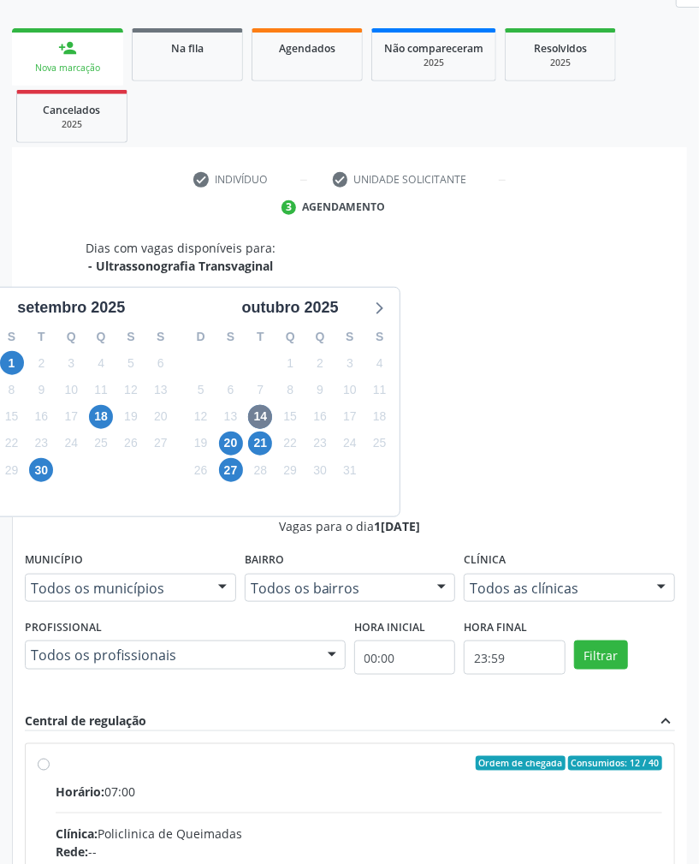
click at [573, 782] on div "Horário: 07:00" at bounding box center [359, 791] width 607 height 18
click at [50, 756] on input "Ordem de chegada Consumidos: 12 / 40 Horário: 07:00 Clínica: Policlinica de Que…" at bounding box center [44, 763] width 12 height 15
radio input "true"
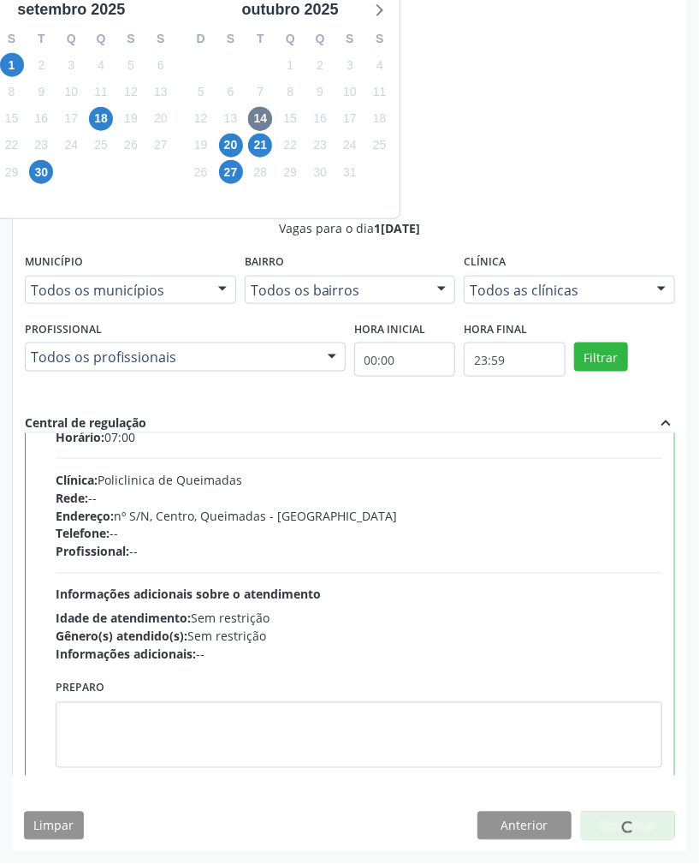
scroll to position [86, 0]
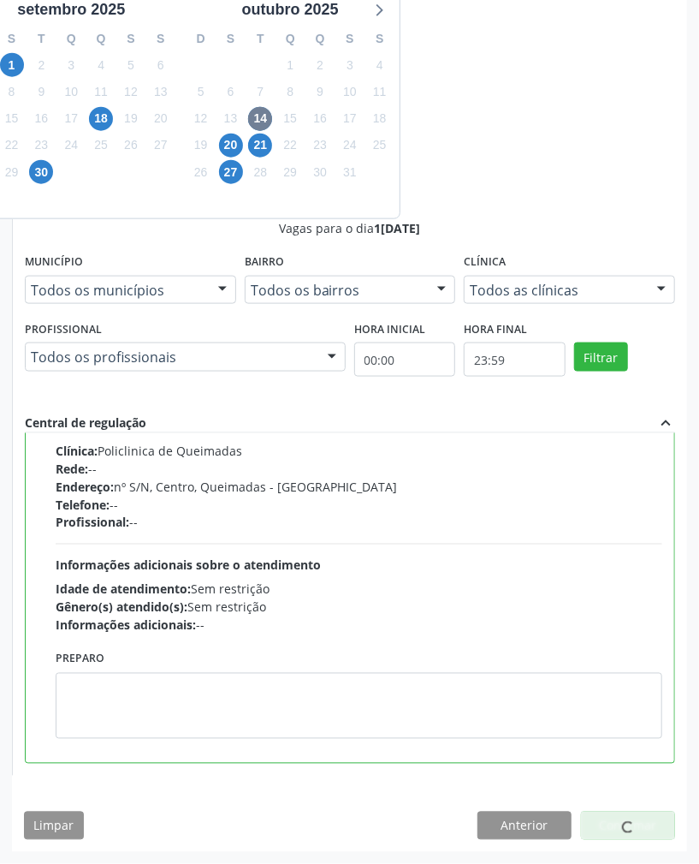
click at [337, 413] on div "Central de regulação expand_less" at bounding box center [350, 423] width 650 height 20
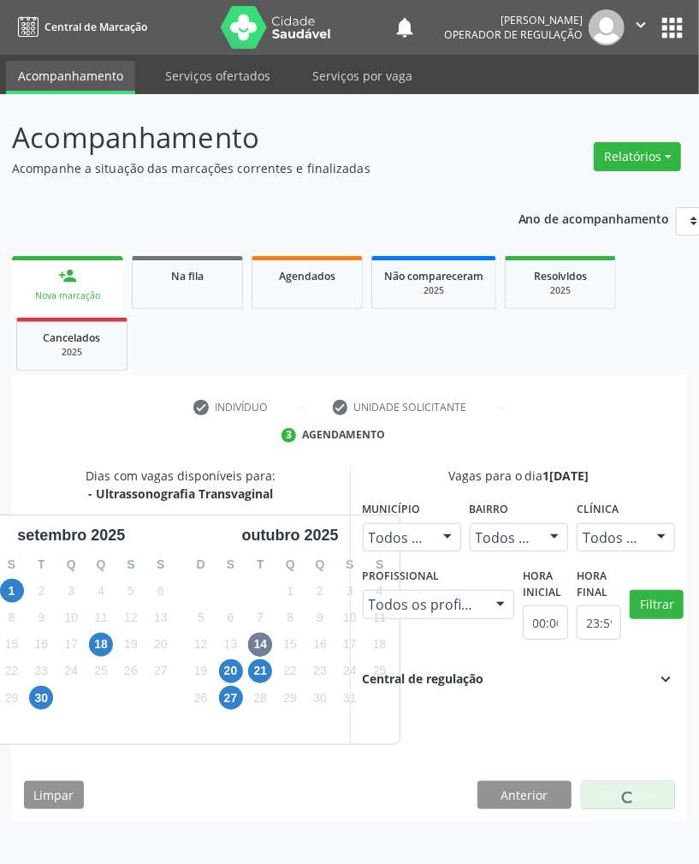
scroll to position [0, 0]
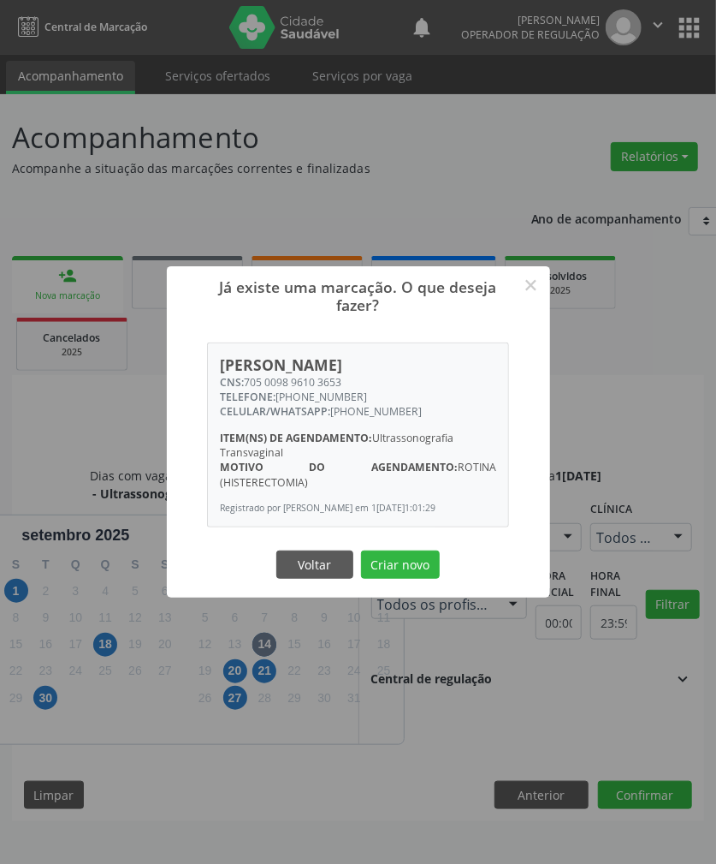
drag, startPoint x: 425, startPoint y: 529, endPoint x: 401, endPoint y: 476, distance: 58.2
click at [401, 476] on div "Motivo do agendamento: ROTINA (HISTERECTOMIA)" at bounding box center [358, 474] width 276 height 29
click at [383, 569] on button "Criar novo" at bounding box center [400, 564] width 79 height 29
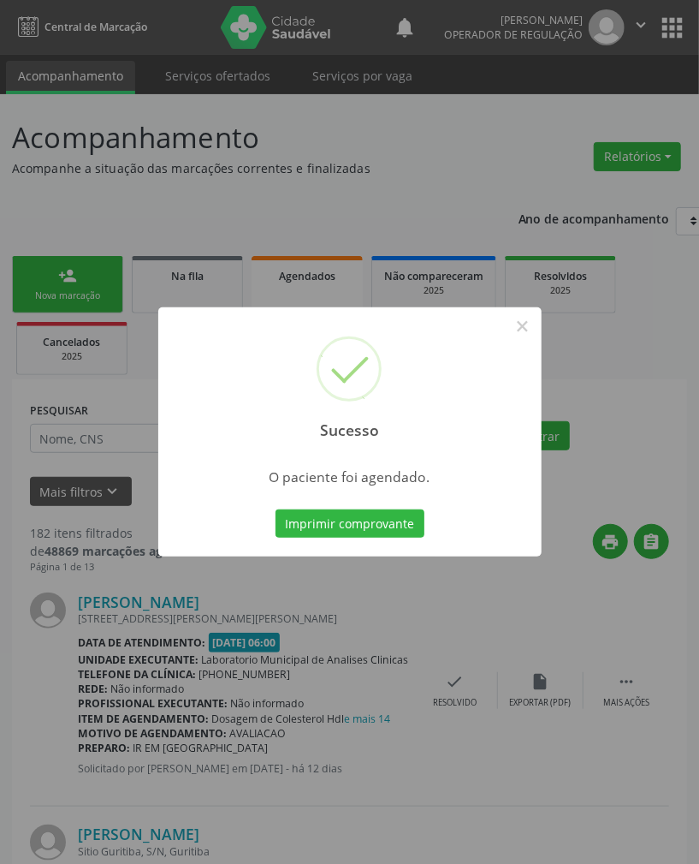
click at [276, 509] on button "Imprimir comprovante" at bounding box center [350, 523] width 149 height 29
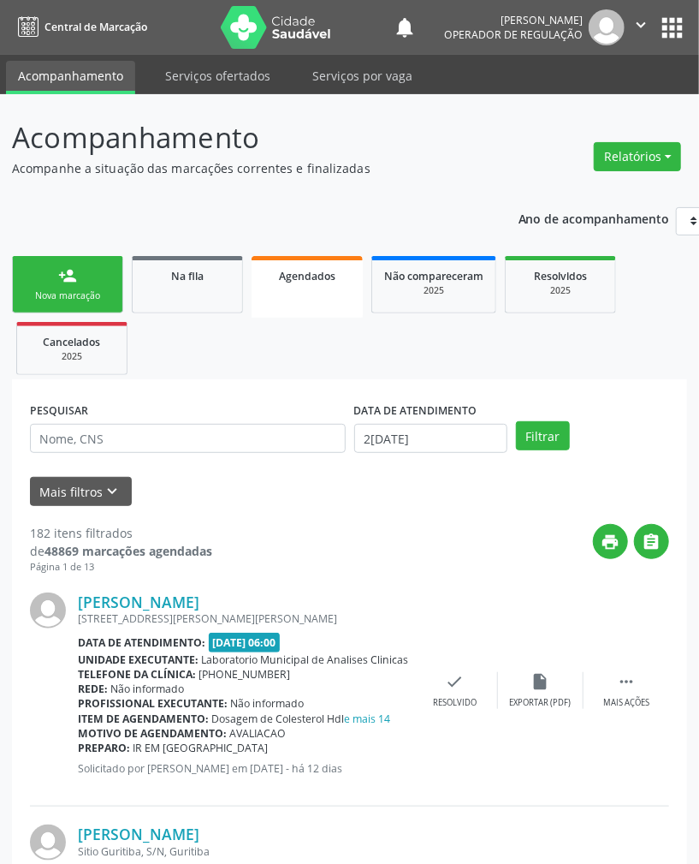
click at [80, 268] on link "person_add Nova marcação" at bounding box center [67, 284] width 111 height 57
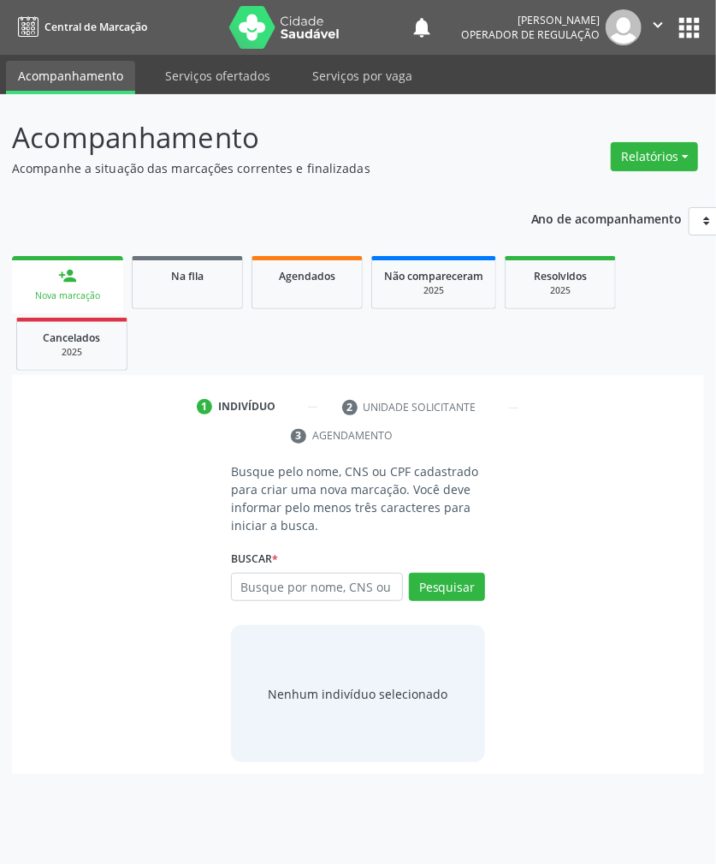
click at [241, 604] on div "Busque por nome, CNS ou CPF Nenhum resultado encontrado para: " " Digite nome, …" at bounding box center [358, 593] width 254 height 41
click at [258, 599] on input "text" at bounding box center [317, 587] width 172 height 29
type input "700600957413067"
click at [454, 585] on button "Pesquisar" at bounding box center [447, 587] width 76 height 29
click at [237, 587] on input "700600957413067" at bounding box center [237, 596] width 0 height 34
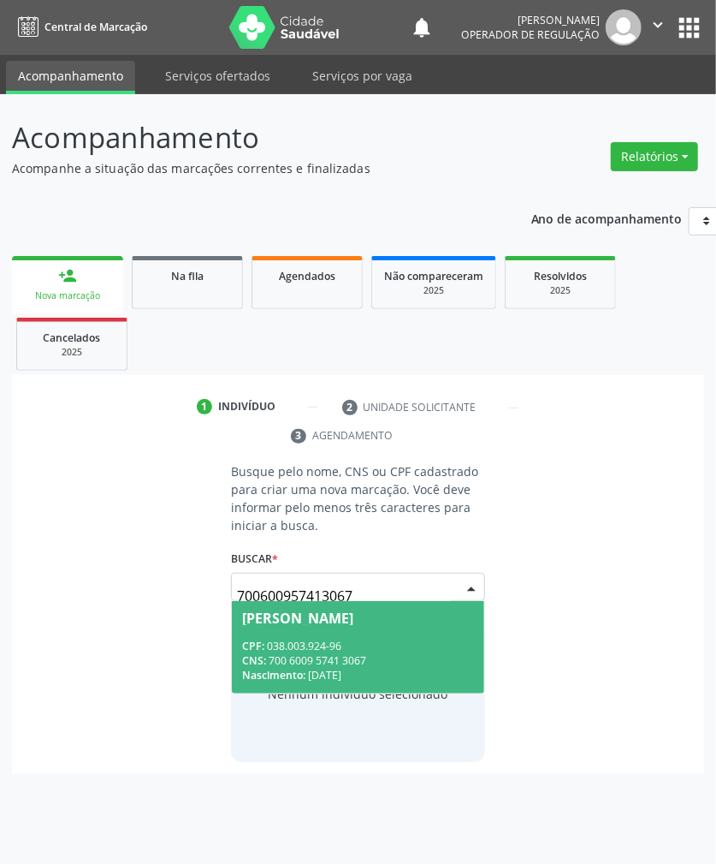
click at [349, 651] on div "CPF: 038.003.924-96" at bounding box center [358, 645] width 232 height 15
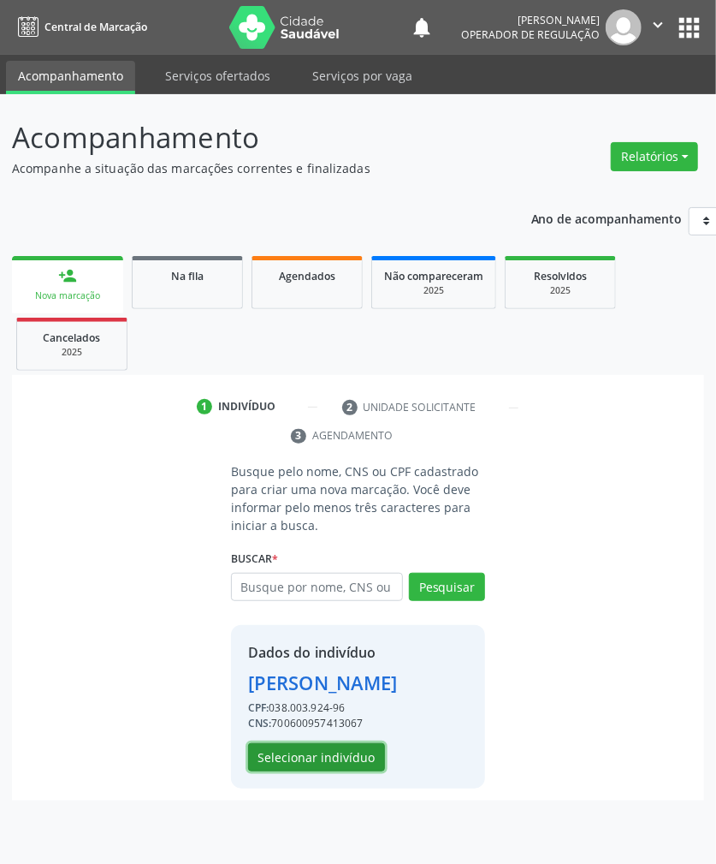
click at [295, 753] on button "Selecionar indivíduo" at bounding box center [316, 757] width 137 height 29
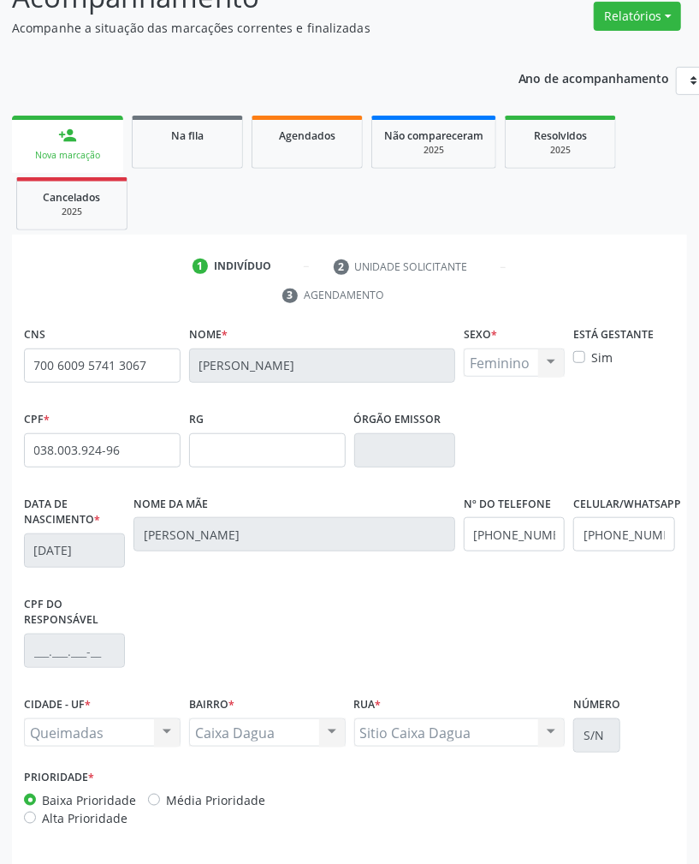
scroll to position [205, 0]
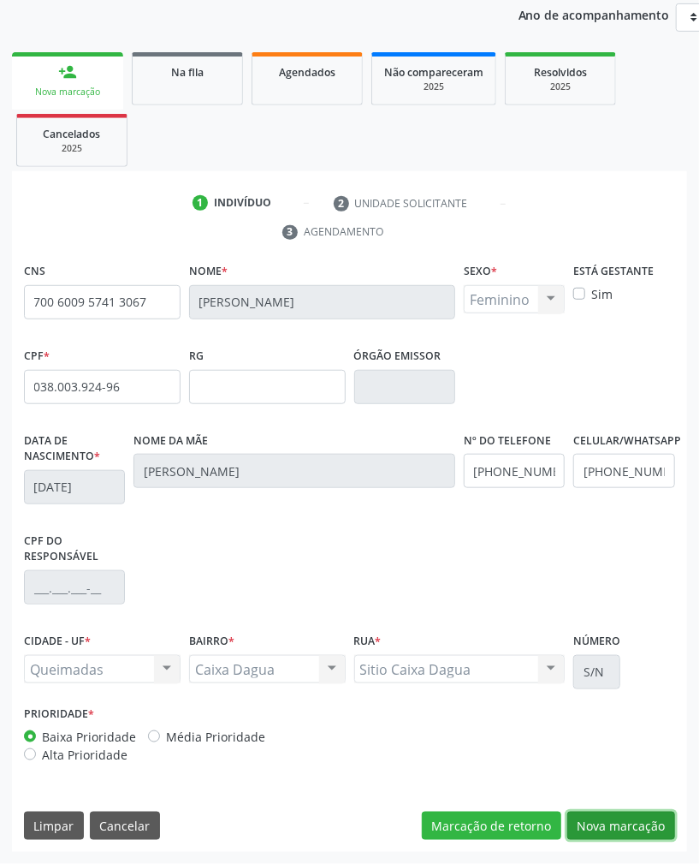
click at [607, 813] on button "Nova marcação" at bounding box center [621, 825] width 108 height 29
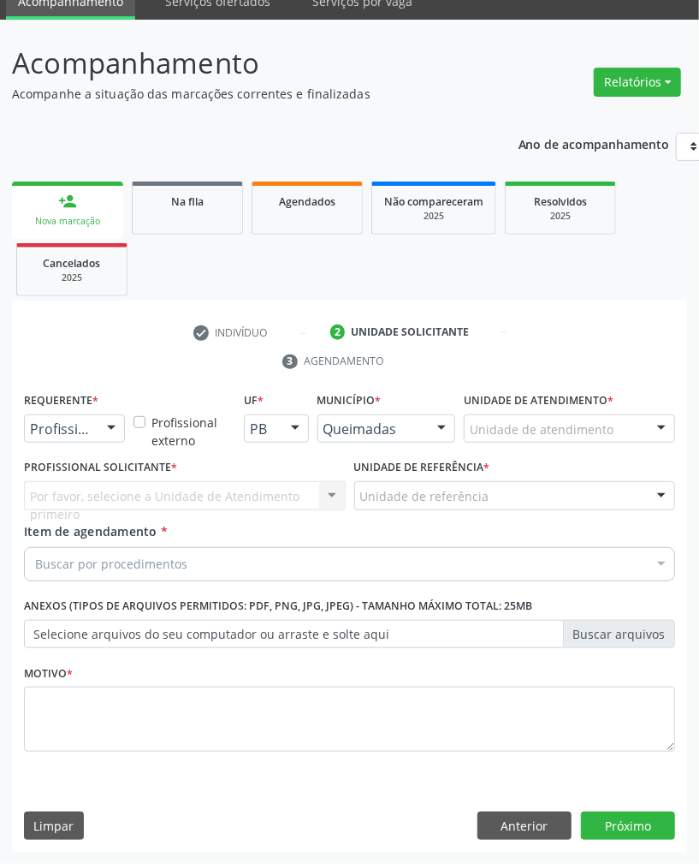
scroll to position [76, 0]
click at [29, 428] on div "Profissional de Saúde" at bounding box center [74, 428] width 101 height 29
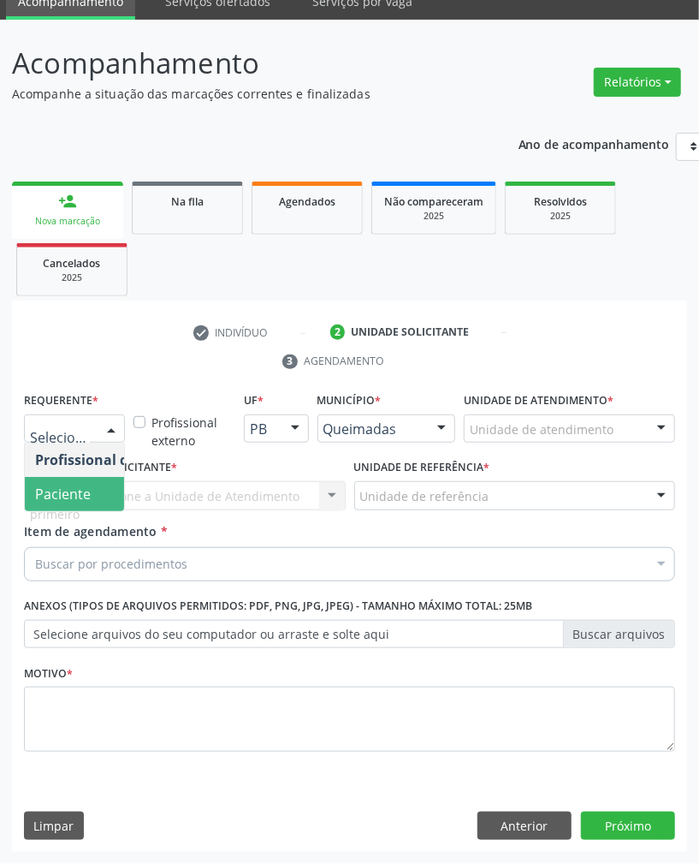
click at [70, 481] on span "Paciente" at bounding box center [108, 494] width 167 height 34
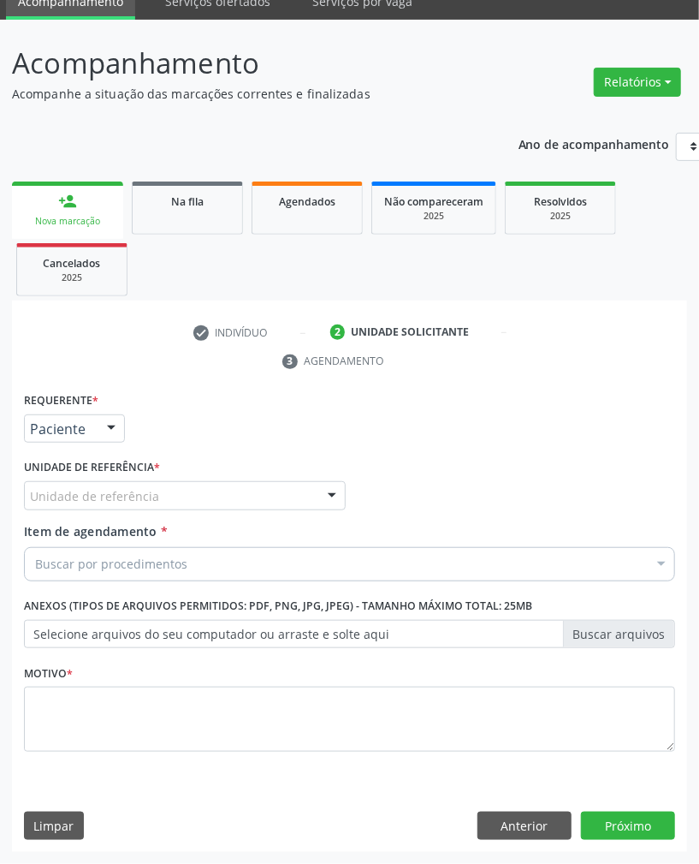
click at [202, 511] on div "Unidade de referência * Unidade de referência UBSF Ligeiro II UBSF Saulo Leal […" at bounding box center [185, 487] width 330 height 67
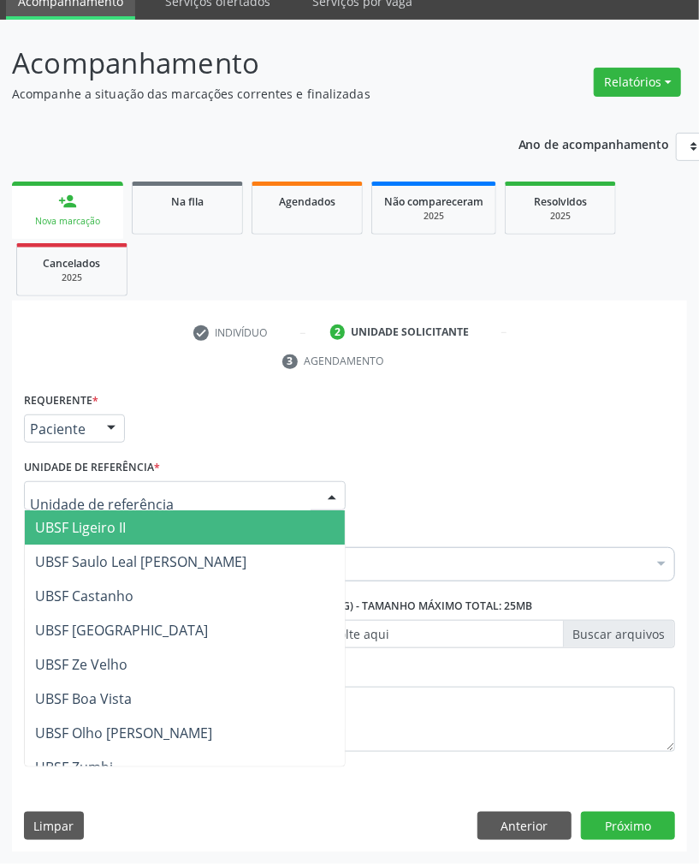
click at [226, 496] on div at bounding box center [185, 495] width 322 height 29
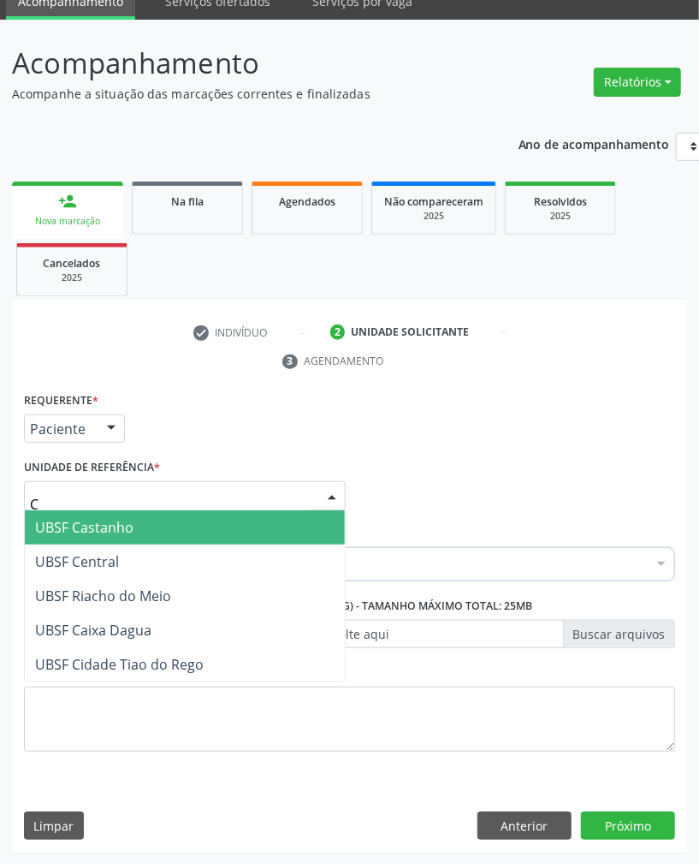
type input "CA"
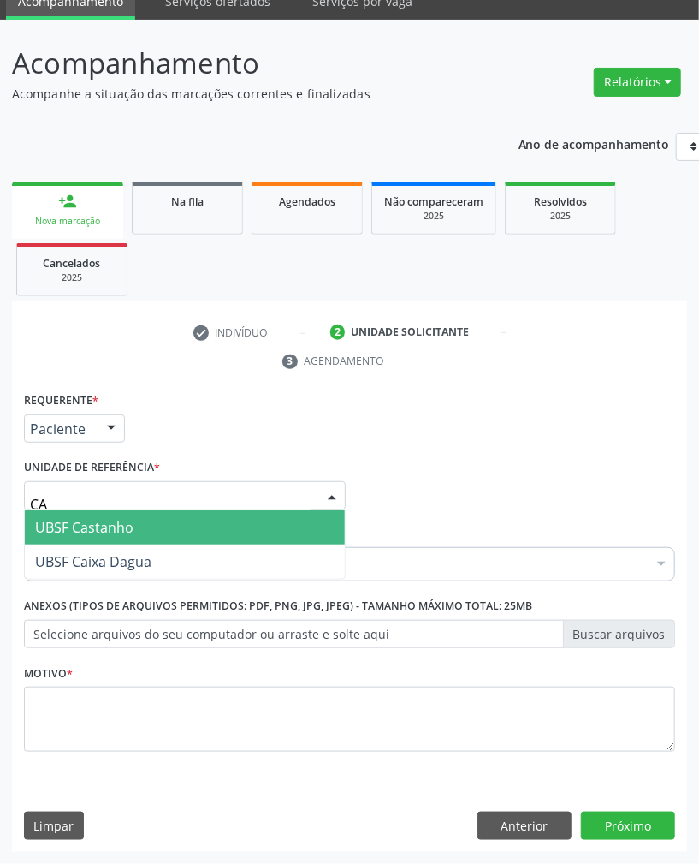
drag, startPoint x: 226, startPoint y: 515, endPoint x: 175, endPoint y: 567, distance: 72.0
click at [197, 549] on ul "UBSF Castanho UBSF Caixa Dagua Nenhum resultado encontrado para: " CA " Não há …" at bounding box center [185, 544] width 320 height 68
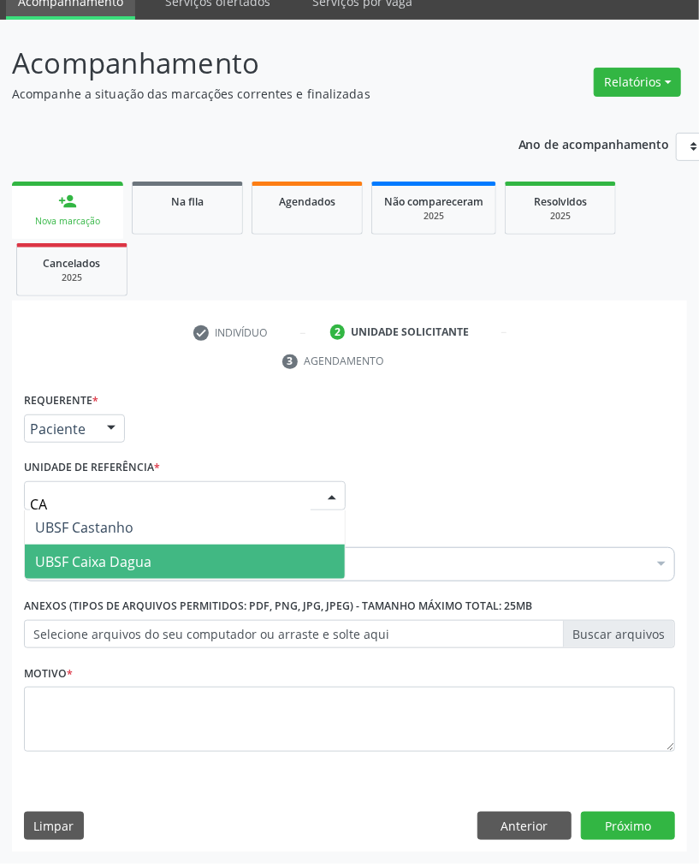
click at [180, 572] on span "UBSF Caixa Dagua" at bounding box center [185, 561] width 320 height 34
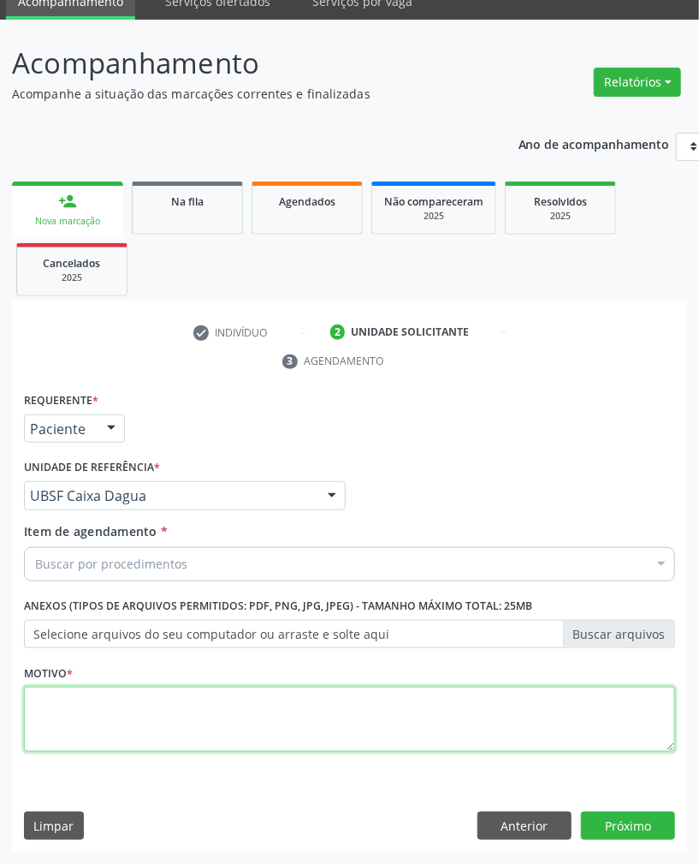
click at [138, 721] on textarea at bounding box center [349, 718] width 651 height 65
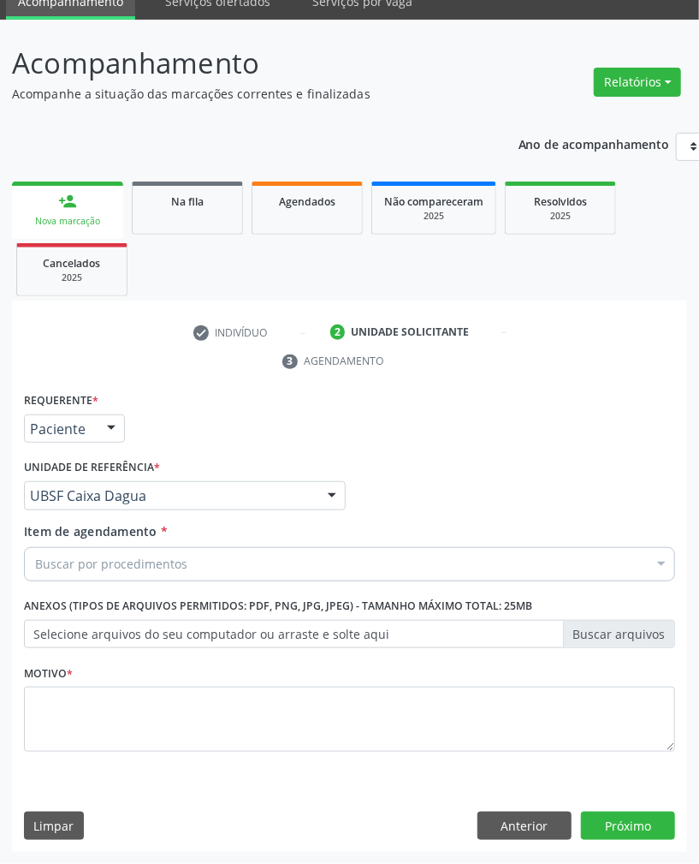
click at [260, 555] on div "Buscar por procedimentos" at bounding box center [349, 564] width 651 height 34
paste input "TRANSVAGINAL"
type input "TRANSVAGINAL"
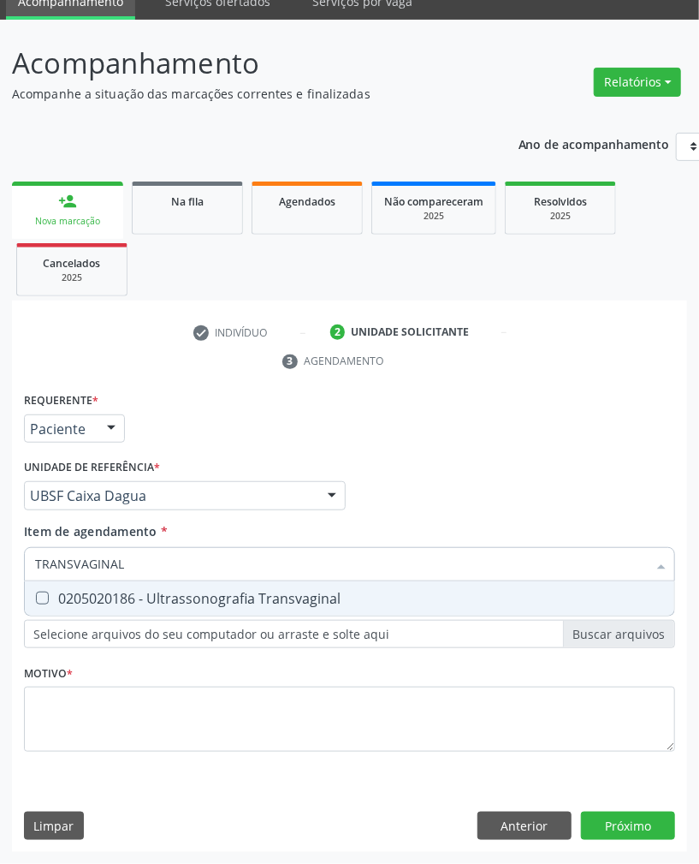
click at [258, 594] on div "0205020186 - Ultrassonografia Transvaginal" at bounding box center [349, 598] width 629 height 14
checkbox Transvaginal "true"
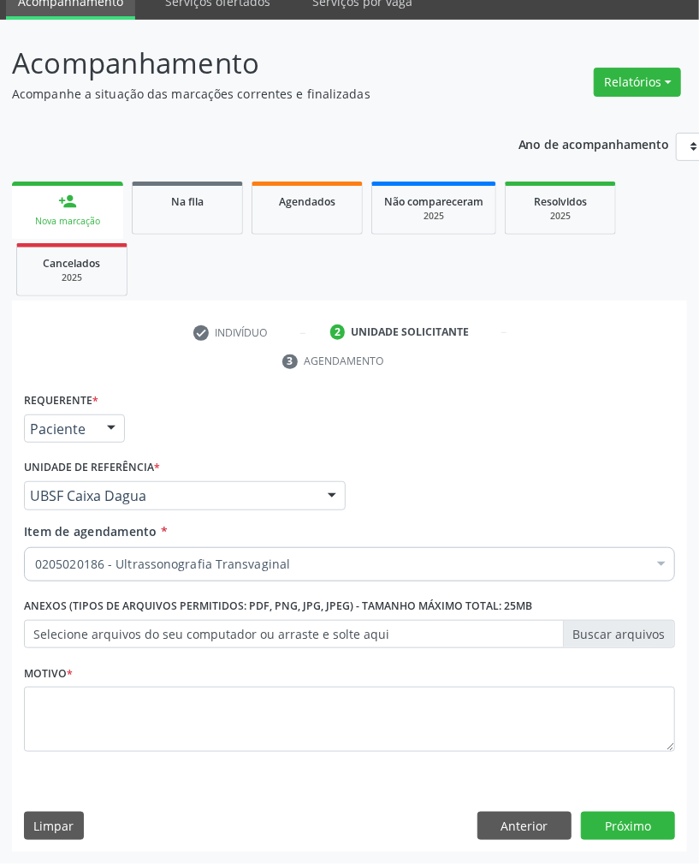
click at [576, 683] on div "Motivo *" at bounding box center [349, 705] width 651 height 91
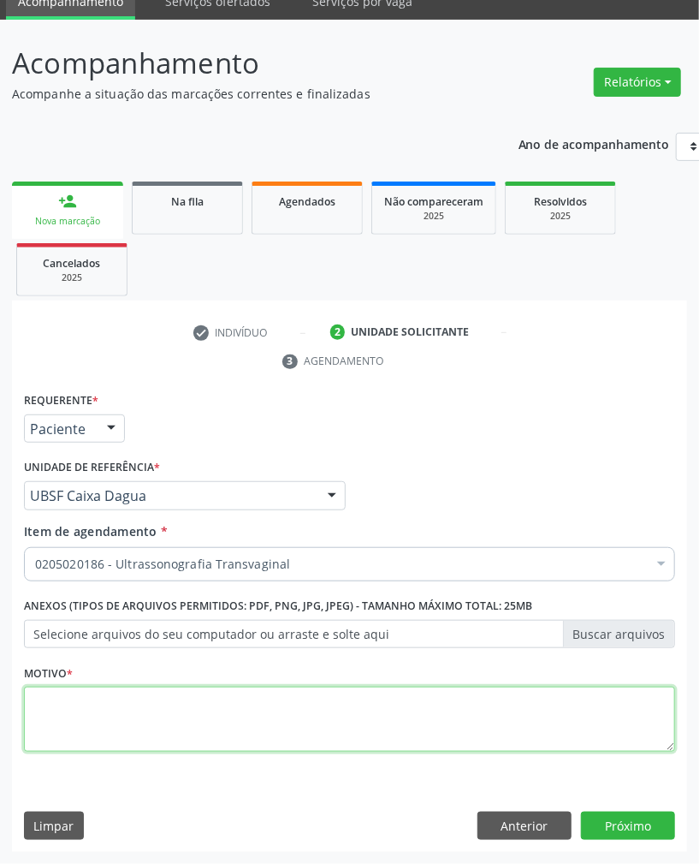
paste textarea "ROTINA"
click at [579, 709] on textarea at bounding box center [349, 718] width 651 height 65
type textarea "ROTINA"
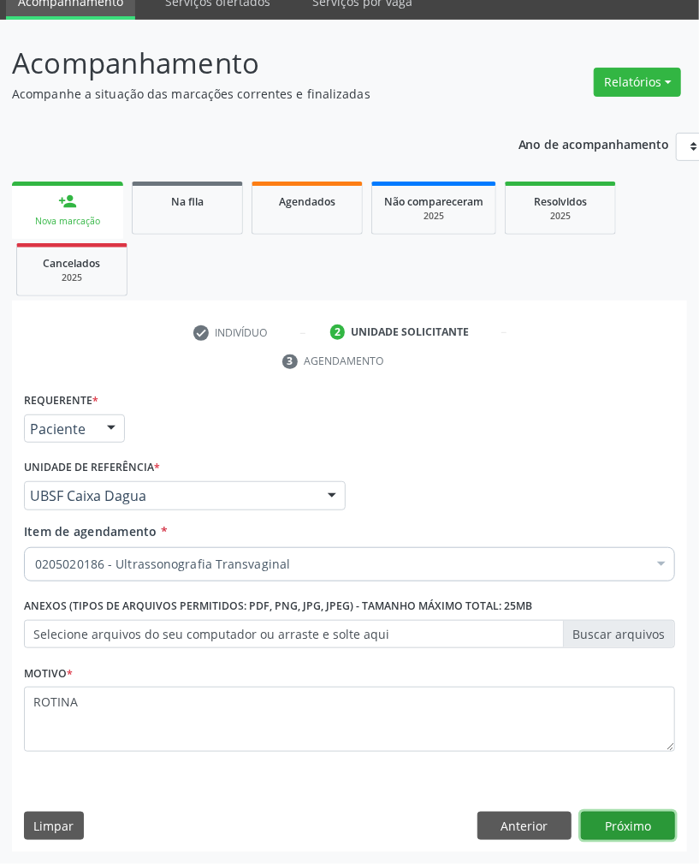
click at [637, 823] on button "Próximo" at bounding box center [628, 825] width 94 height 29
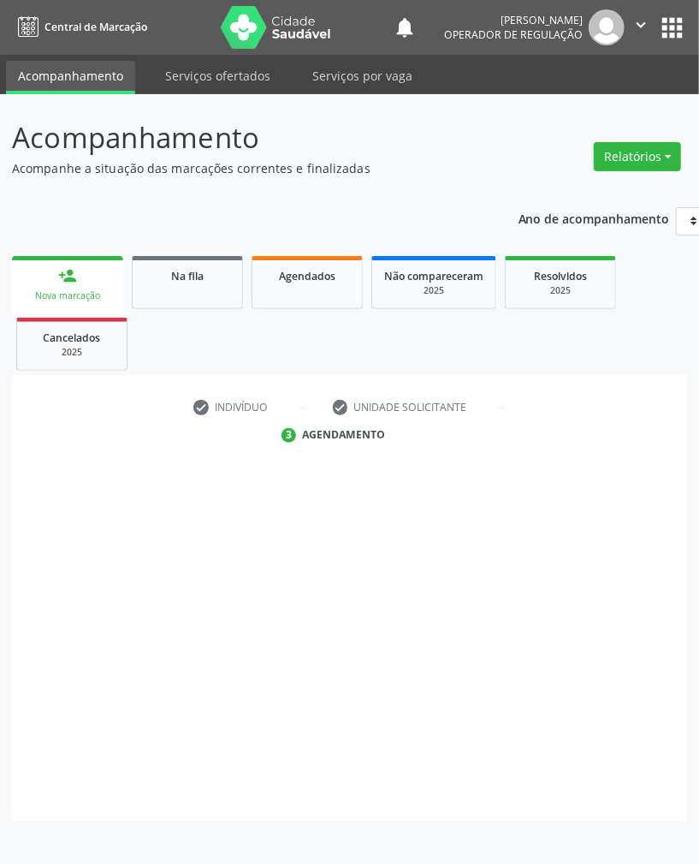
scroll to position [0, 0]
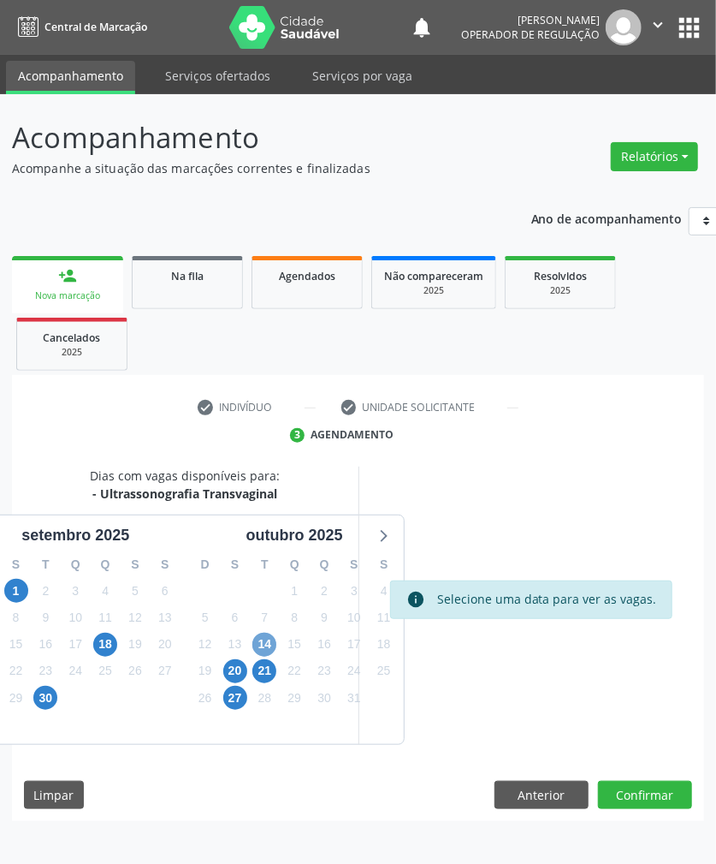
click at [262, 637] on span "14" at bounding box center [264, 644] width 24 height 24
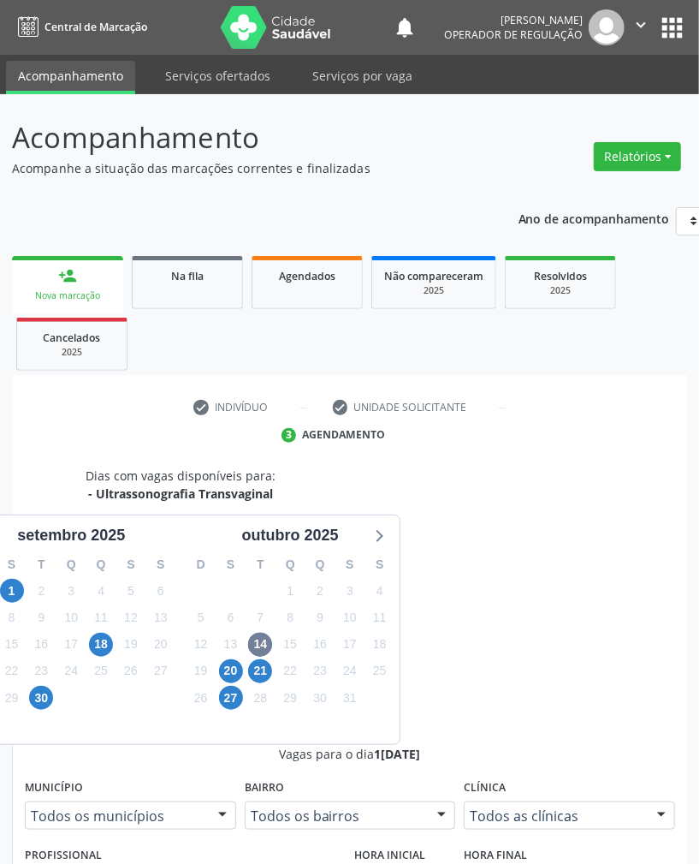
radio input "true"
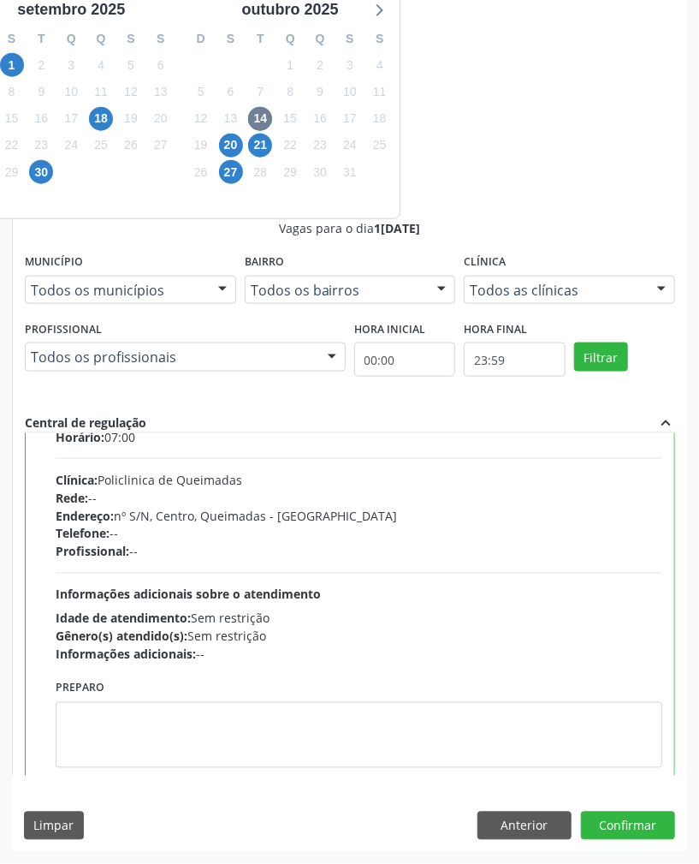
scroll to position [86, 0]
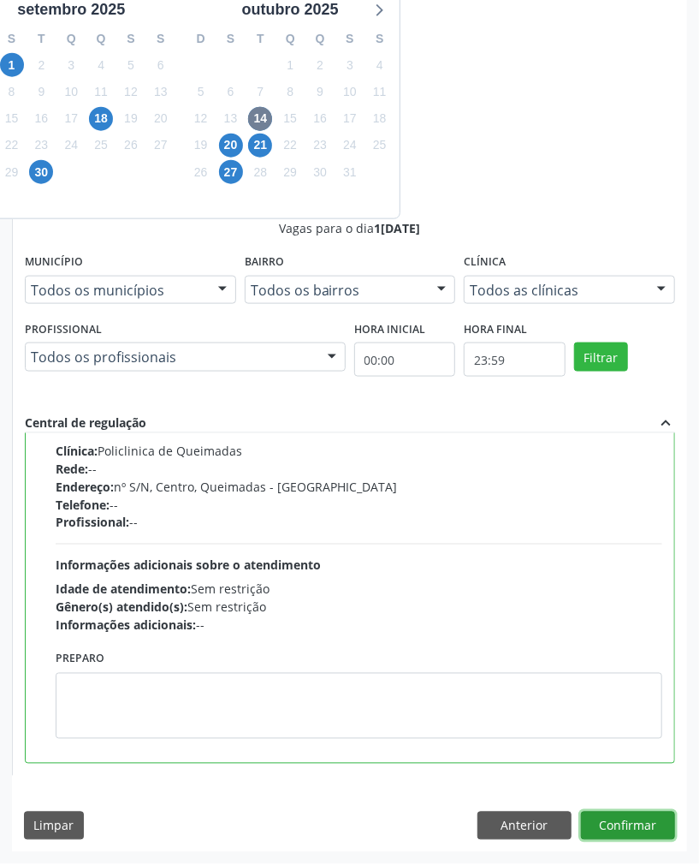
click at [644, 816] on button "Confirmar" at bounding box center [628, 825] width 94 height 29
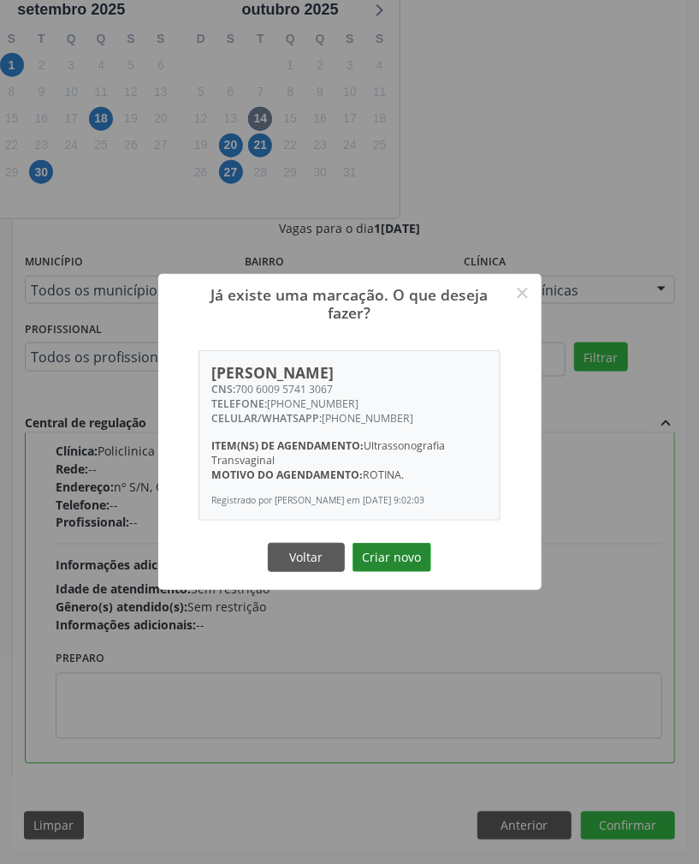
click at [370, 558] on button "Criar novo" at bounding box center [392, 557] width 79 height 29
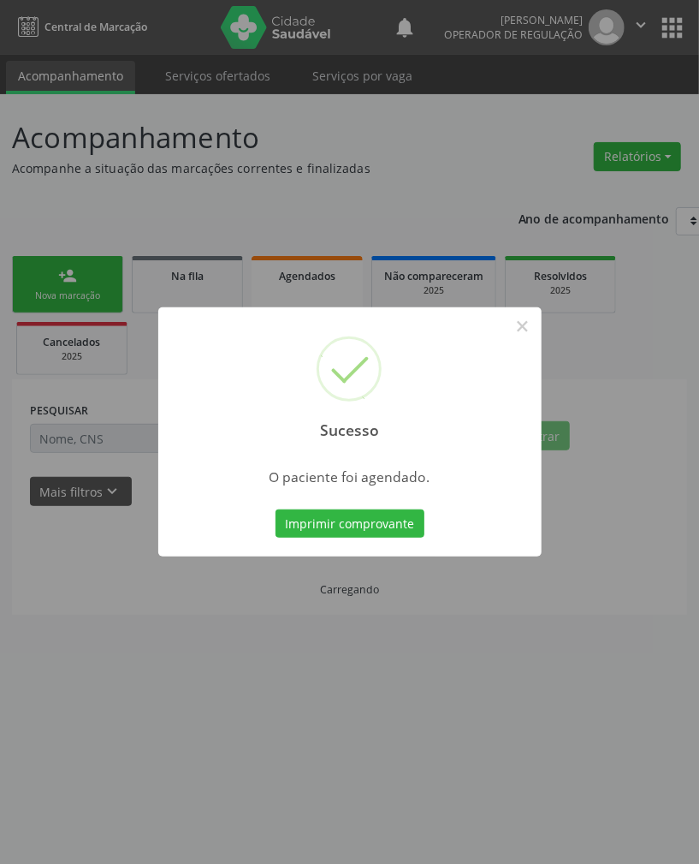
scroll to position [0, 0]
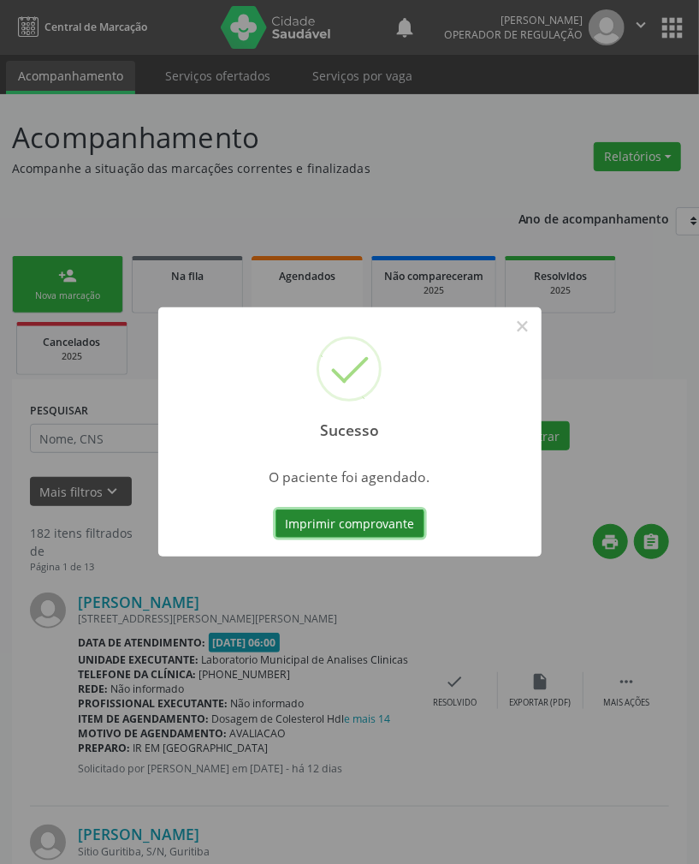
click at [422, 517] on button "Imprimir comprovante" at bounding box center [350, 523] width 149 height 29
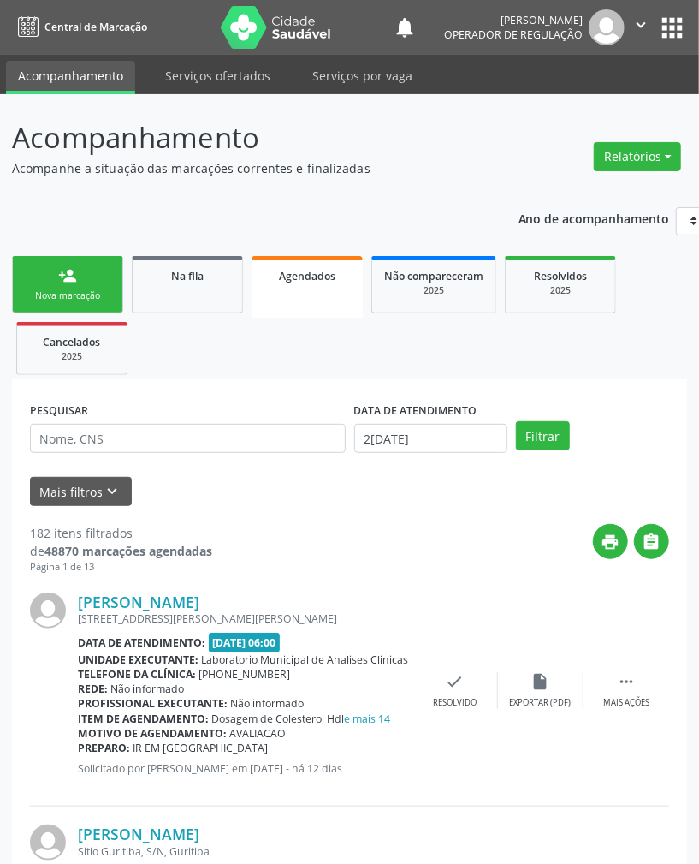
drag, startPoint x: 66, startPoint y: 262, endPoint x: 698, endPoint y: 264, distance: 632.5
click at [66, 264] on link "person_add Nova marcação" at bounding box center [67, 284] width 111 height 57
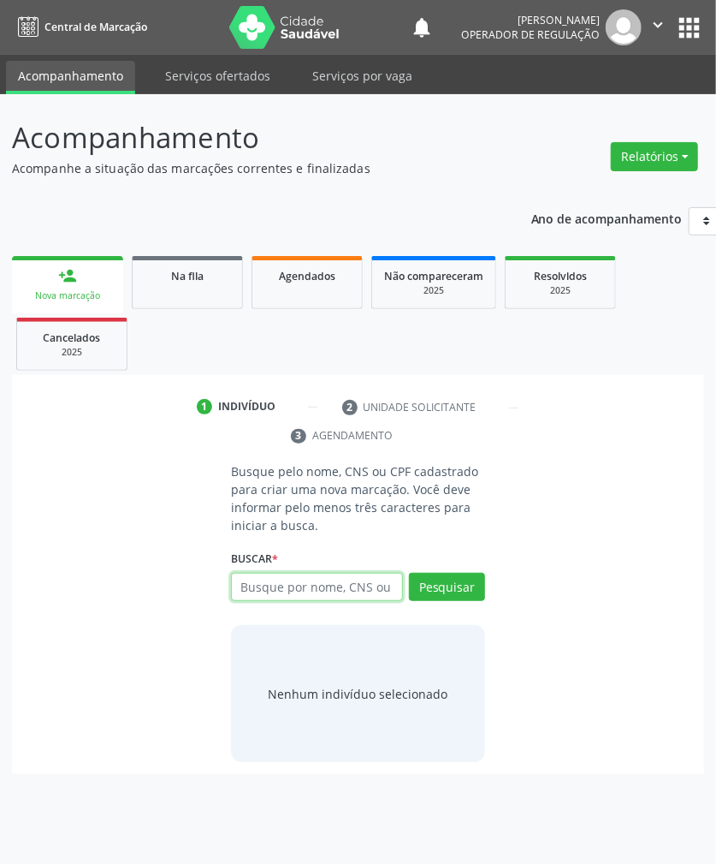
click at [332, 594] on input "text" at bounding box center [317, 587] width 172 height 29
type input "709001804956919"
click at [357, 590] on input "709001804956919" at bounding box center [317, 587] width 172 height 29
click at [446, 591] on button "Pesquisar" at bounding box center [447, 587] width 76 height 29
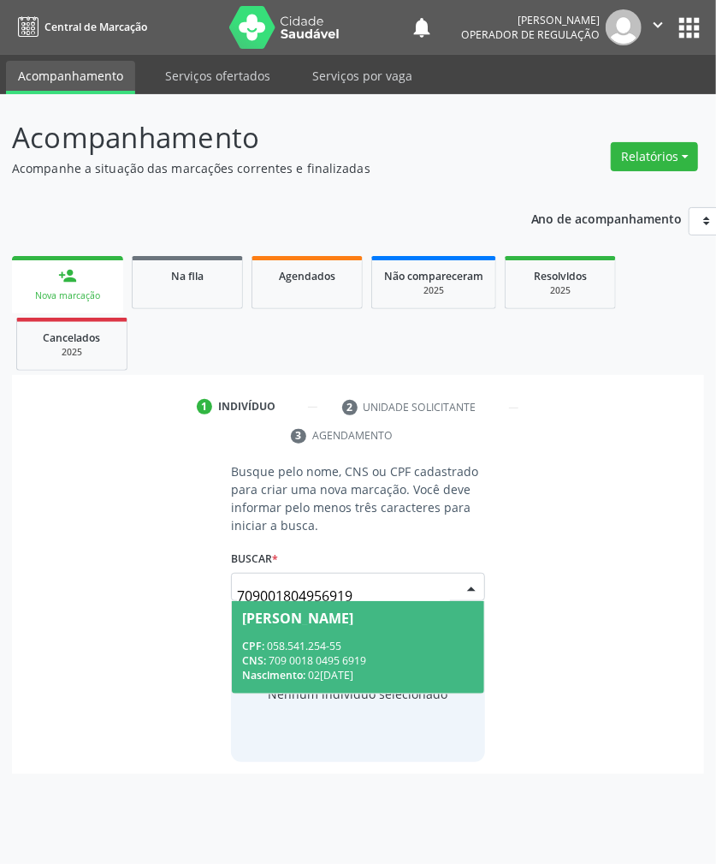
click at [466, 644] on div "CPF: 058.541.254-55" at bounding box center [358, 645] width 232 height 15
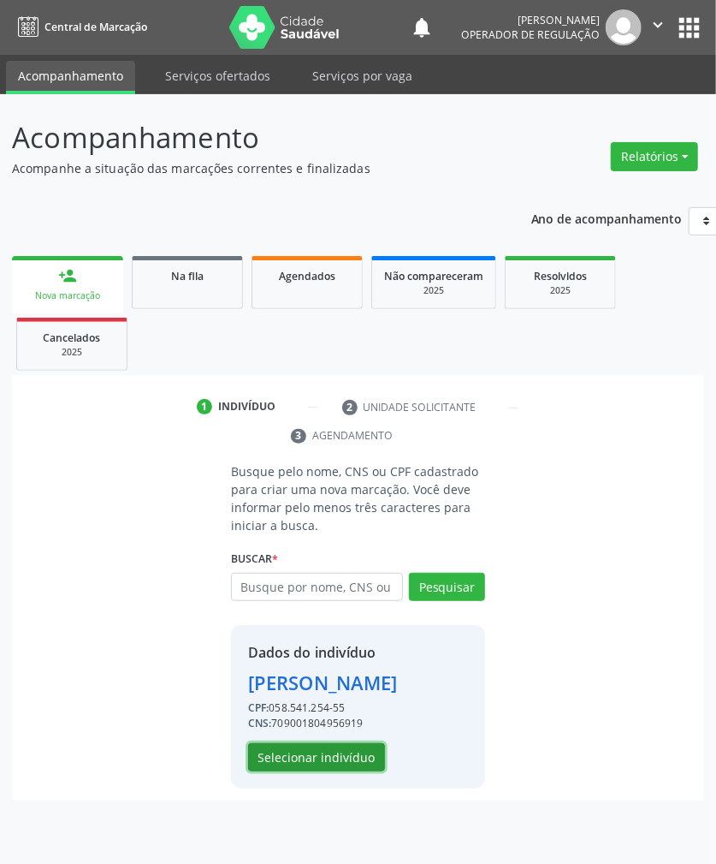
click at [359, 772] on button "Selecionar indivíduo" at bounding box center [316, 757] width 137 height 29
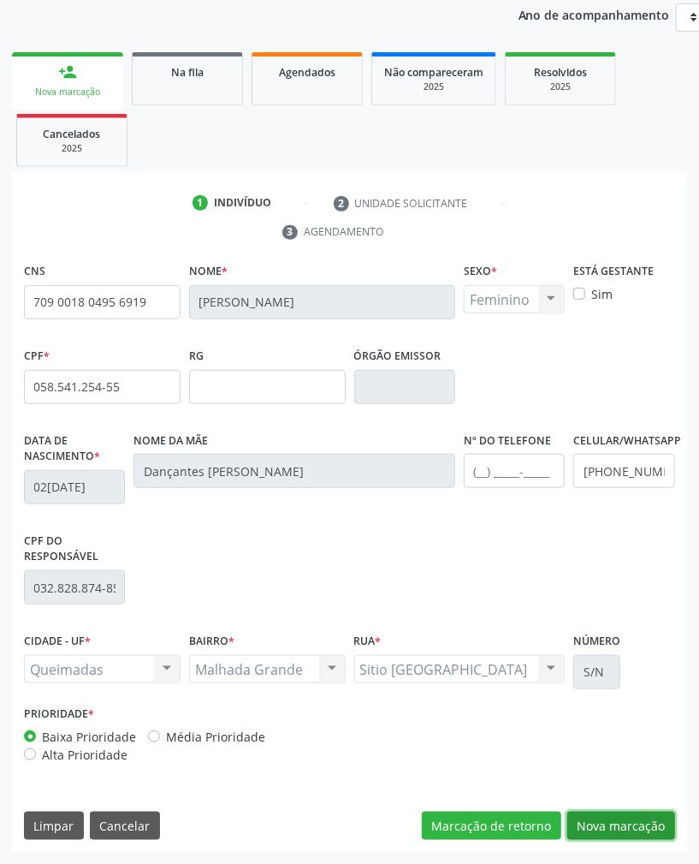
click at [635, 818] on button "Nova marcação" at bounding box center [621, 825] width 108 height 29
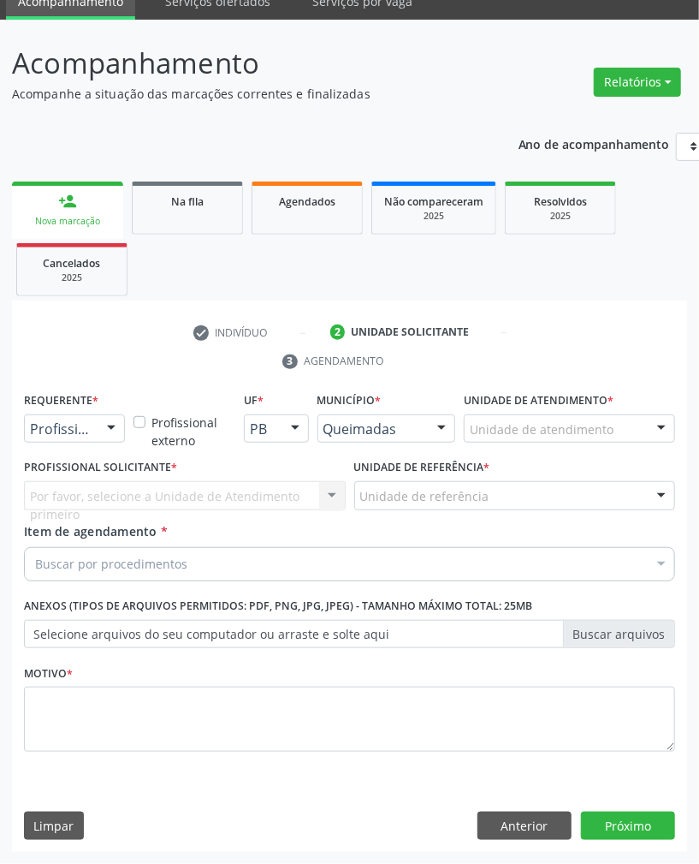
click at [99, 428] on div at bounding box center [111, 429] width 26 height 29
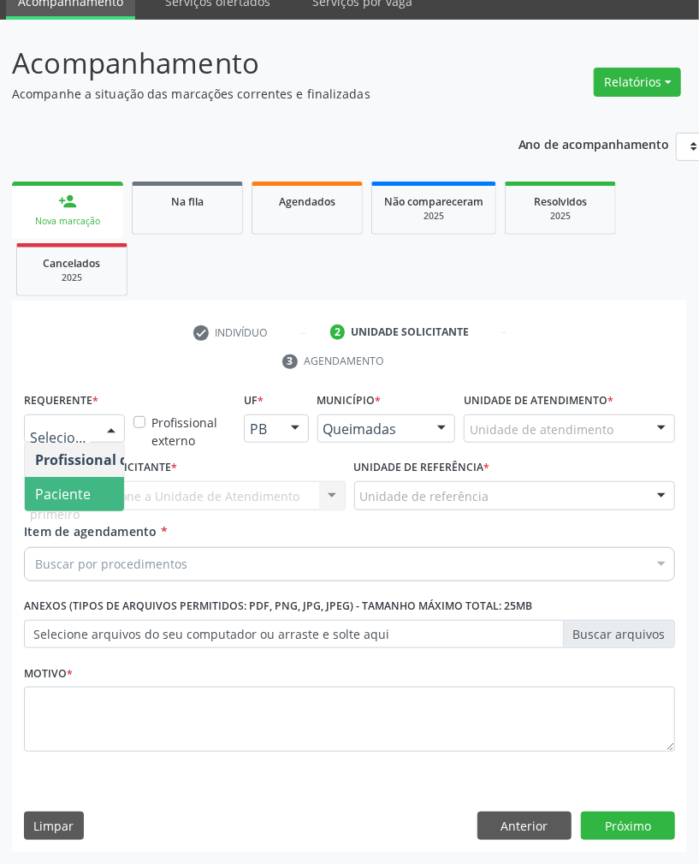
click at [101, 496] on span "Paciente" at bounding box center [108, 494] width 167 height 34
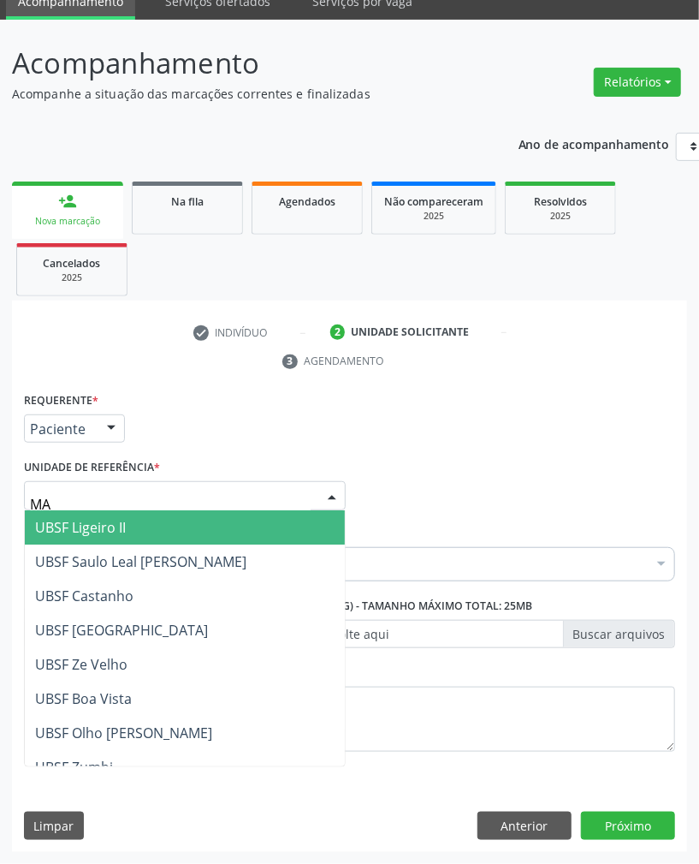
type input "MAL"
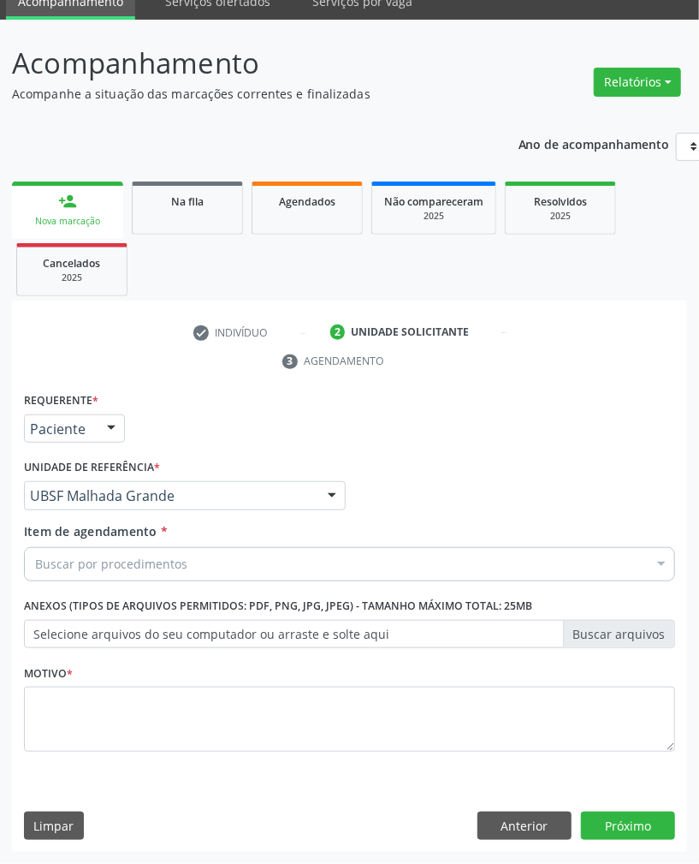
click at [360, 573] on div "Buscar por procedimentos" at bounding box center [349, 564] width 651 height 34
paste input "TRANSVAGINAL"
type input "TRANSVAGINAL"
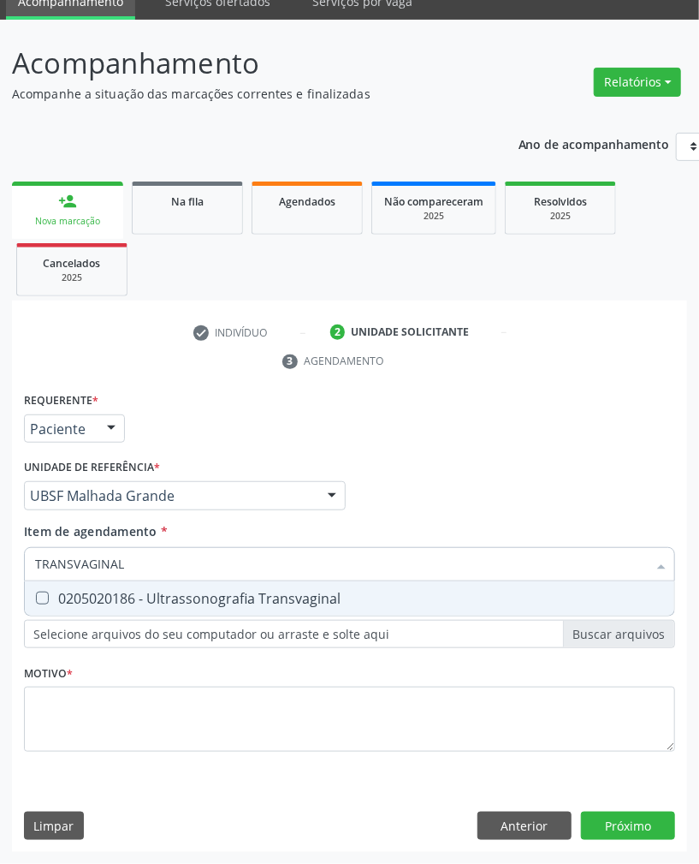
click at [333, 593] on div "0205020186 - Ultrassonografia Transvaginal" at bounding box center [349, 598] width 629 height 14
checkbox Transvaginal "true"
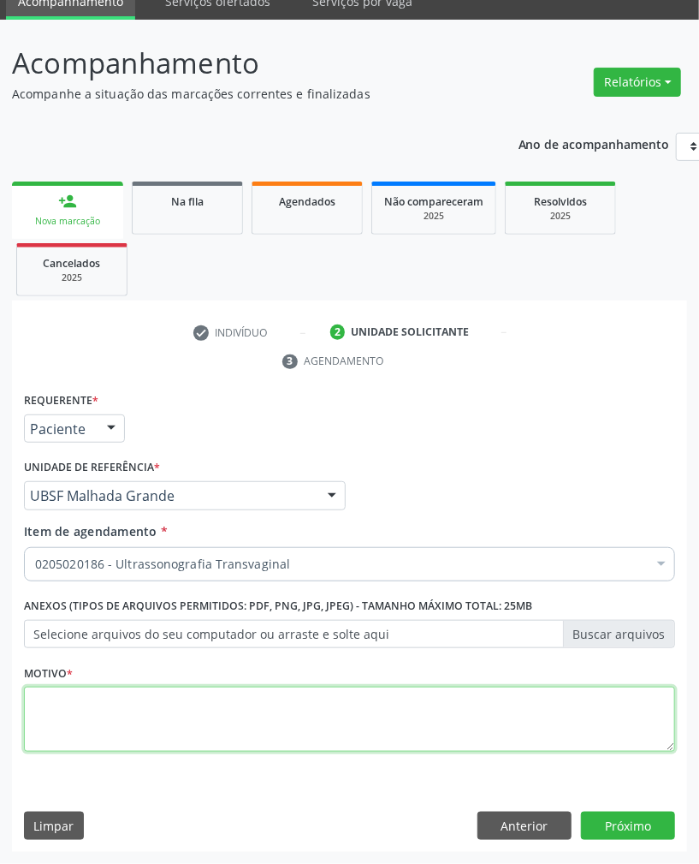
click at [573, 710] on textarea at bounding box center [349, 718] width 651 height 65
paste textarea "ROTINA"
type textarea "ROTINA"
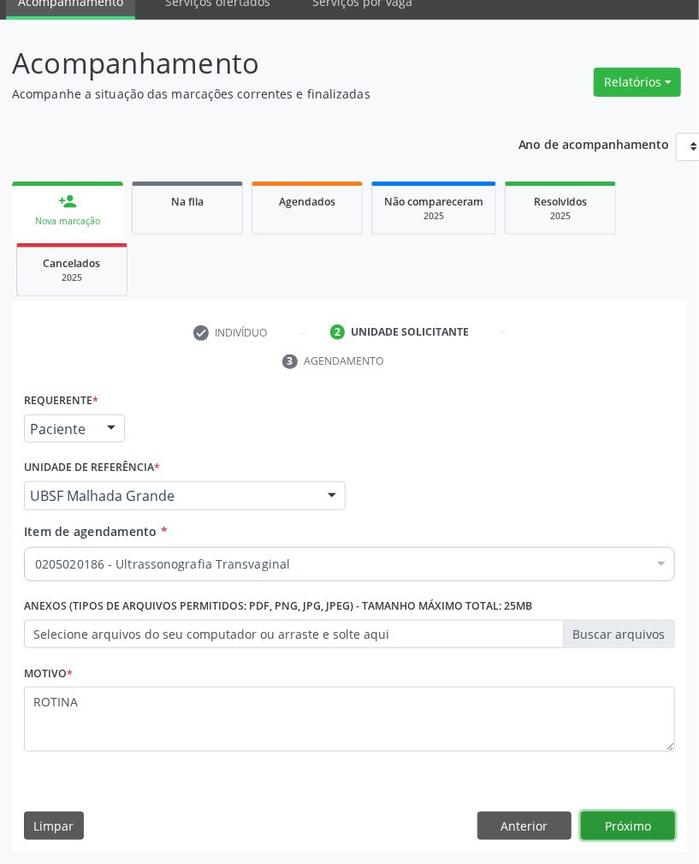
click at [616, 832] on button "Próximo" at bounding box center [628, 825] width 94 height 29
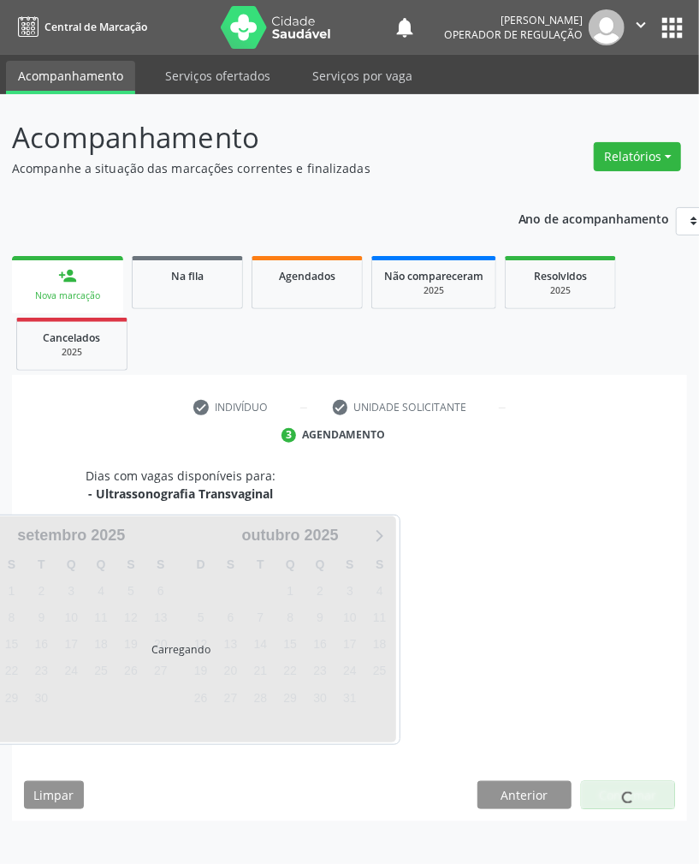
scroll to position [0, 0]
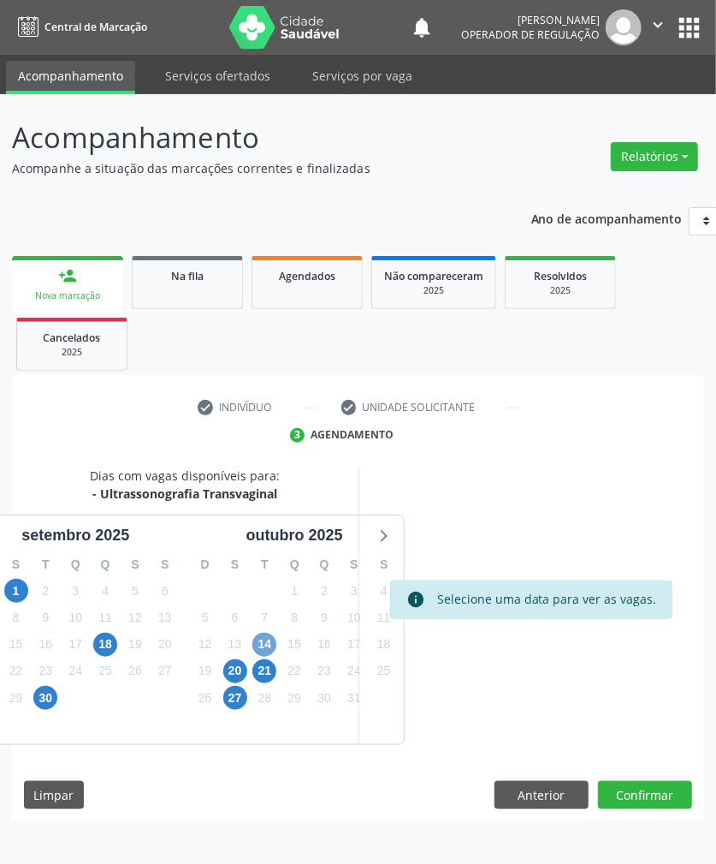
click at [261, 644] on span "14" at bounding box center [264, 644] width 24 height 24
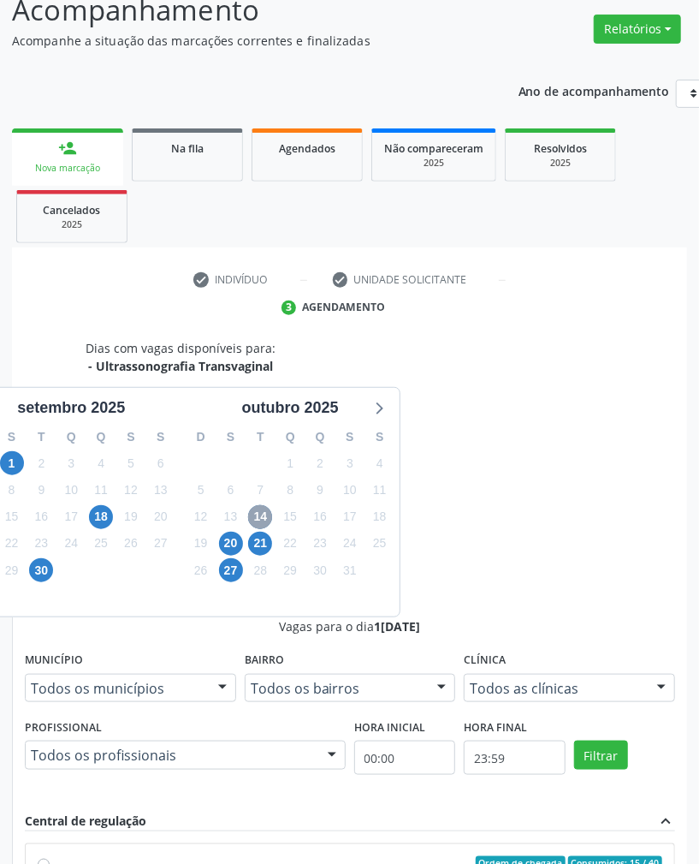
scroll to position [228, 0]
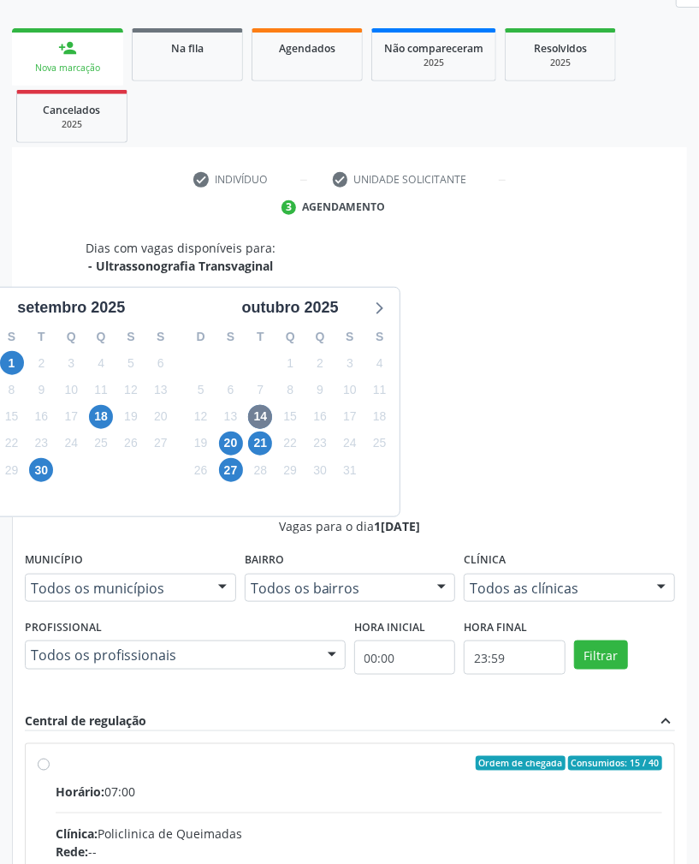
drag, startPoint x: 601, startPoint y: 627, endPoint x: 600, endPoint y: 638, distance: 12.0
click at [50, 756] on input "Ordem de chegada Consumidos: 15 / 40 Horário: 07:00 Clínica: Policlinica de Que…" at bounding box center [44, 763] width 12 height 15
radio input "true"
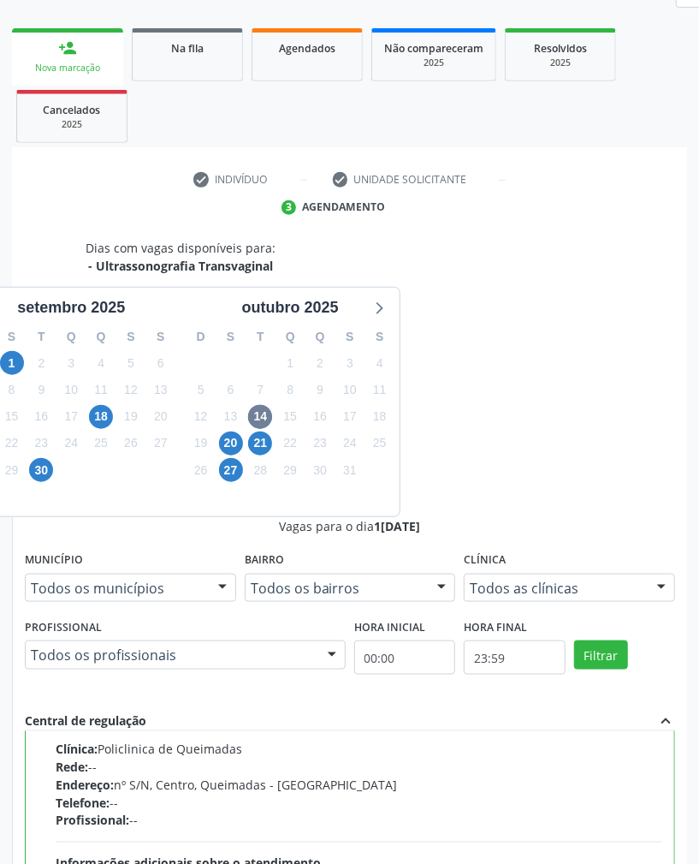
scroll to position [527, 0]
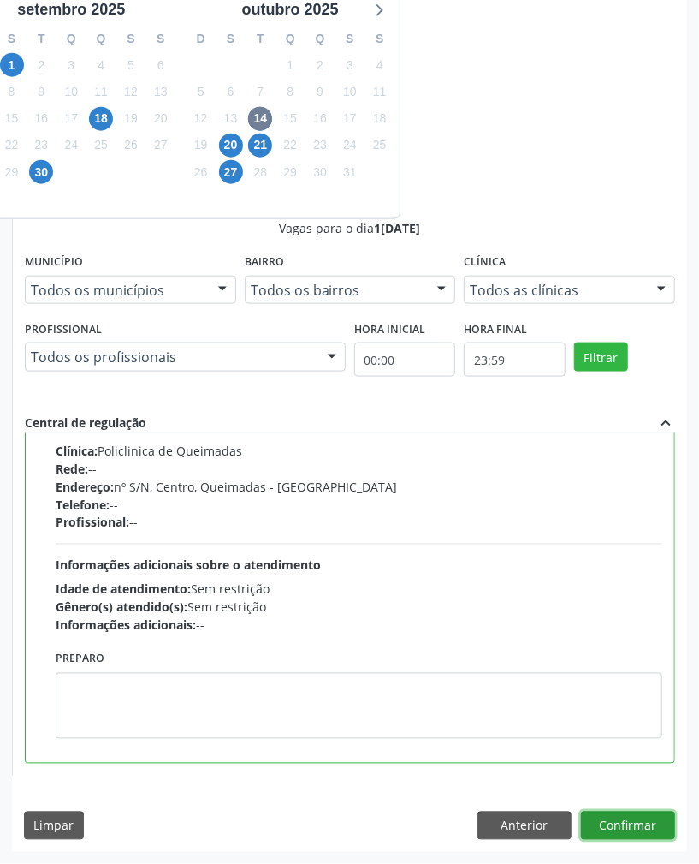
click at [672, 823] on button "Confirmar" at bounding box center [628, 825] width 94 height 29
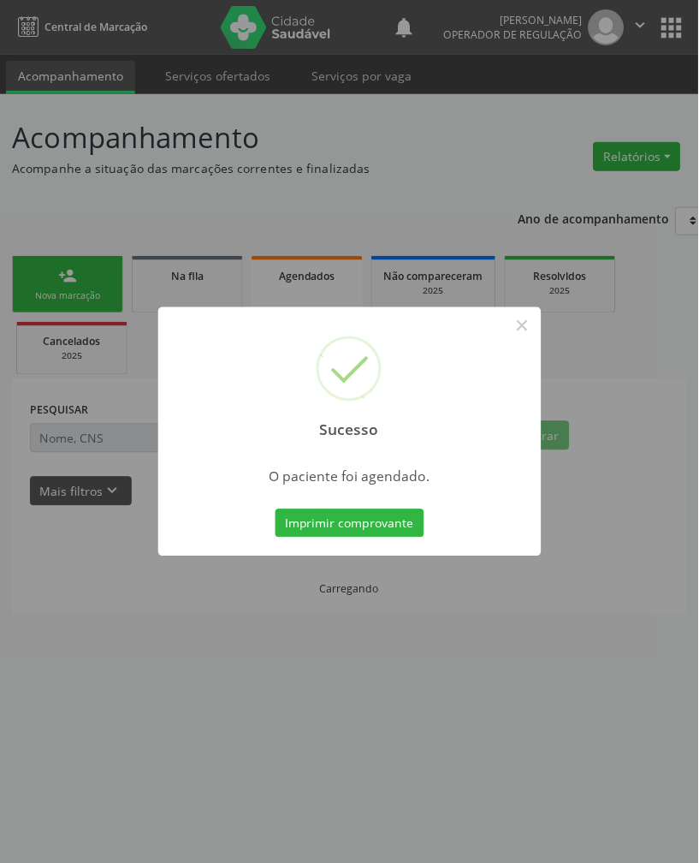
scroll to position [0, 0]
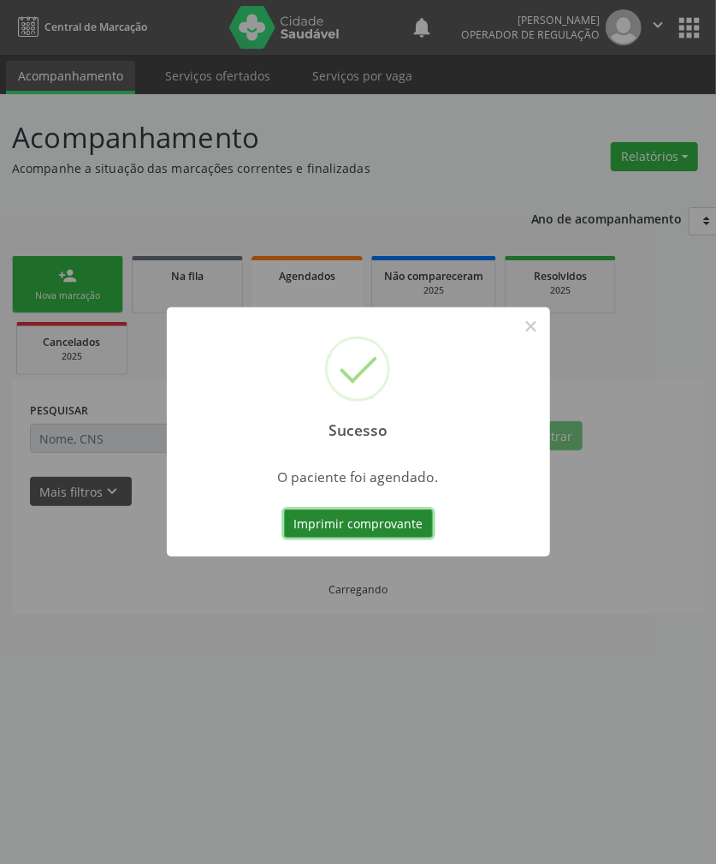
click at [320, 515] on button "Imprimir comprovante" at bounding box center [358, 523] width 149 height 29
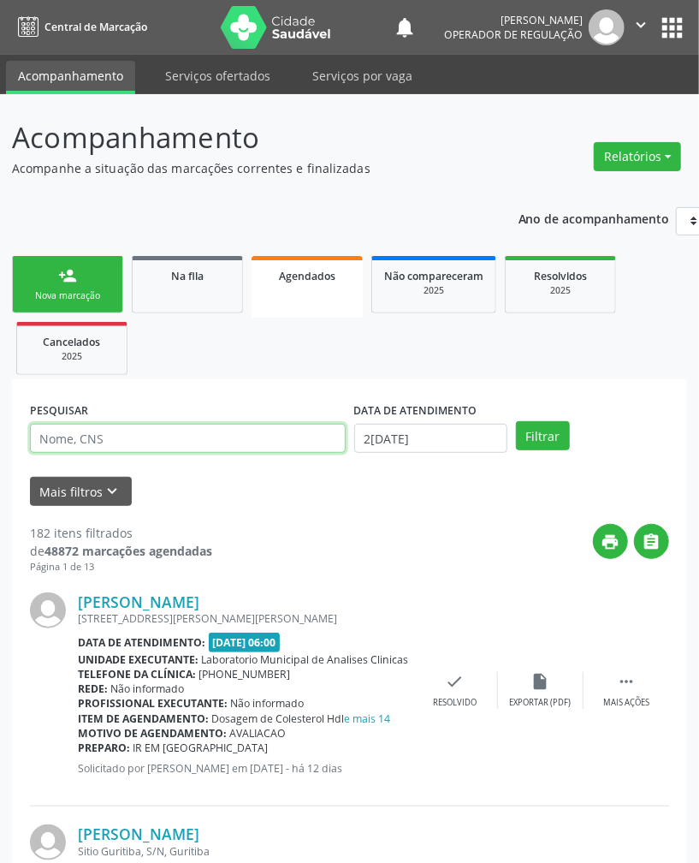
drag, startPoint x: 257, startPoint y: 433, endPoint x: 162, endPoint y: 364, distance: 117.6
click at [250, 430] on input "text" at bounding box center [188, 438] width 316 height 29
drag, startPoint x: 89, startPoint y: 279, endPoint x: 90, endPoint y: 288, distance: 8.6
click at [89, 281] on link "person_add Nova marcação" at bounding box center [67, 284] width 111 height 57
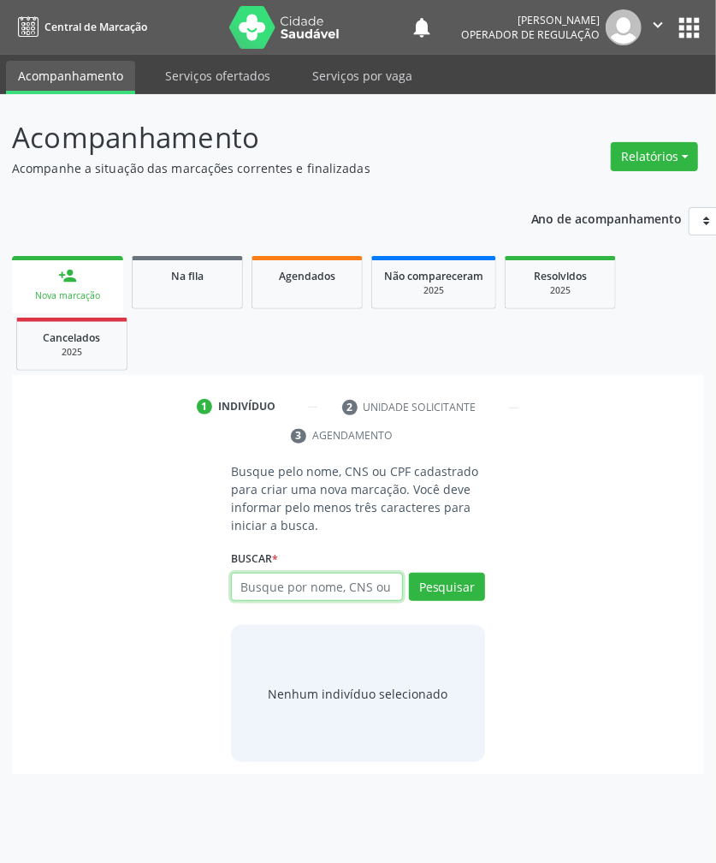
click at [334, 596] on input "text" at bounding box center [317, 587] width 172 height 29
paste input "709 0018 0495 6919"
type input "709 0018 0495 6919"
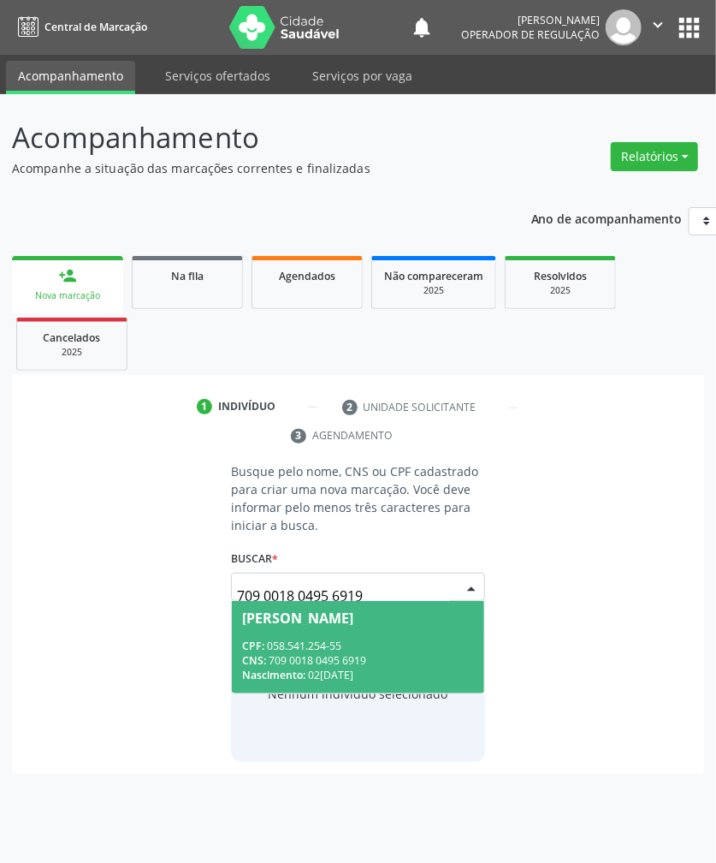
click at [353, 624] on div "[PERSON_NAME]" at bounding box center [297, 618] width 111 height 14
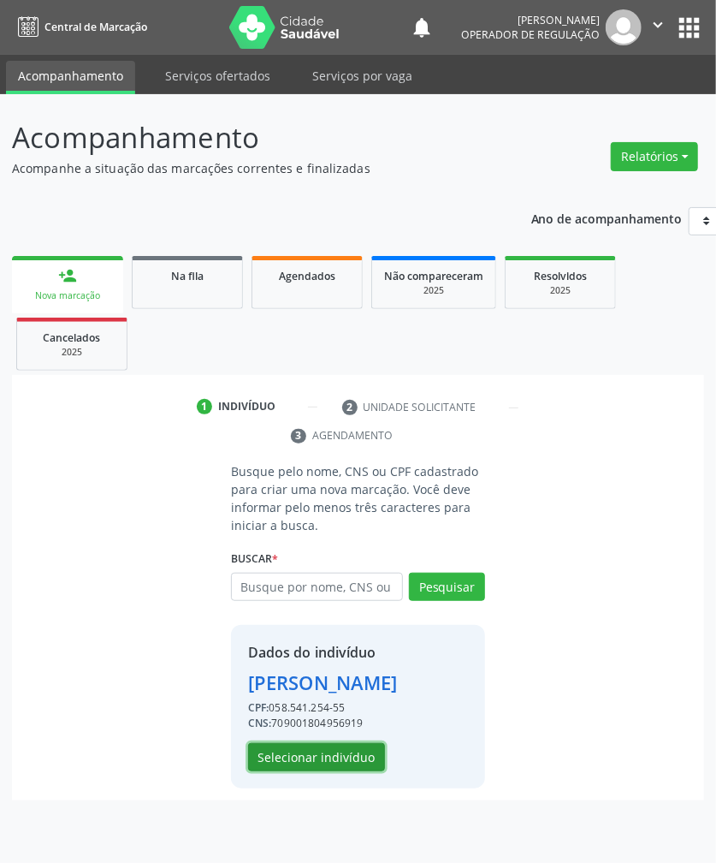
click at [339, 772] on button "Selecionar indivíduo" at bounding box center [316, 757] width 137 height 29
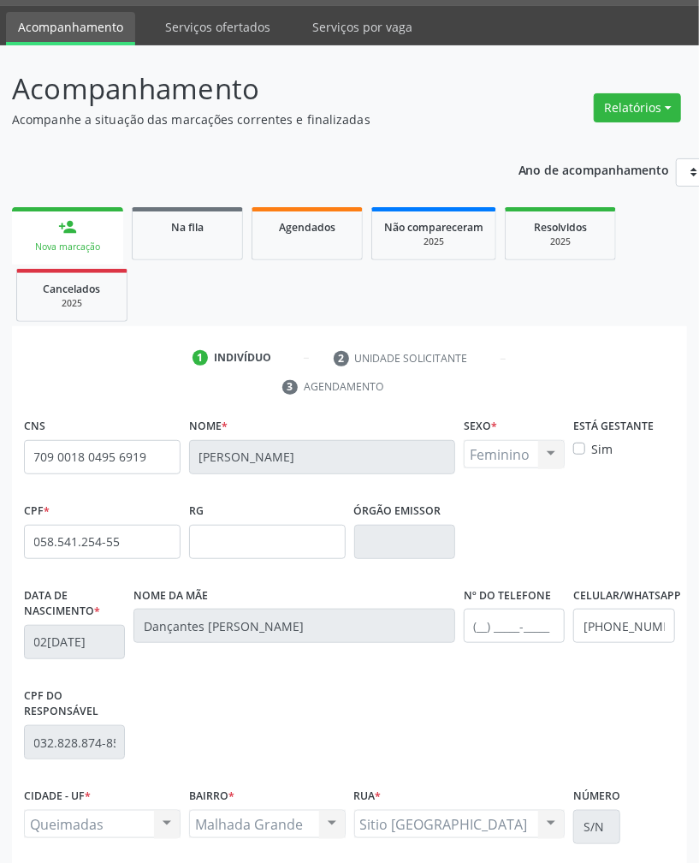
scroll to position [206, 0]
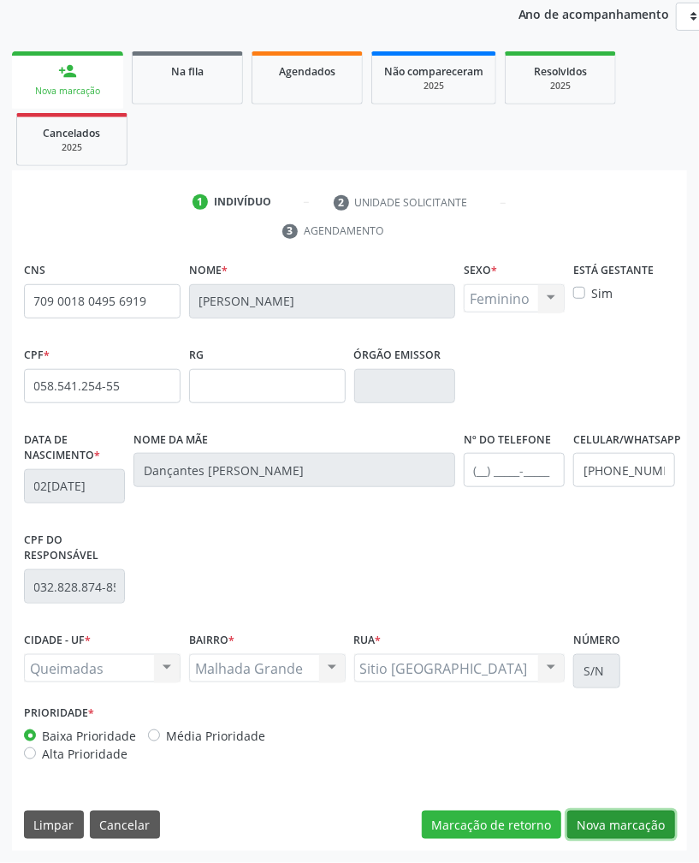
drag, startPoint x: 603, startPoint y: 812, endPoint x: 264, endPoint y: 678, distance: 365.4
click at [604, 812] on button "Nova marcação" at bounding box center [621, 825] width 108 height 29
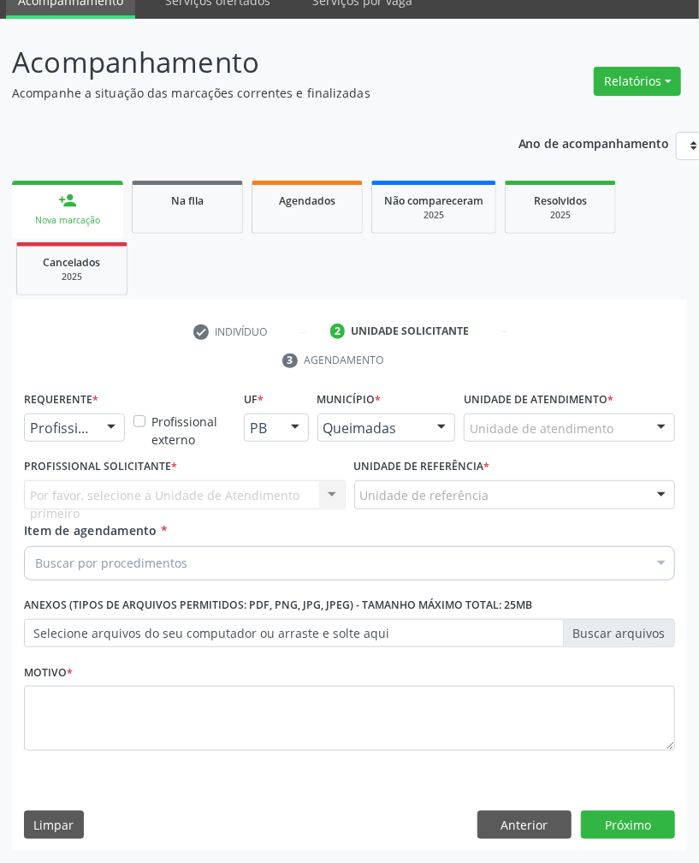
scroll to position [77, 0]
click at [168, 575] on div "Buscar por procedimentos" at bounding box center [349, 563] width 651 height 34
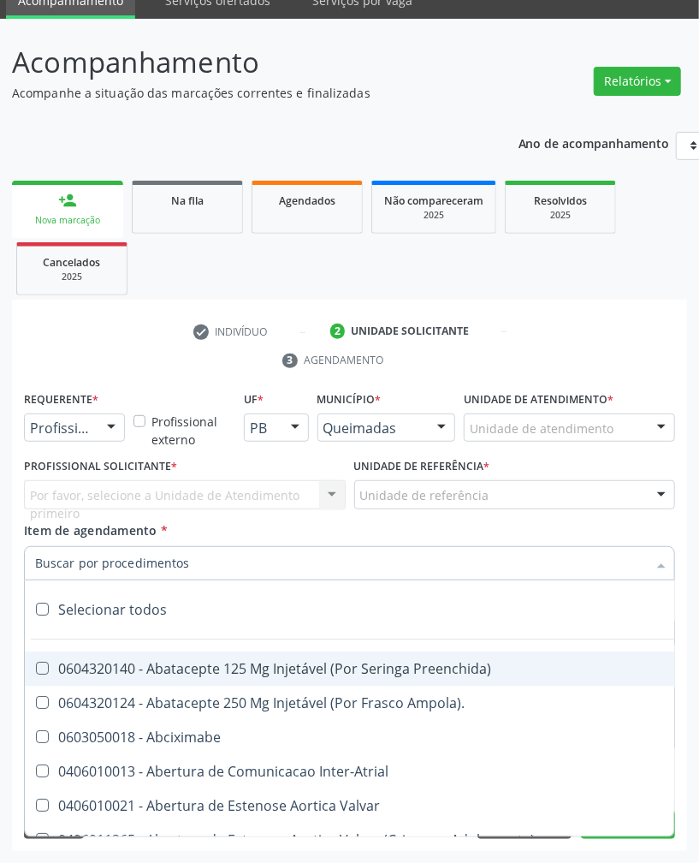
click at [165, 566] on input "Item de agendamento *" at bounding box center [341, 563] width 612 height 34
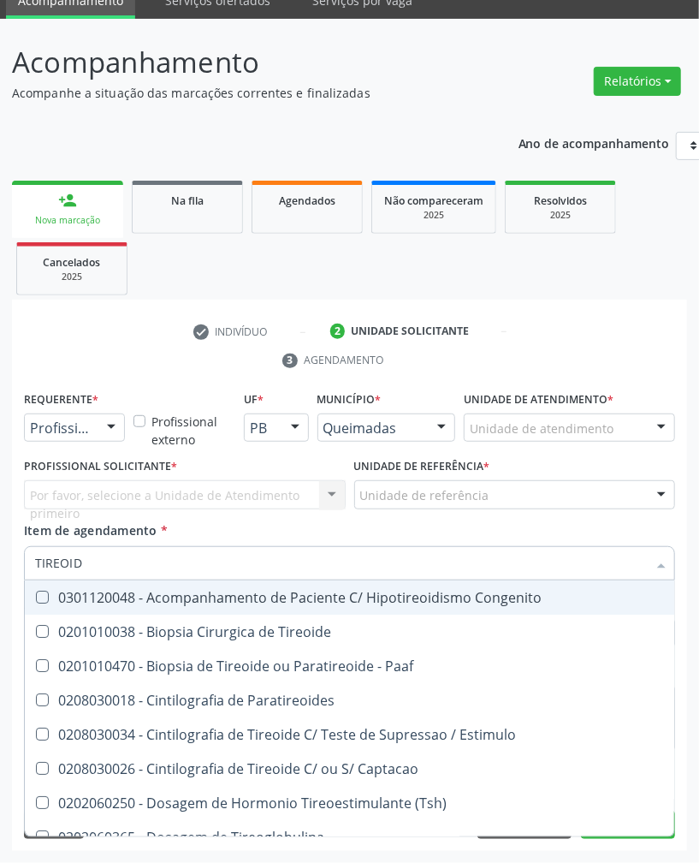
type input "TIREOIDE"
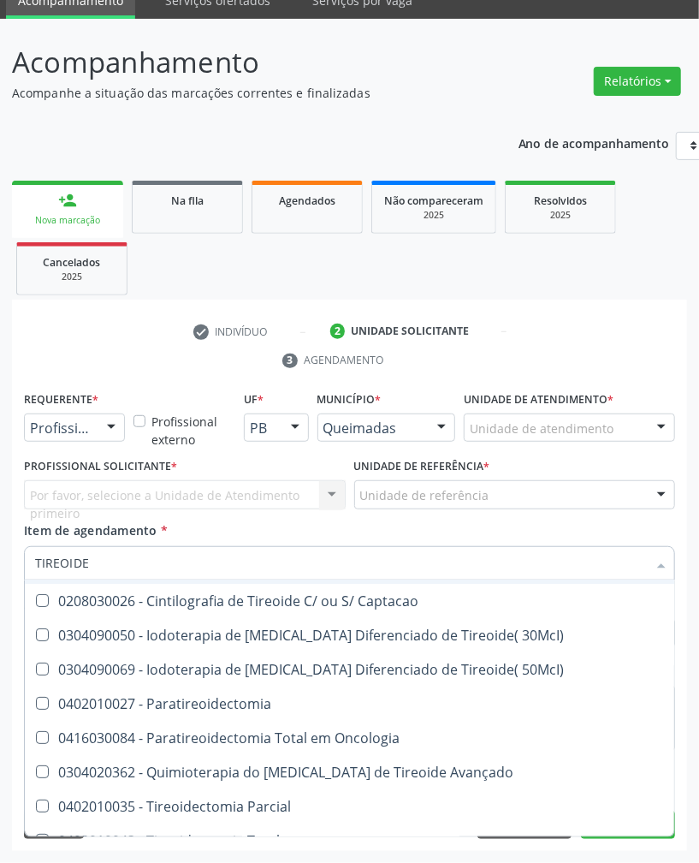
scroll to position [343, 0]
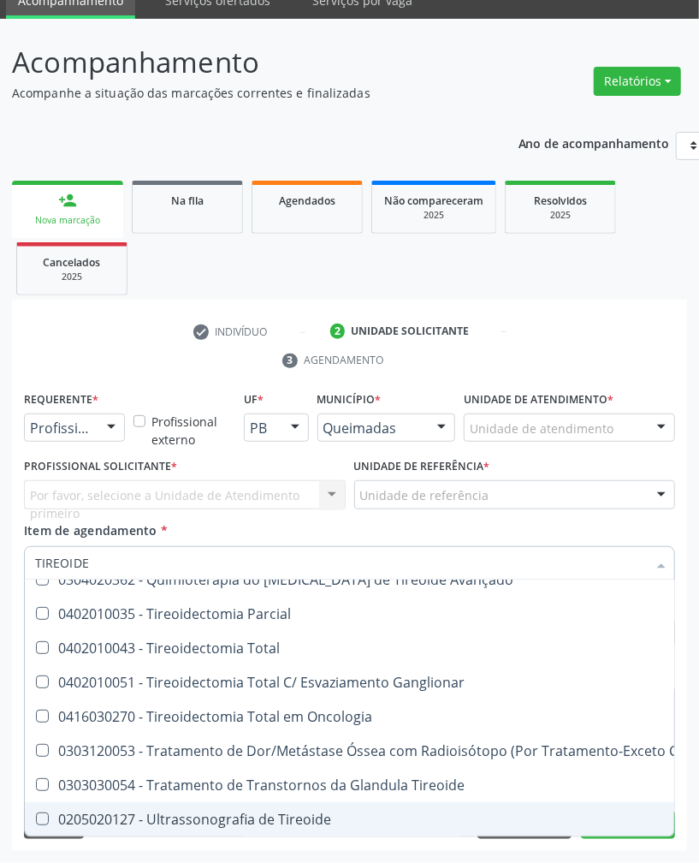
click at [326, 809] on span "0205020127 - Ultrassonografia de Tireoide" at bounding box center [415, 819] width 781 height 34
checkbox Tireoide "true"
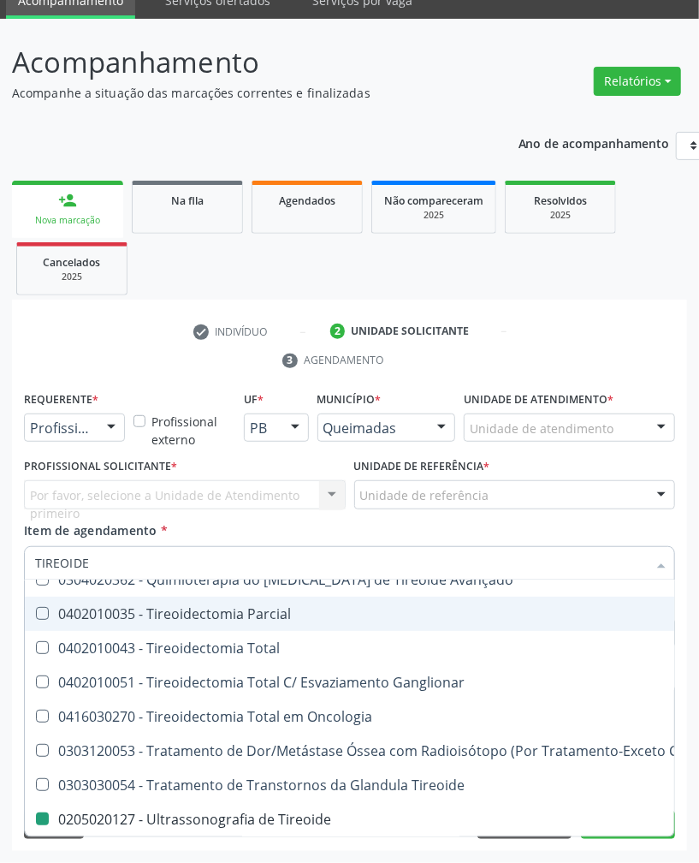
drag, startPoint x: 73, startPoint y: 432, endPoint x: 67, endPoint y: 490, distance: 57.7
checkbox Paaf "true"
checkbox Tireoide "false"
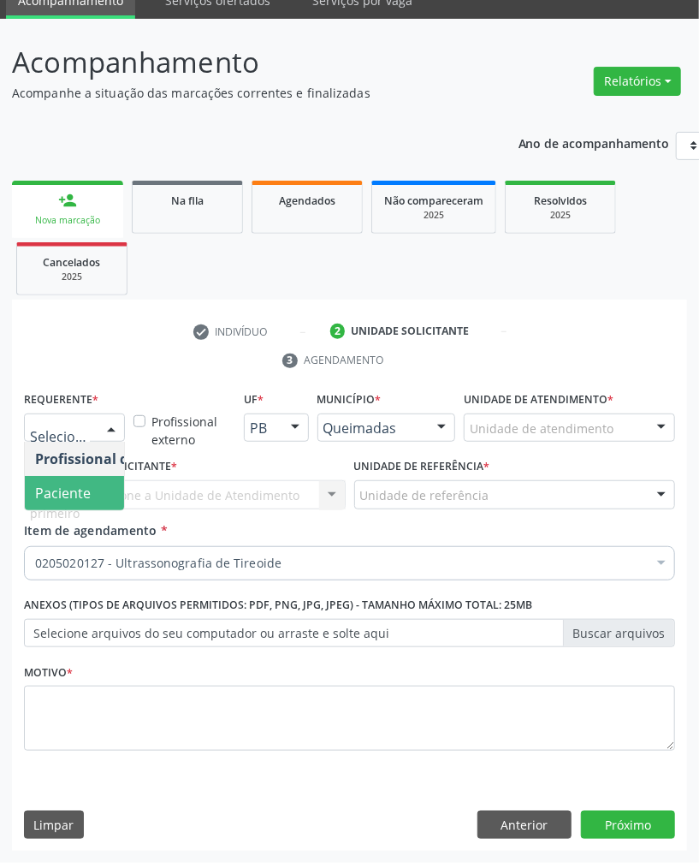
scroll to position [0, 0]
drag, startPoint x: 80, startPoint y: 493, endPoint x: 92, endPoint y: 496, distance: 12.5
click at [80, 494] on span "Paciente" at bounding box center [63, 493] width 56 height 19
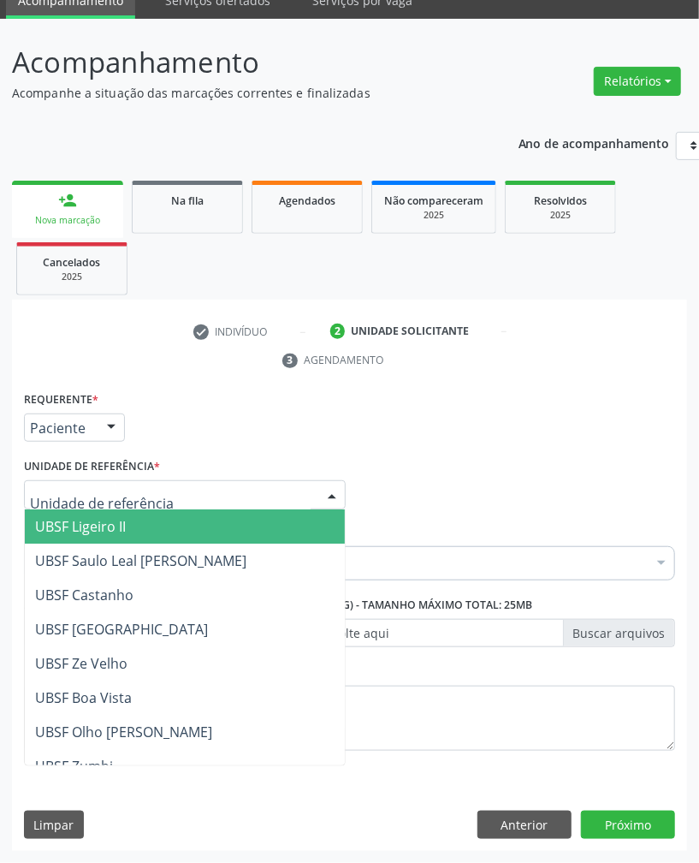
click at [164, 498] on div at bounding box center [185, 494] width 322 height 29
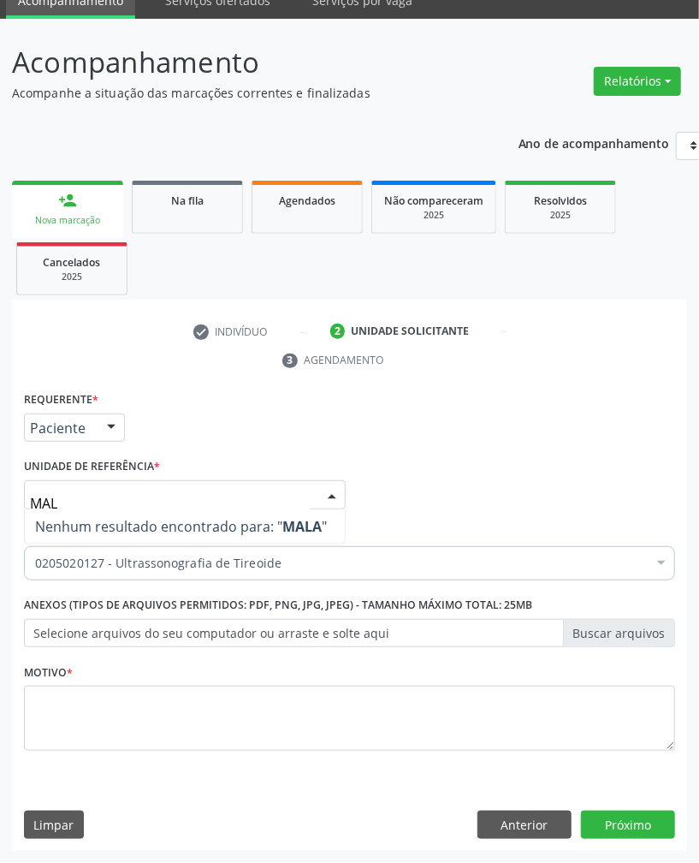
type input "MALH"
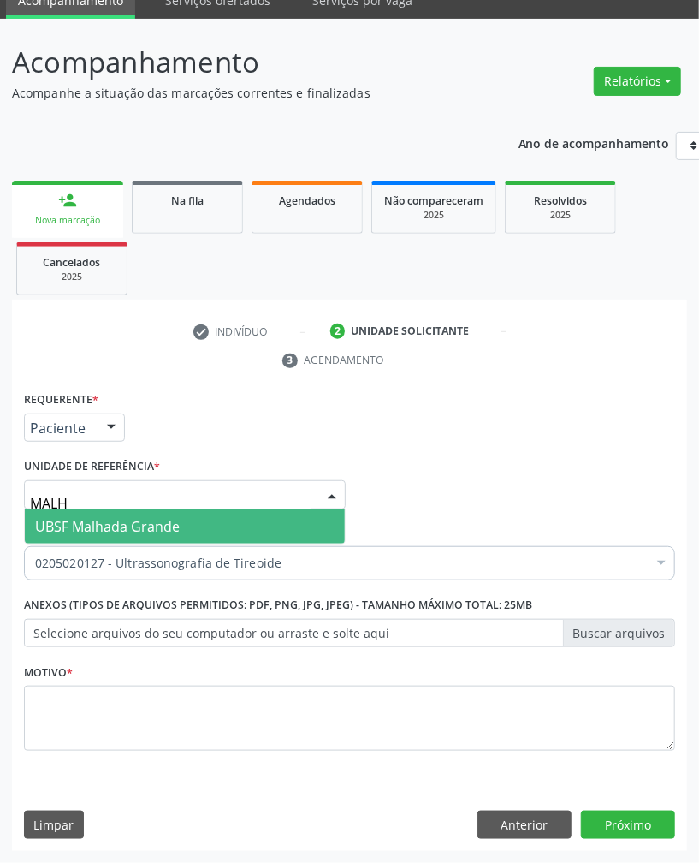
click at [199, 520] on span "UBSF Malhada Grande" at bounding box center [185, 526] width 320 height 34
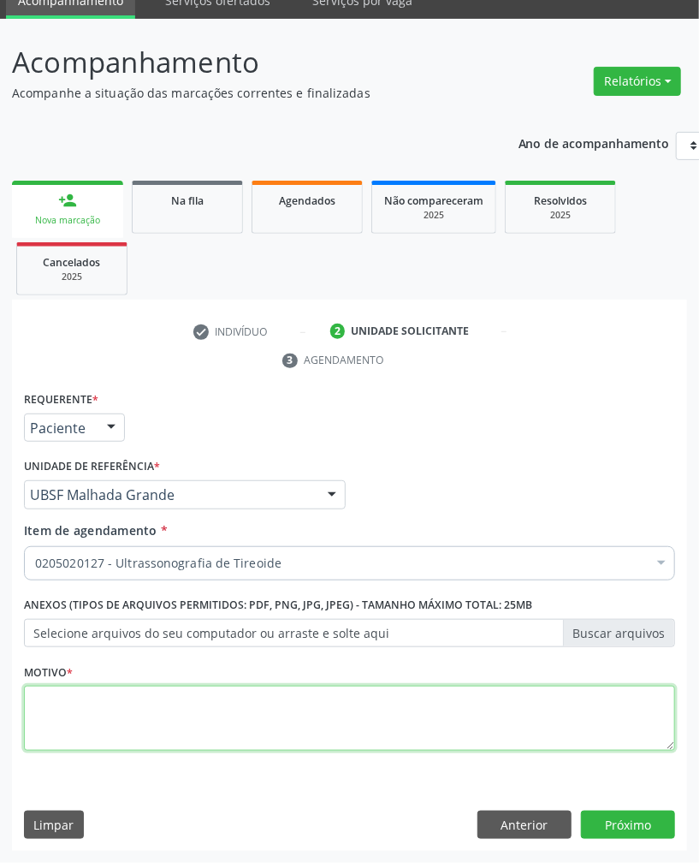
click at [586, 689] on textarea at bounding box center [349, 718] width 651 height 65
paste textarea "709 0018 0495 6919"
type textarea "709 0018 0495 6919"
paste textarea "ROTINA"
click at [471, 721] on textarea at bounding box center [349, 718] width 651 height 65
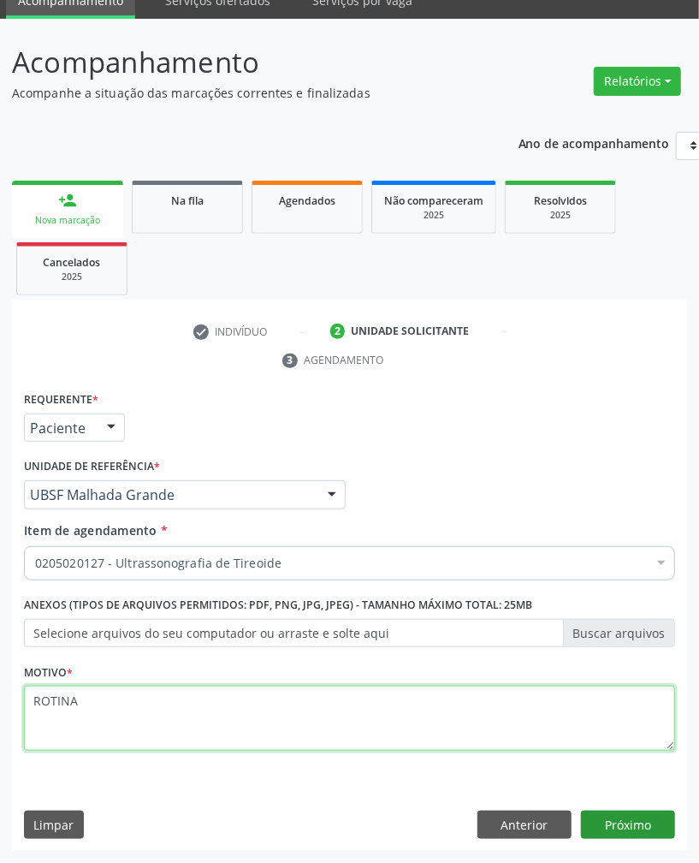
type textarea "ROTINA"
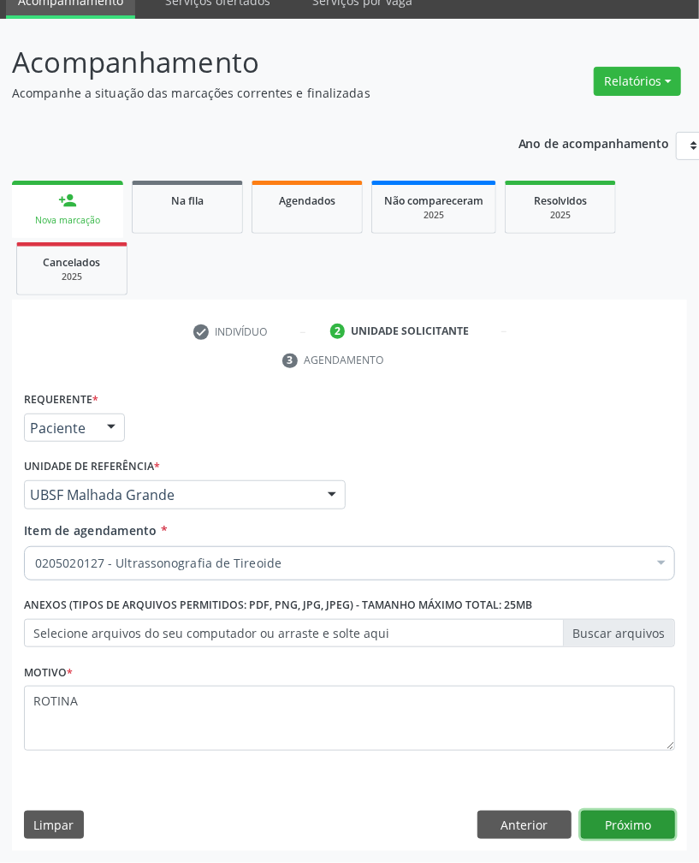
click at [627, 822] on button "Próximo" at bounding box center [628, 825] width 94 height 29
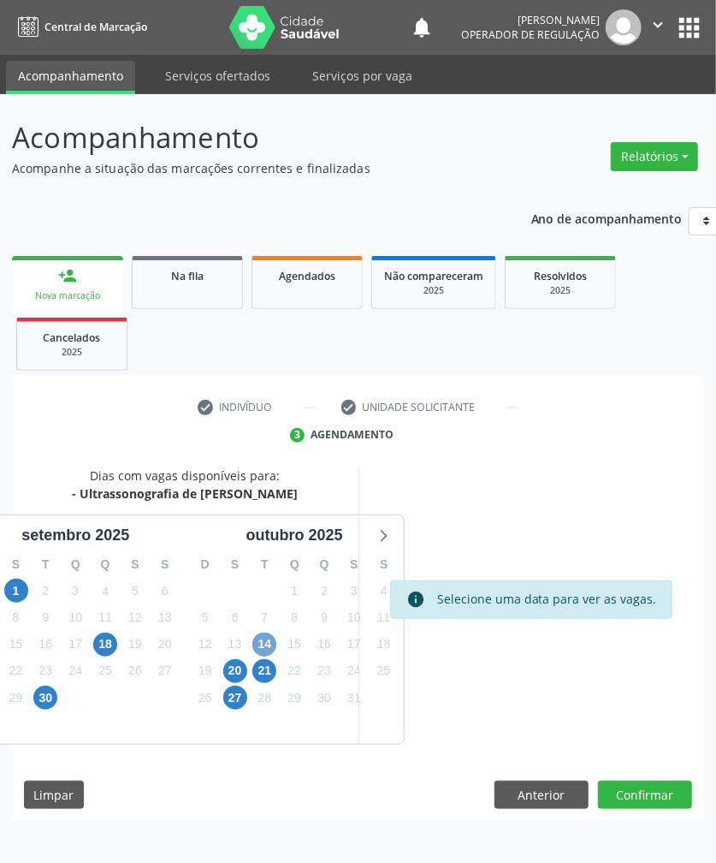
click at [261, 644] on span "14" at bounding box center [264, 644] width 24 height 24
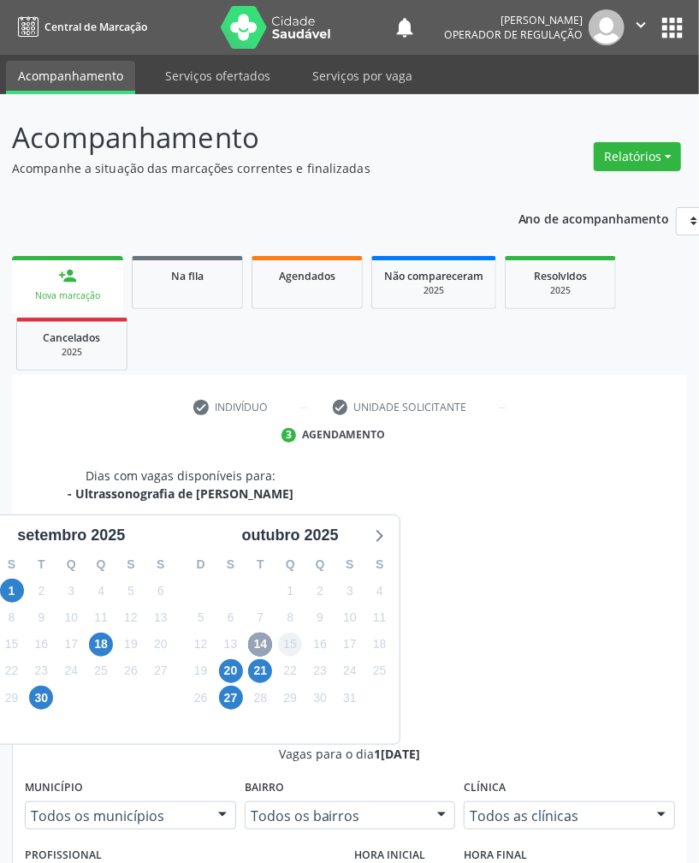
scroll to position [229, 0]
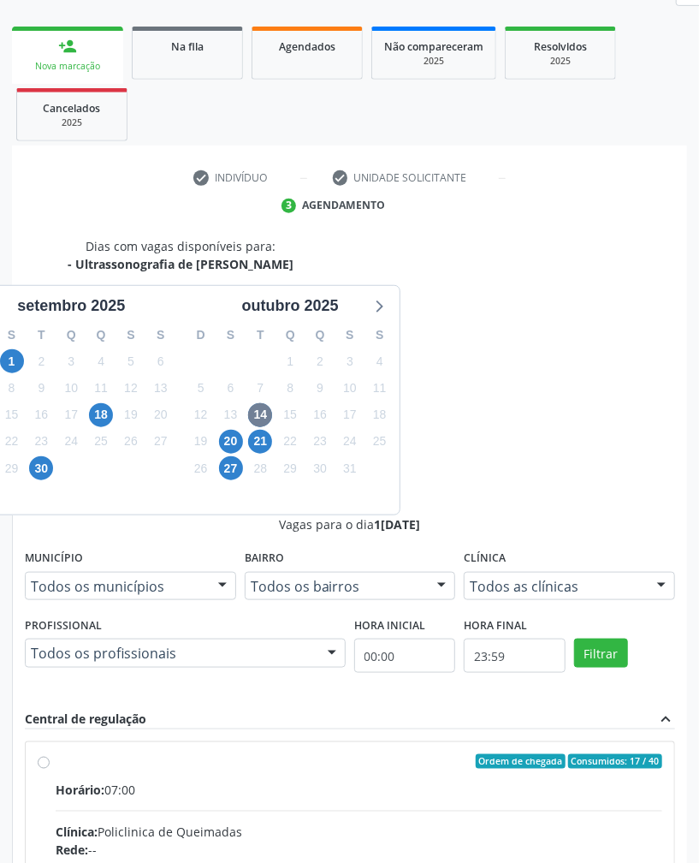
click at [457, 841] on div "Rede: --" at bounding box center [359, 850] width 607 height 18
click at [50, 754] on input "Ordem de chegada Consumidos: 17 / 40 Horário: 07:00 Clínica: Policlinica de Que…" at bounding box center [44, 761] width 12 height 15
radio input "true"
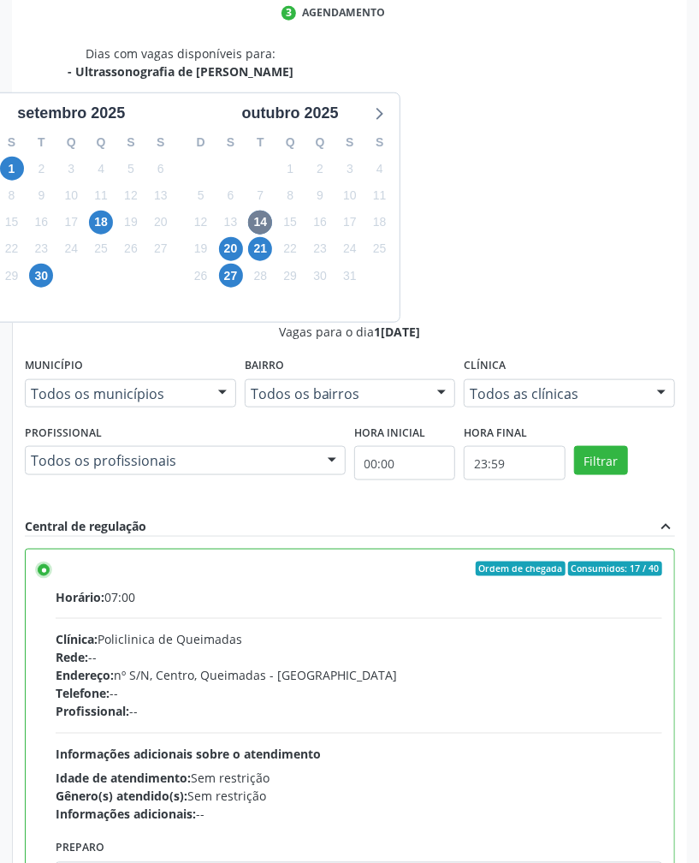
scroll to position [528, 0]
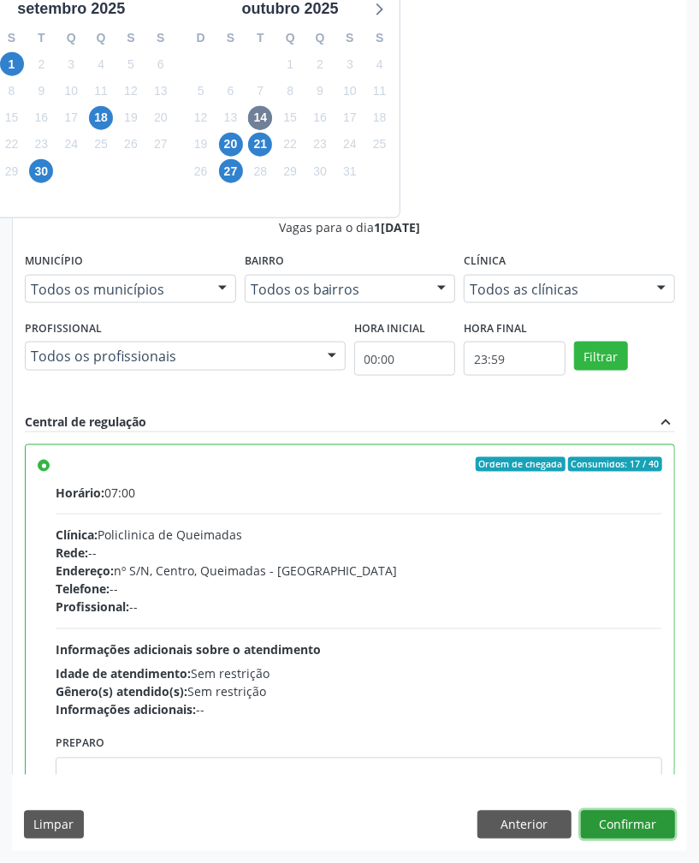
click at [650, 819] on button "Confirmar" at bounding box center [628, 825] width 94 height 29
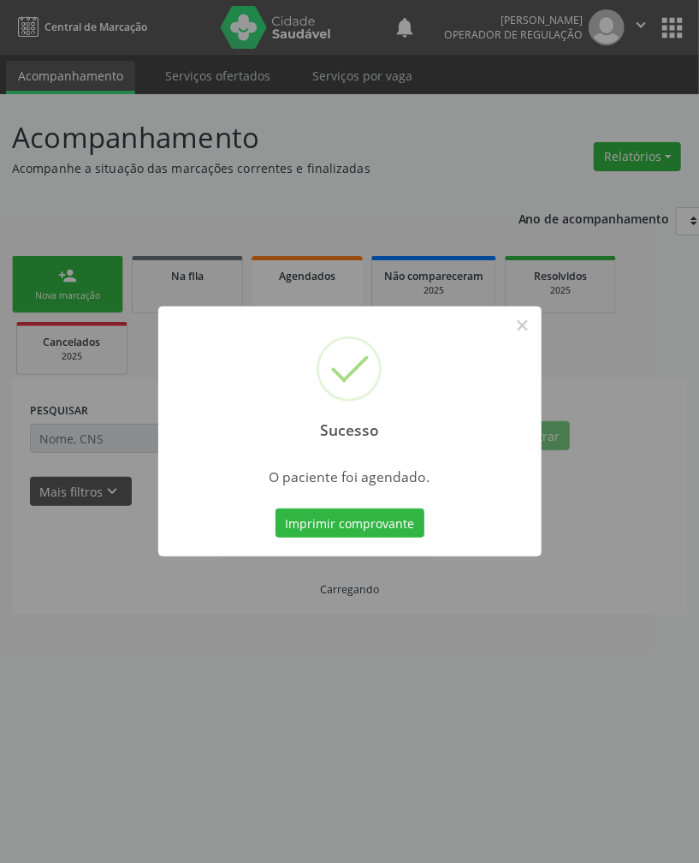
scroll to position [0, 0]
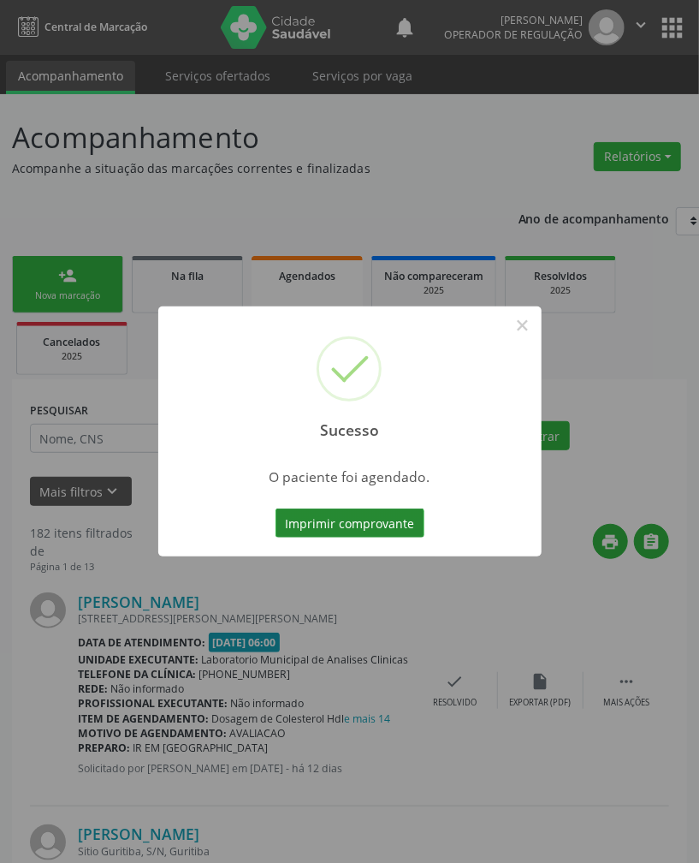
click at [398, 511] on button "Imprimir comprovante" at bounding box center [350, 522] width 149 height 29
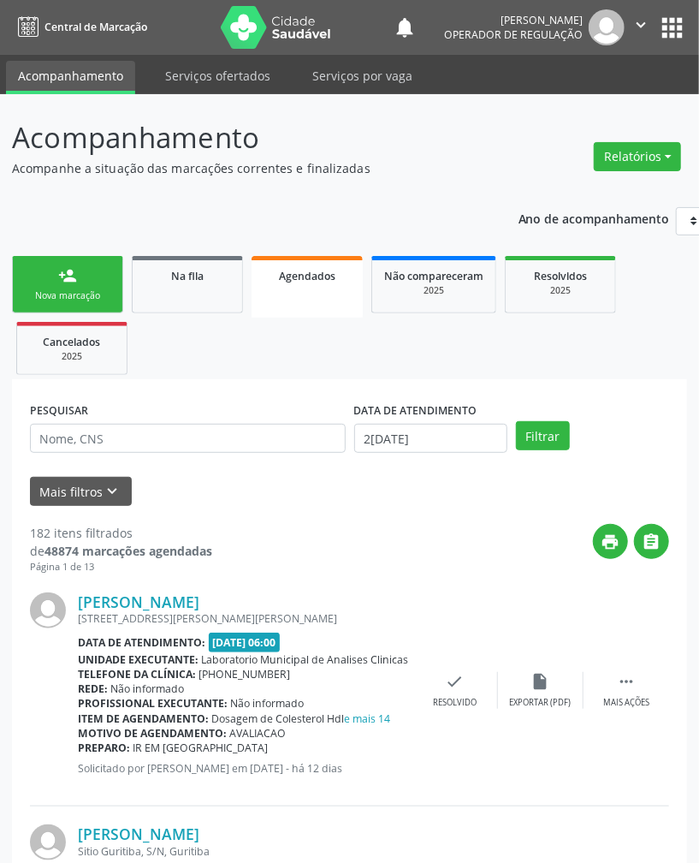
drag, startPoint x: 74, startPoint y: 269, endPoint x: 649, endPoint y: 187, distance: 581.0
click at [74, 269] on div "person_add" at bounding box center [67, 275] width 19 height 19
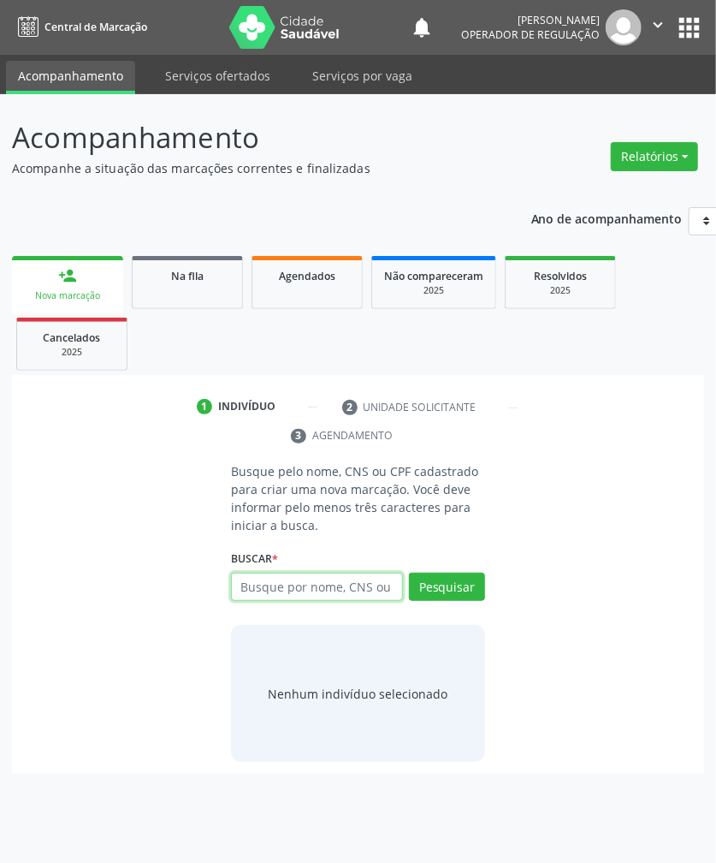
click at [299, 585] on input "text" at bounding box center [317, 587] width 172 height 29
type input "700805951187289"
click at [260, 591] on input "700805951187289" at bounding box center [317, 587] width 172 height 29
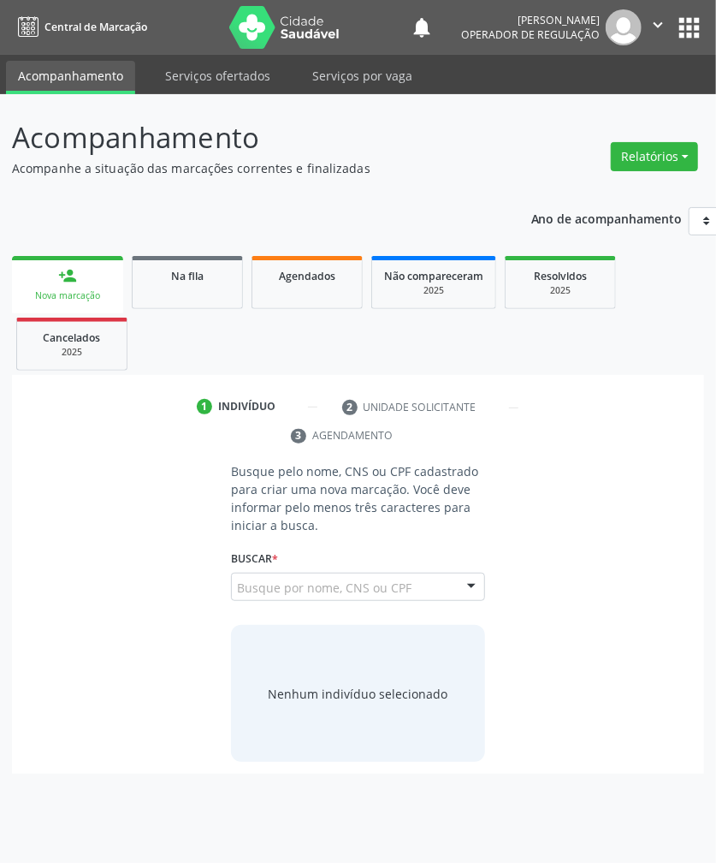
click at [0, 0] on span "[PERSON_NAME] CPF: 980.762.214-04 CNS: 700 8059 5118 7289 Nascimento: 1[DATE]" at bounding box center [0, 0] width 0 height 0
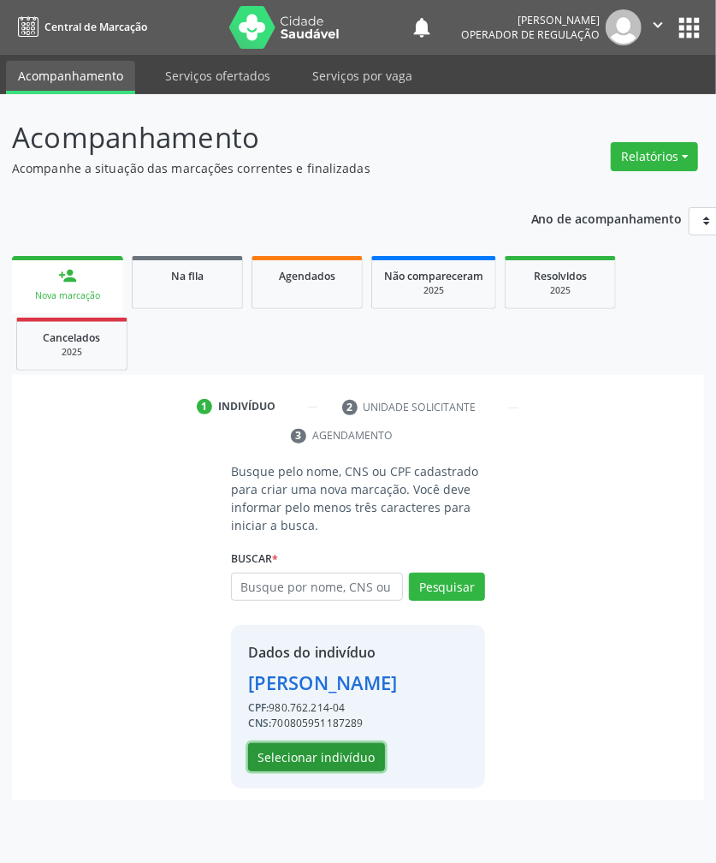
click at [278, 772] on button "Selecionar indivíduo" at bounding box center [316, 757] width 137 height 29
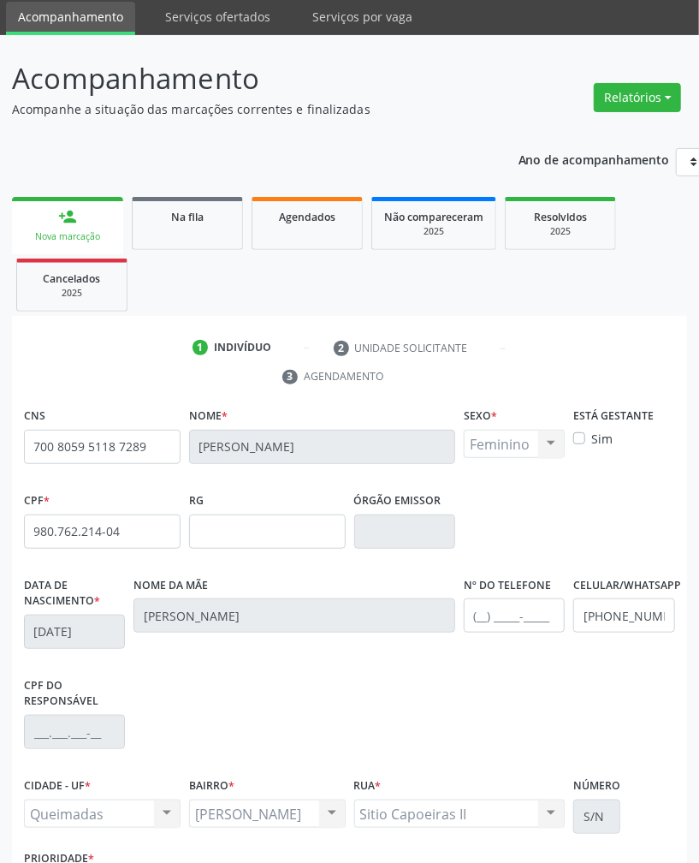
scroll to position [206, 0]
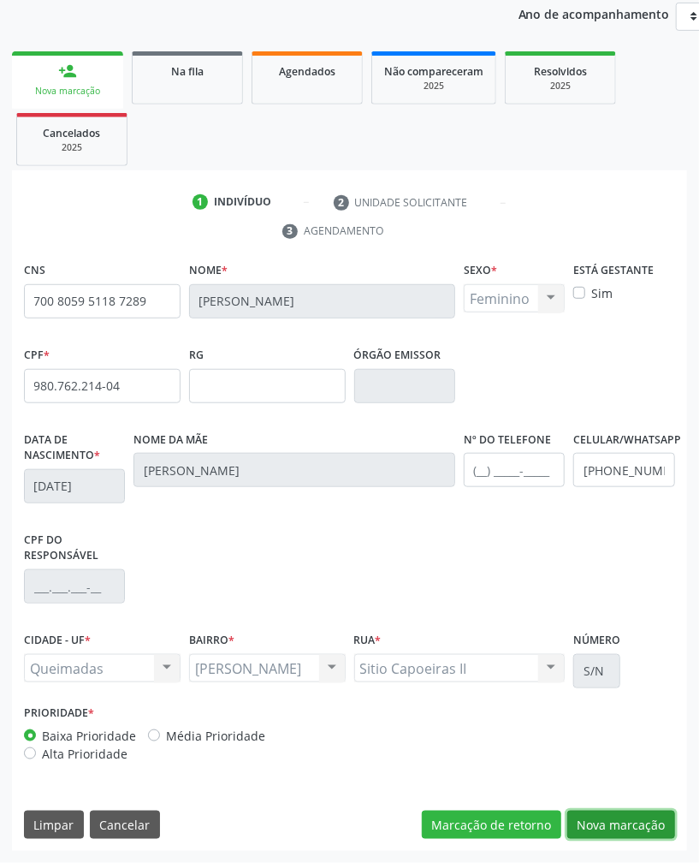
click at [672, 836] on button "Nova marcação" at bounding box center [621, 825] width 108 height 29
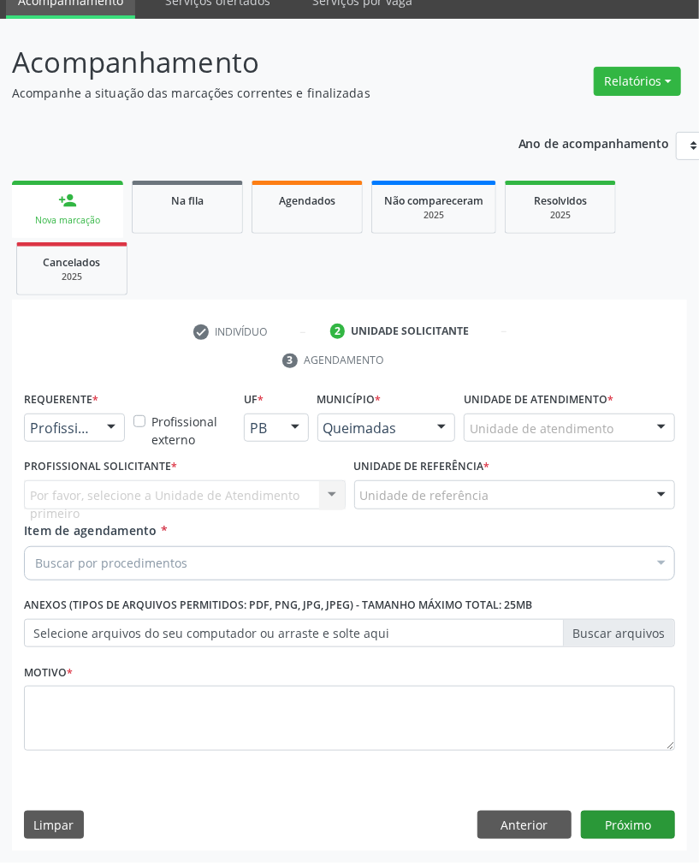
scroll to position [77, 0]
drag, startPoint x: 107, startPoint y: 431, endPoint x: 94, endPoint y: 478, distance: 48.0
click at [107, 436] on div at bounding box center [111, 428] width 26 height 29
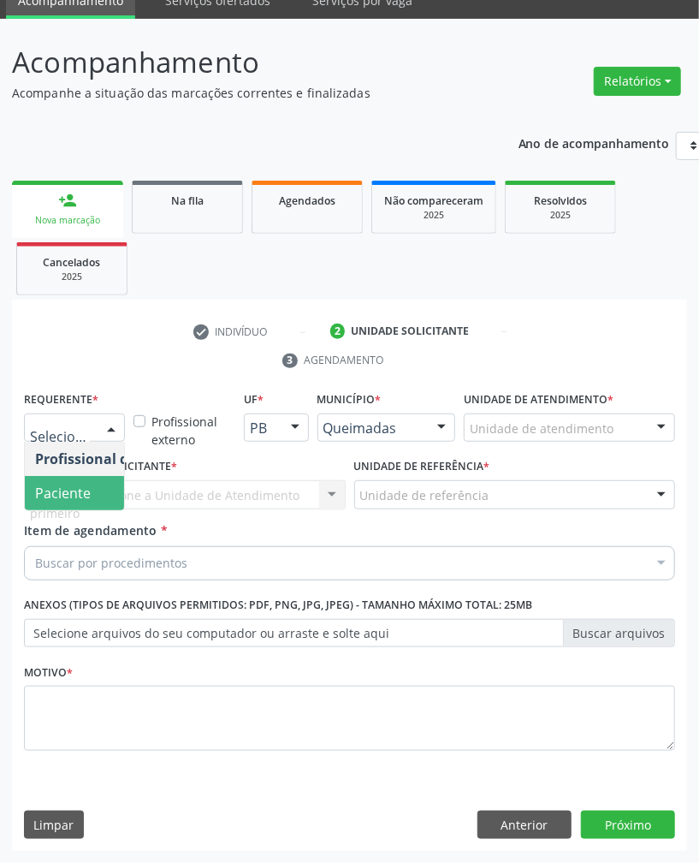
click at [93, 486] on span "Paciente" at bounding box center [108, 493] width 167 height 34
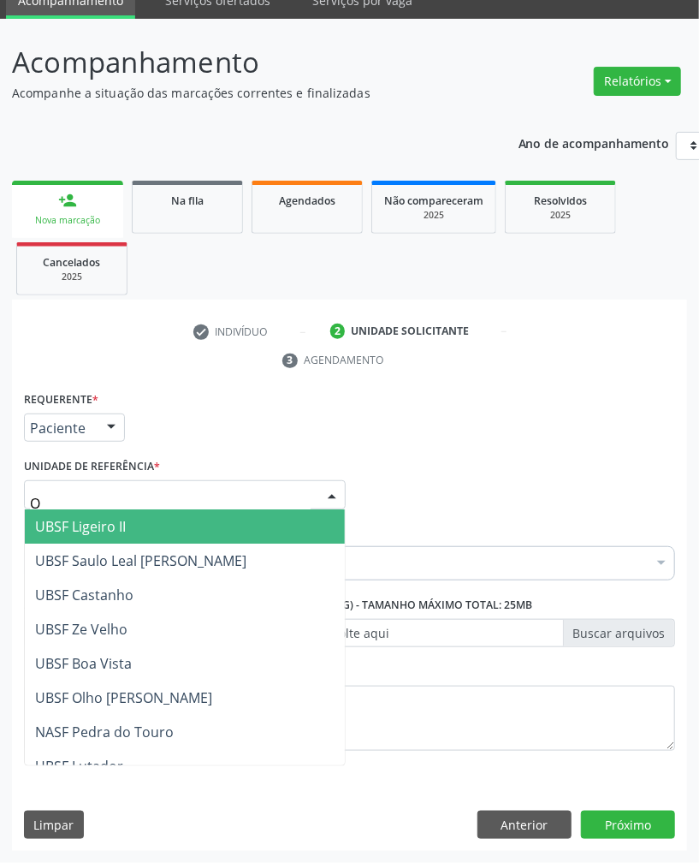
type input "OL"
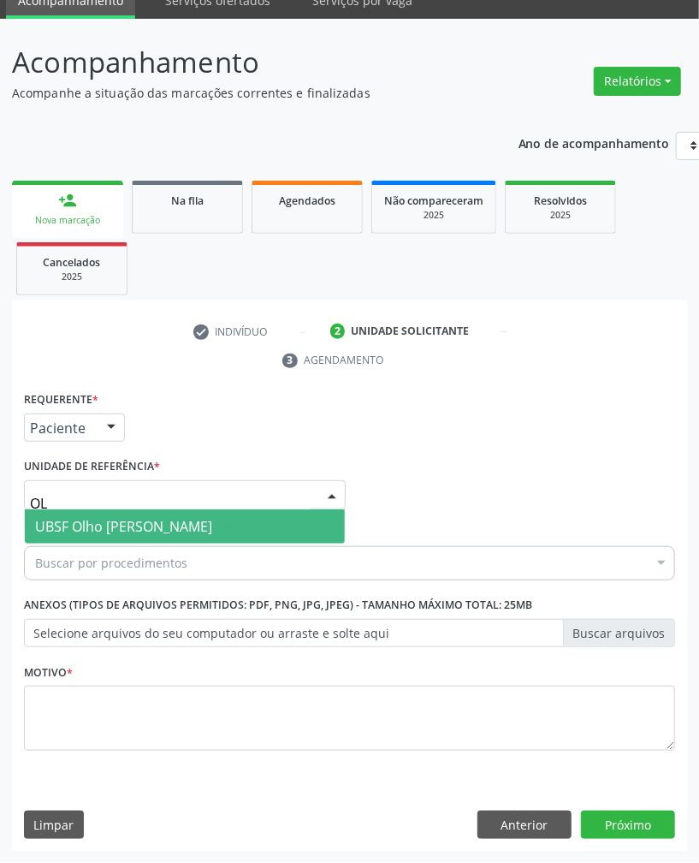
click at [122, 527] on span "UBSF Olho [PERSON_NAME]" at bounding box center [123, 526] width 177 height 19
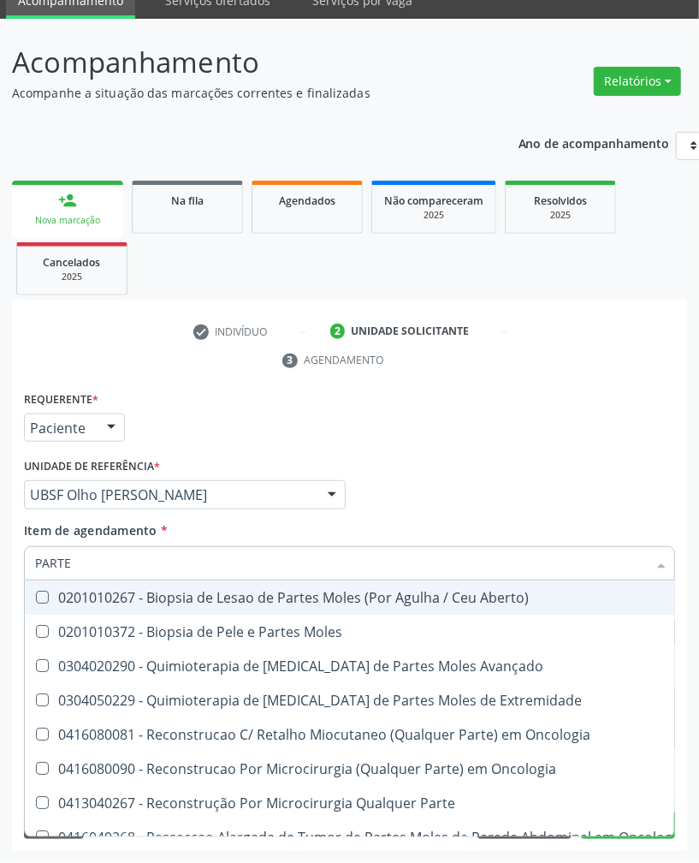
type input "PARTES"
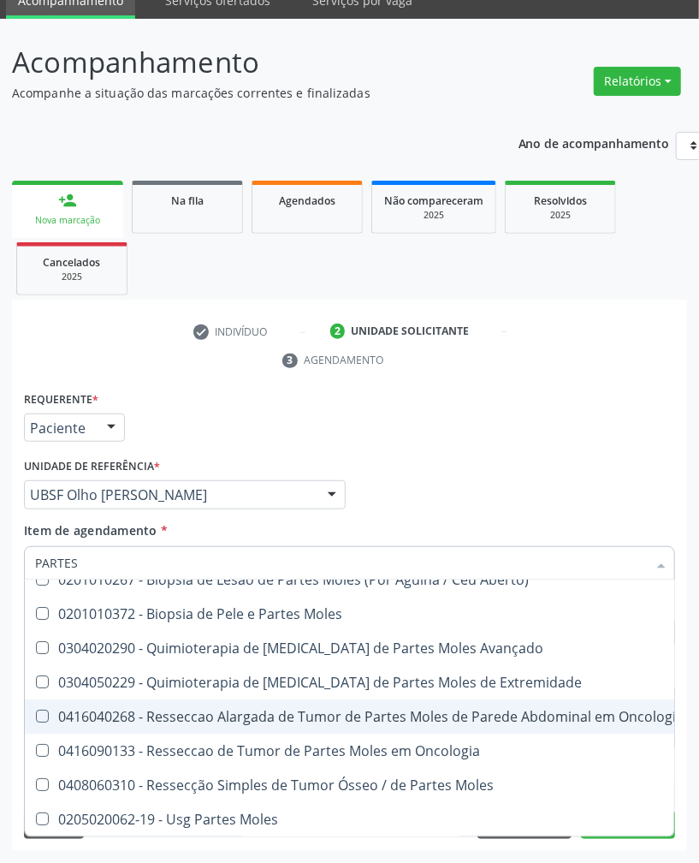
scroll to position [35, 0]
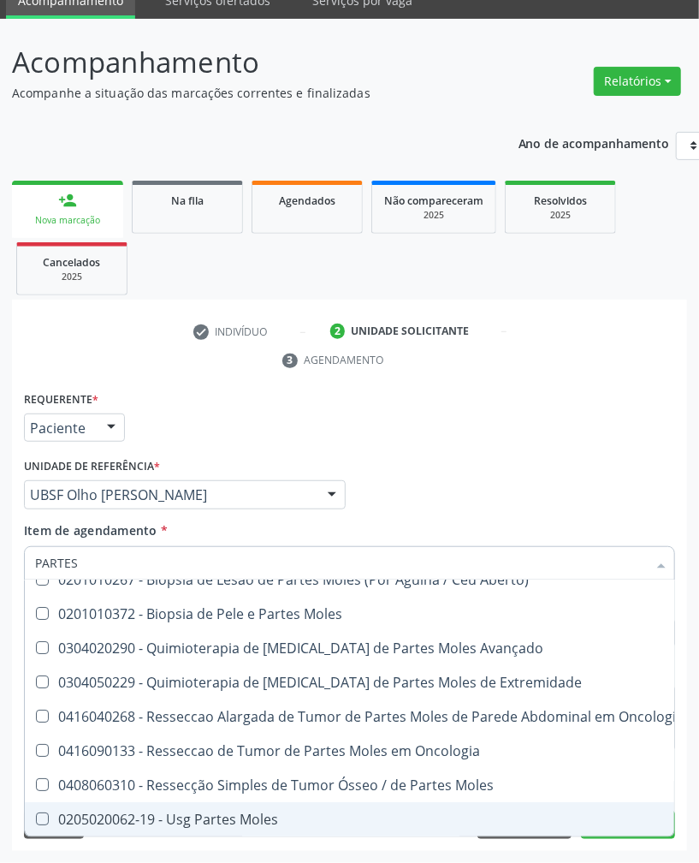
click at [227, 812] on div "0205020062-19 - Usg Partes Moles" at bounding box center [359, 819] width 649 height 14
checkbox Moles "true"
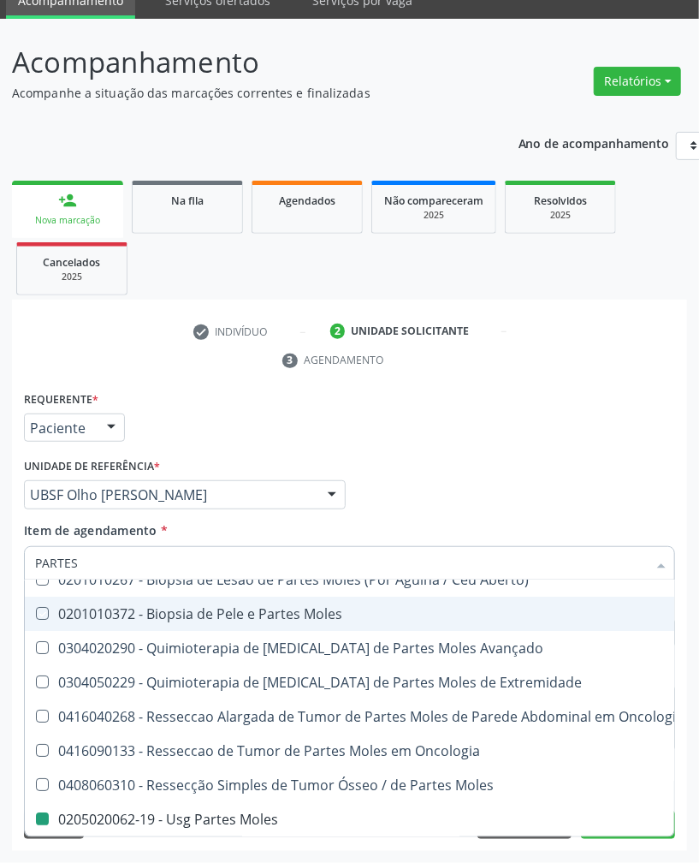
click at [477, 471] on div "Profissional Solicitante Por favor, selecione a Unidade de Atendimento primeiro…" at bounding box center [350, 487] width 660 height 67
checkbox Moles "true"
checkbox Moles "false"
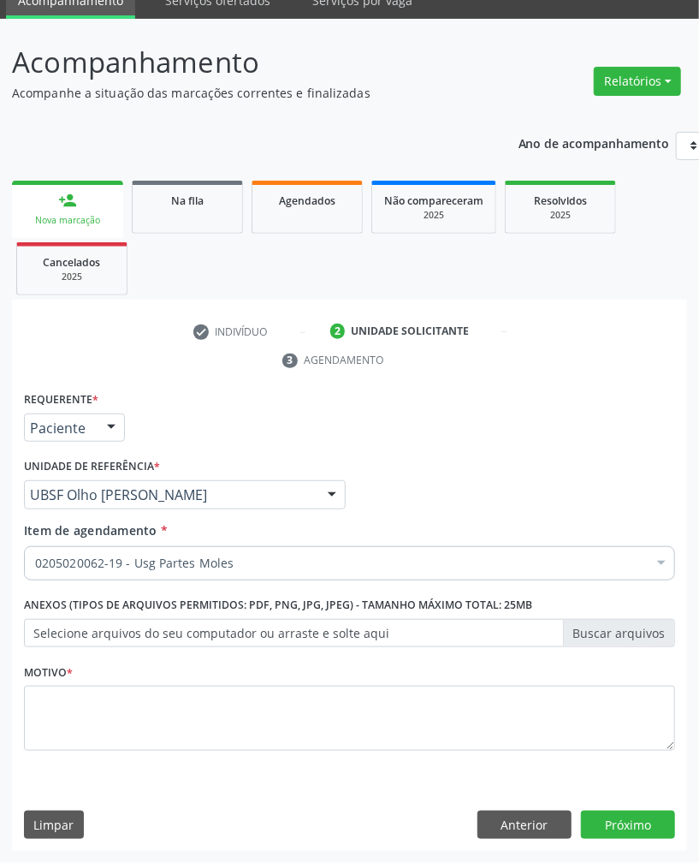
scroll to position [0, 0]
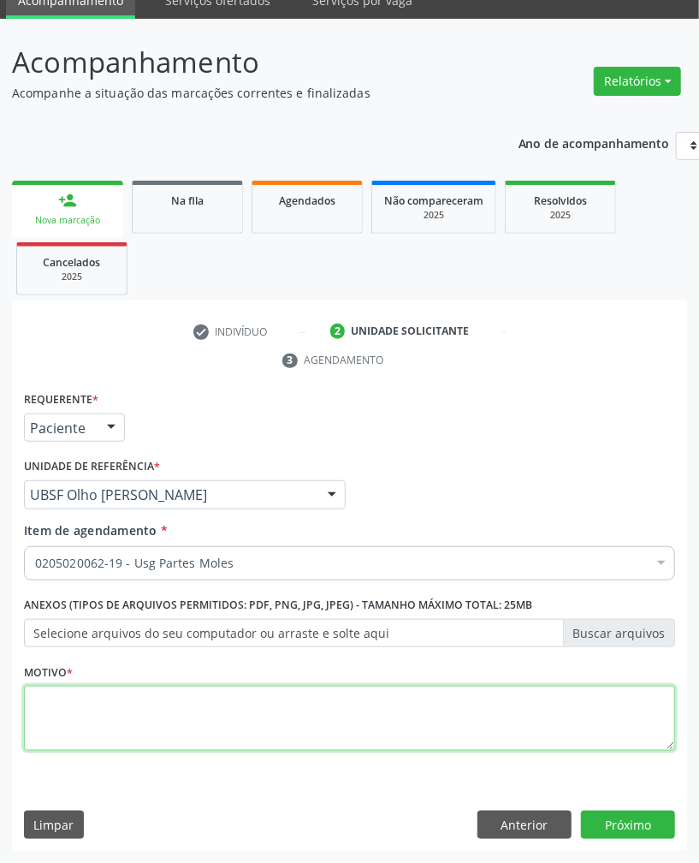
click at [337, 720] on textarea at bounding box center [349, 718] width 651 height 65
drag, startPoint x: 555, startPoint y: 716, endPoint x: 555, endPoint y: 727, distance: 10.3
click at [555, 716] on textarea at bounding box center [349, 718] width 651 height 65
paste textarea "ROTINA"
type textarea "ROTINA"
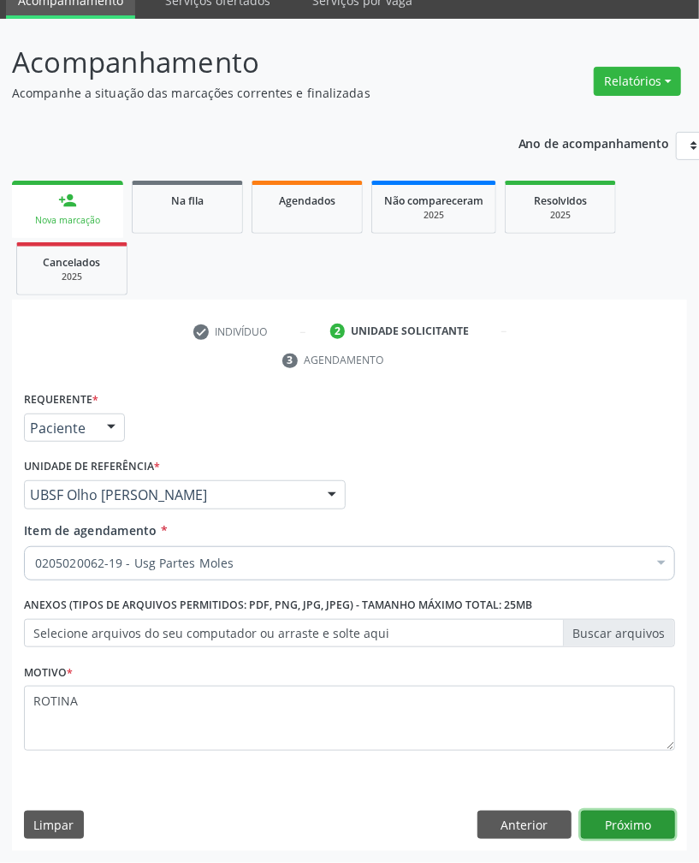
click at [610, 822] on button "Próximo" at bounding box center [628, 825] width 94 height 29
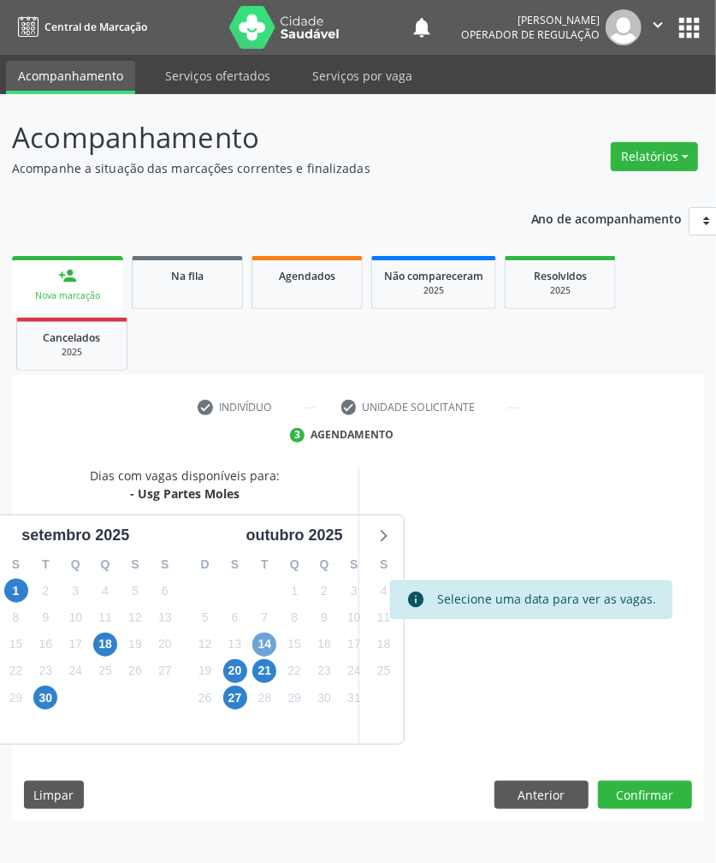
click at [270, 634] on span "14" at bounding box center [264, 644] width 24 height 24
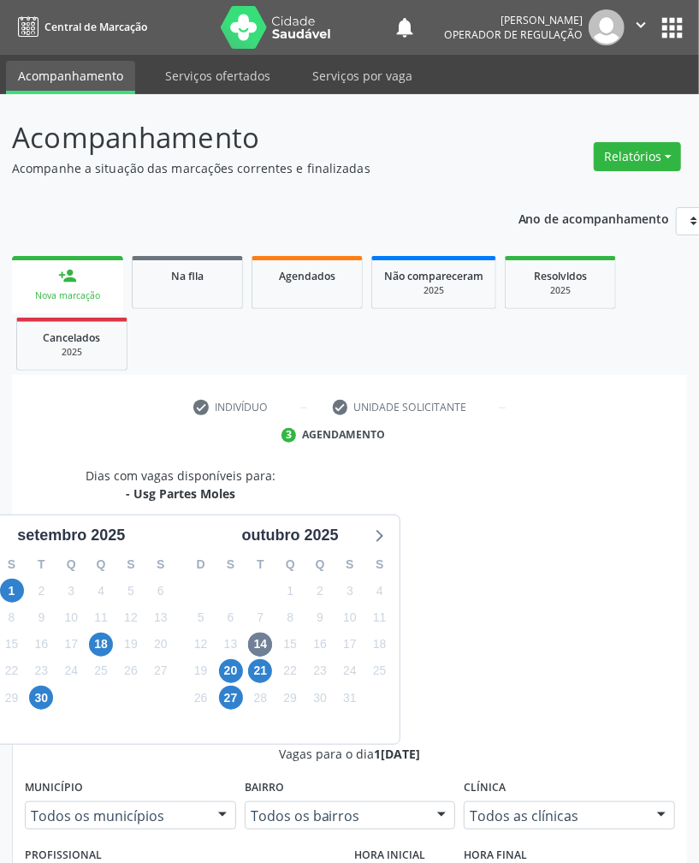
radio input "true"
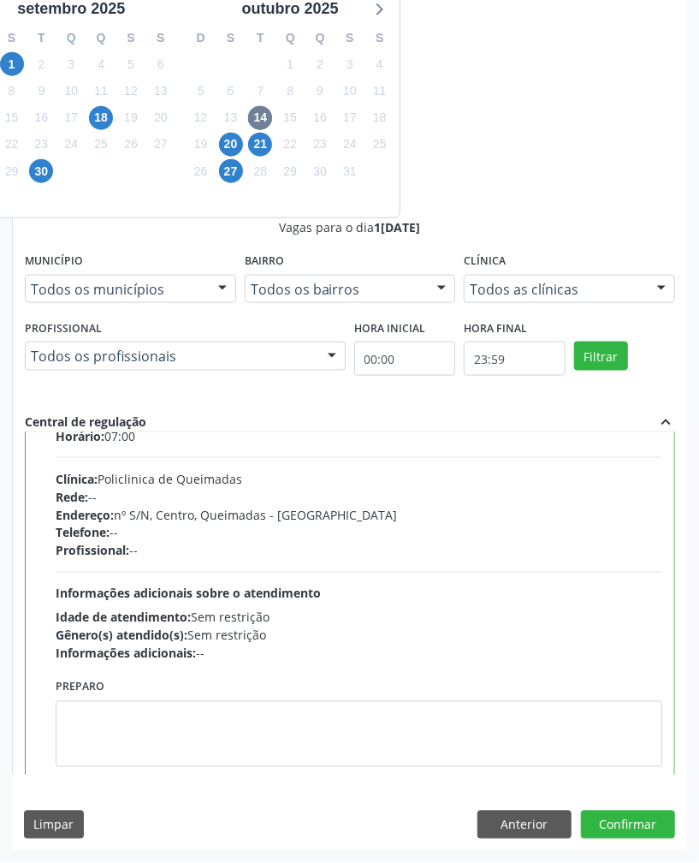
scroll to position [86, 0]
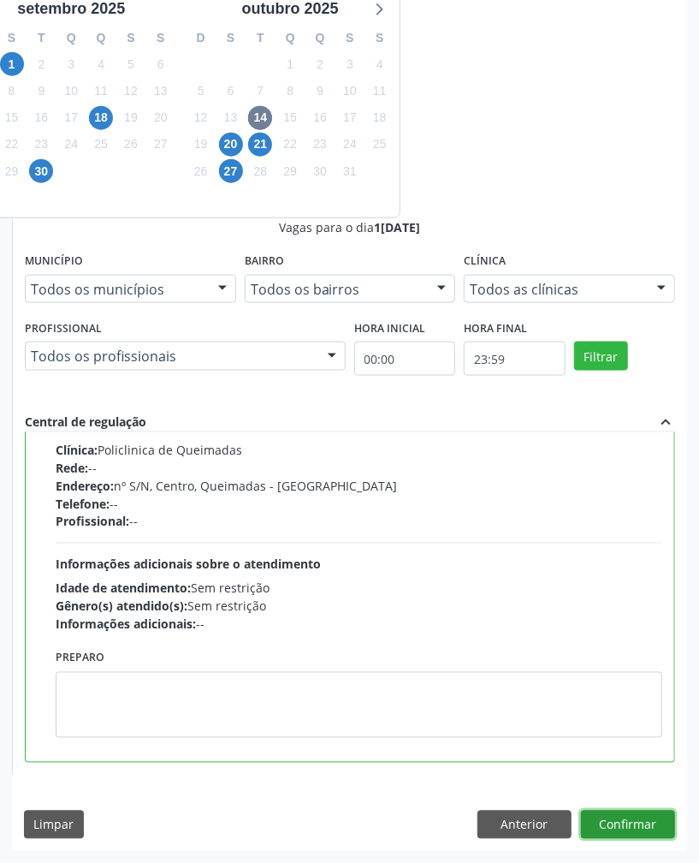
click at [624, 833] on button "Confirmar" at bounding box center [628, 825] width 94 height 29
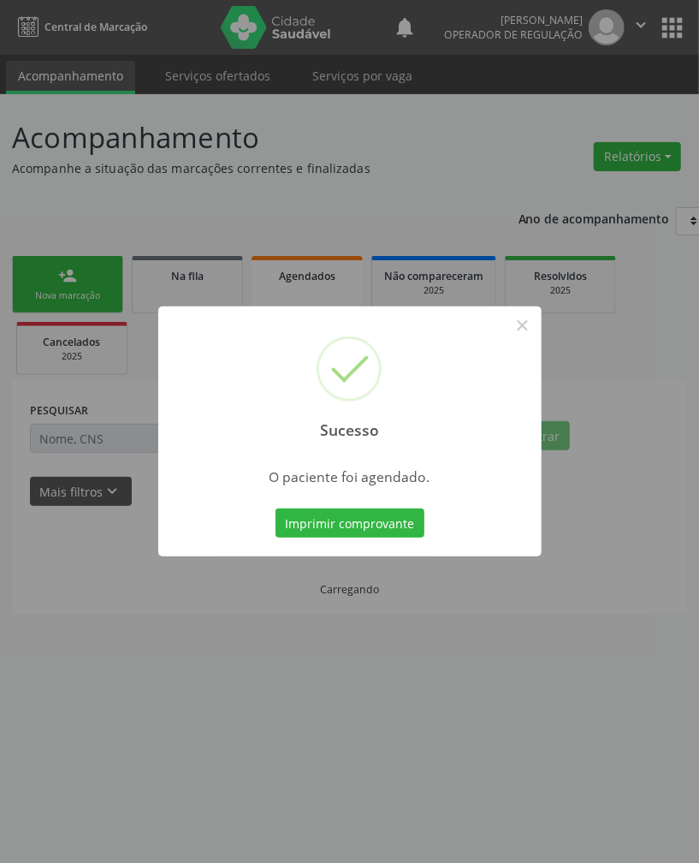
scroll to position [0, 0]
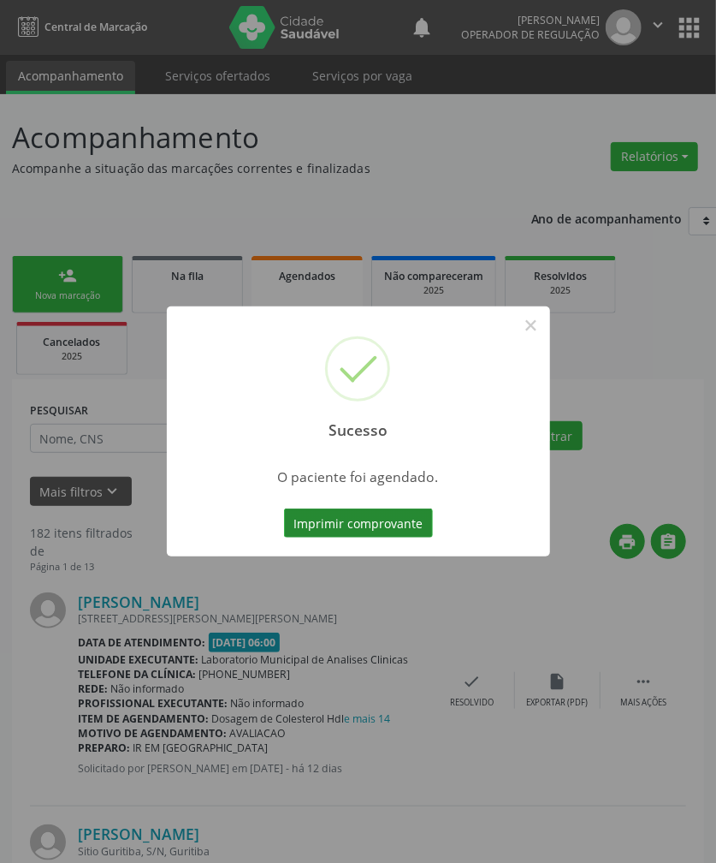
click at [390, 519] on button "Imprimir comprovante" at bounding box center [358, 522] width 149 height 29
